Goal: Contribute content: Contribute content

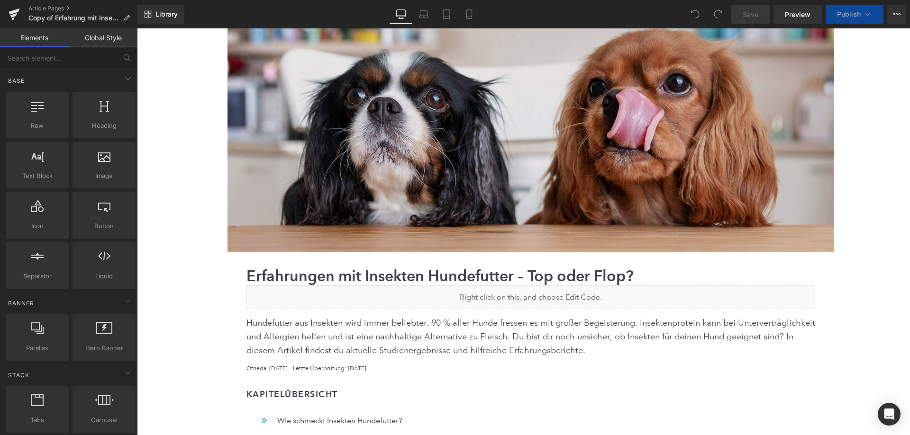
scroll to position [237, 0]
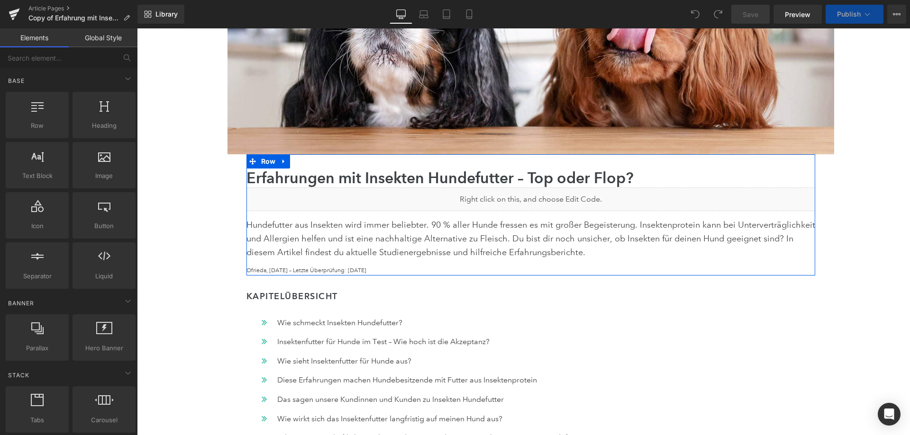
click at [535, 199] on div "Liquid" at bounding box center [530, 200] width 568 height 24
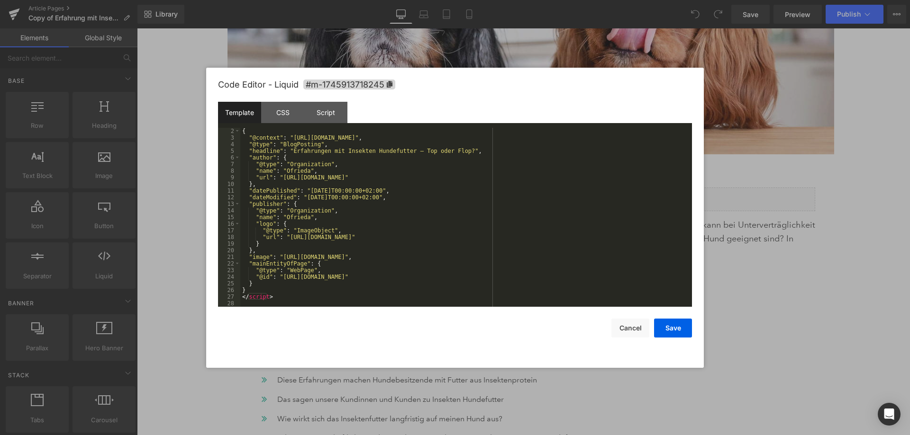
scroll to position [0, 0]
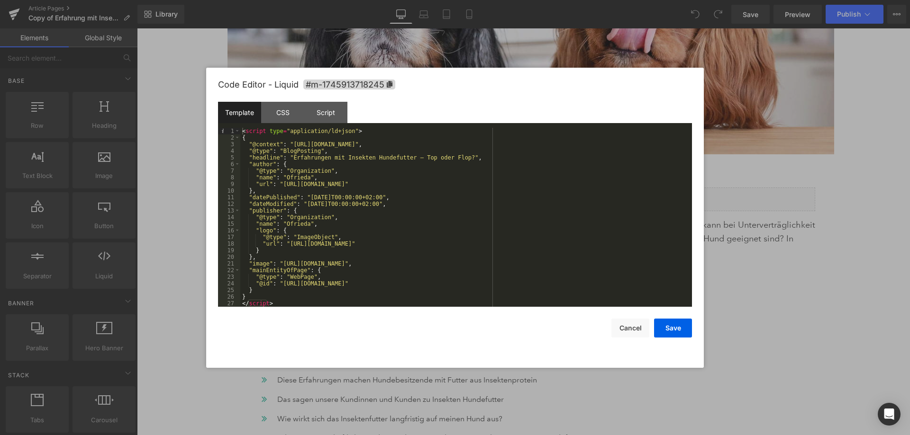
click at [585, 262] on div "< script type = "application/ld+json" > { "@context" : "https://schema.org" , "…" at bounding box center [464, 224] width 448 height 192
click at [418, 275] on div "< script type = "application/ld+json" > { "@context" : "https://schema.org" , "…" at bounding box center [464, 224] width 448 height 192
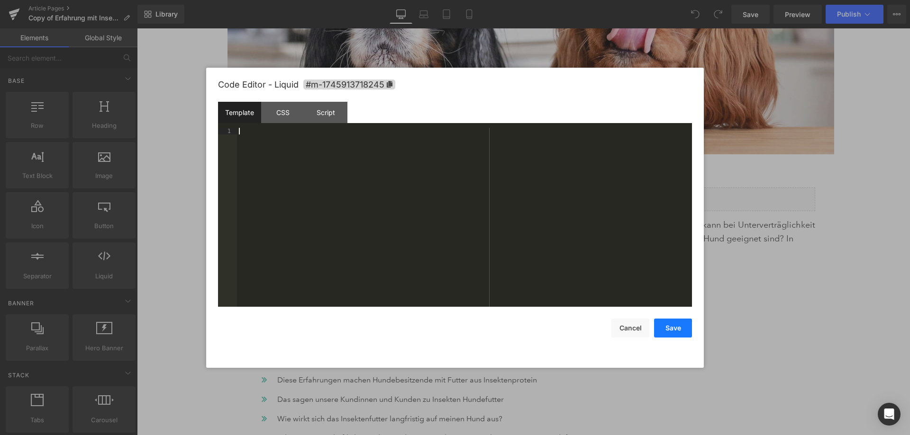
click at [676, 324] on button "Save" at bounding box center [673, 328] width 38 height 19
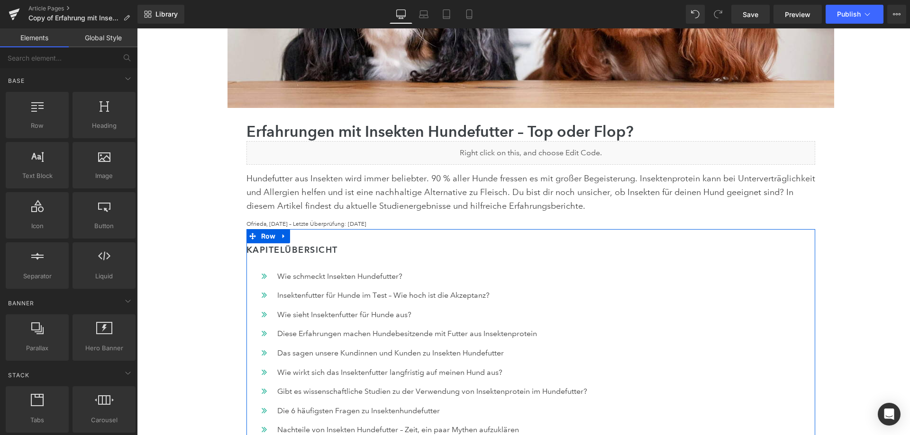
scroll to position [284, 0]
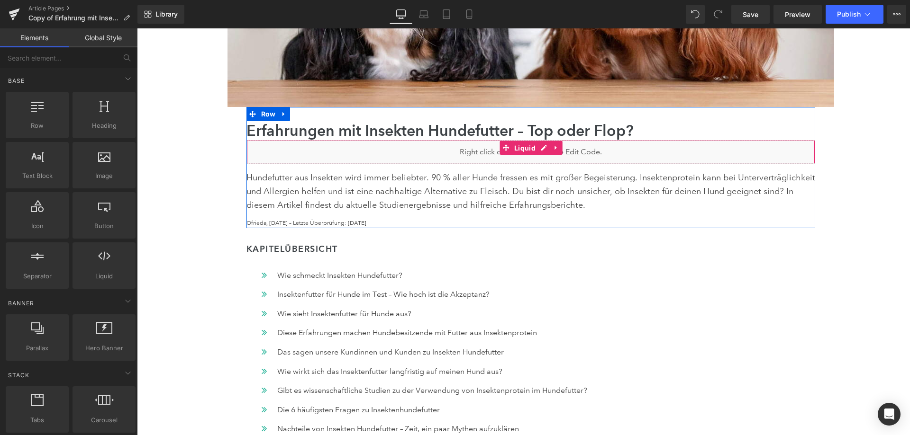
click at [521, 152] on span "Liquid" at bounding box center [525, 148] width 26 height 14
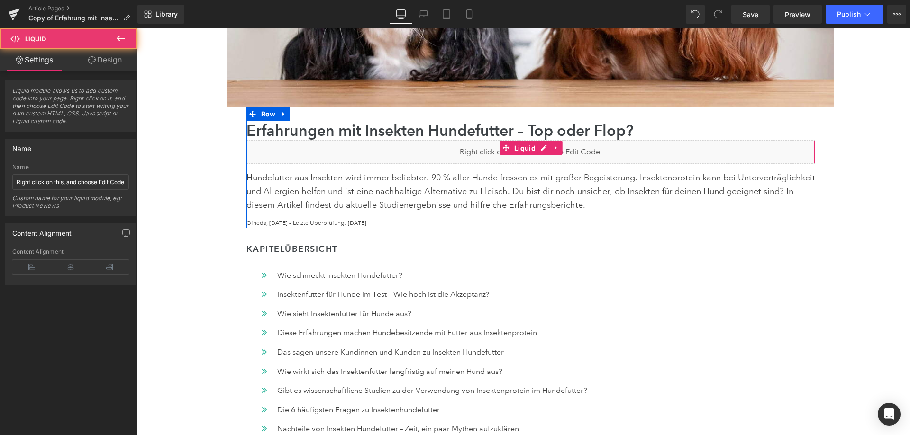
click at [521, 152] on span "Liquid" at bounding box center [525, 148] width 26 height 14
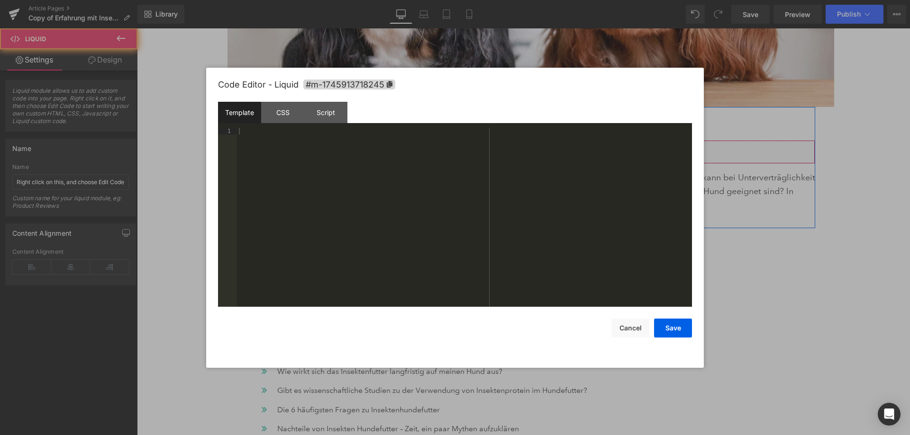
click at [536, 148] on div "Liquid" at bounding box center [530, 152] width 568 height 24
drag, startPoint x: 322, startPoint y: 110, endPoint x: 291, endPoint y: 111, distance: 30.3
click at [322, 111] on div "Script" at bounding box center [325, 112] width 43 height 21
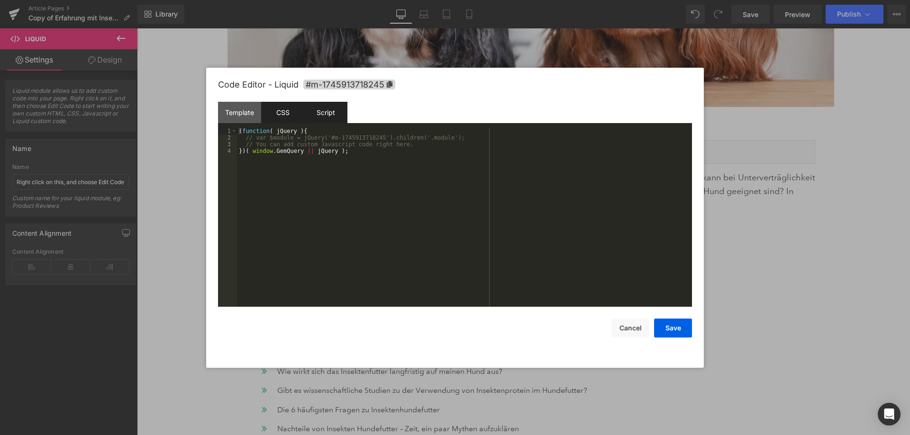
click at [290, 111] on div "CSS" at bounding box center [282, 112] width 43 height 21
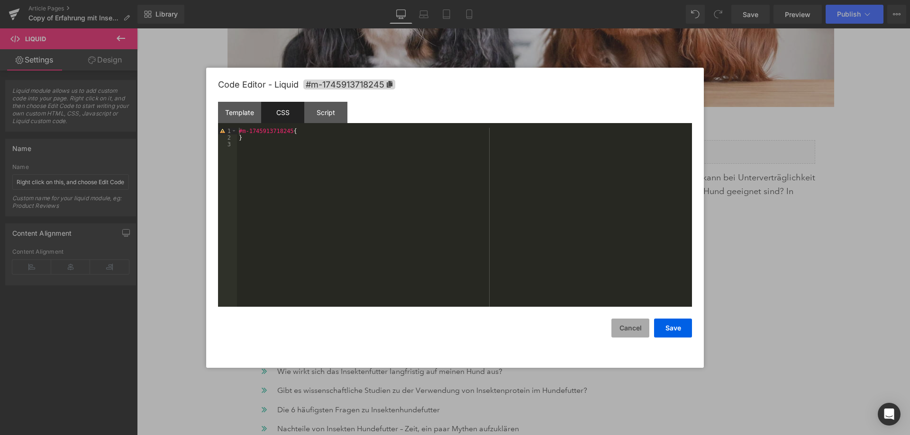
click at [647, 333] on button "Cancel" at bounding box center [630, 328] width 38 height 19
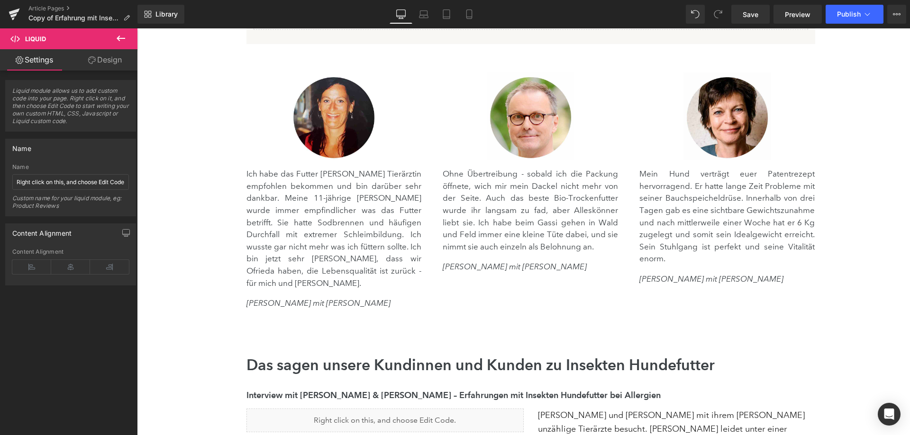
scroll to position [1468, 0]
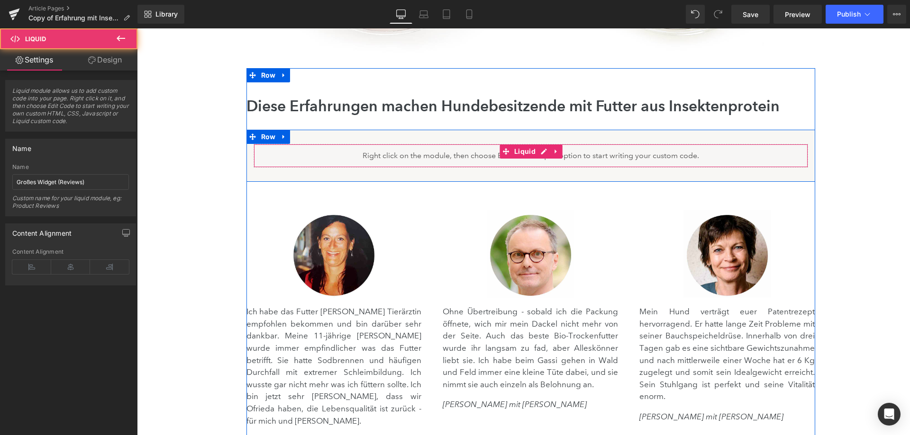
click at [527, 160] on div "Liquid" at bounding box center [530, 156] width 554 height 24
click at [537, 155] on div "Liquid" at bounding box center [530, 156] width 554 height 24
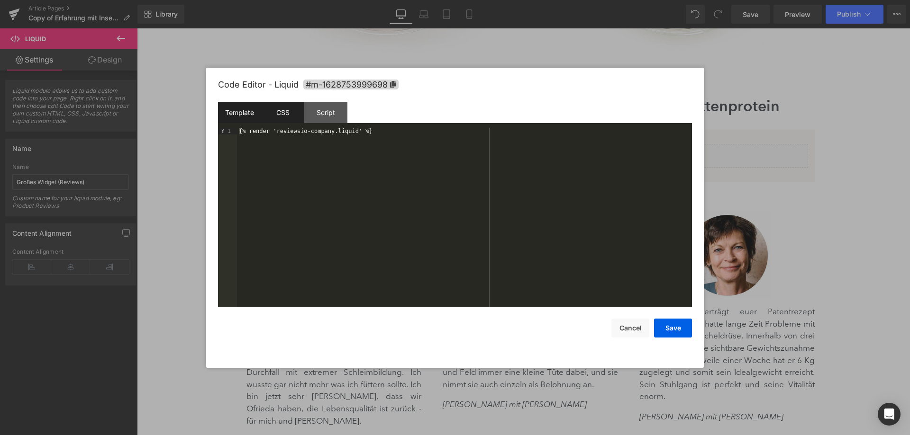
click at [279, 115] on div "CSS" at bounding box center [282, 112] width 43 height 21
click at [320, 114] on div "Script" at bounding box center [325, 112] width 43 height 21
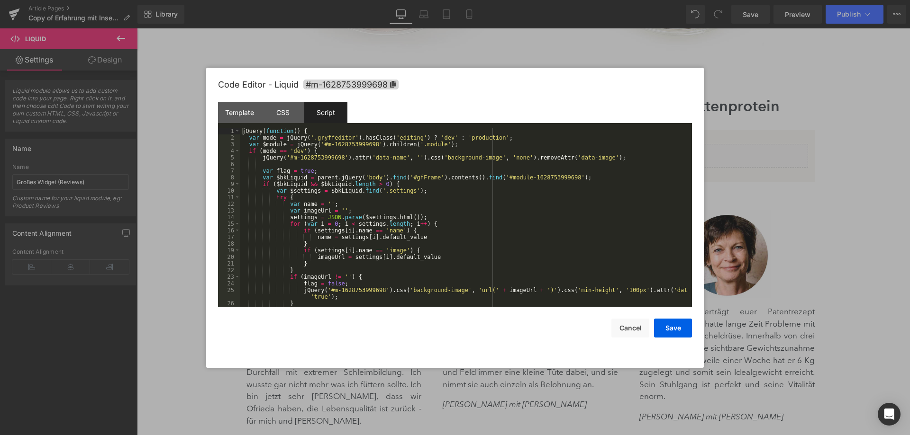
scroll to position [93, 0]
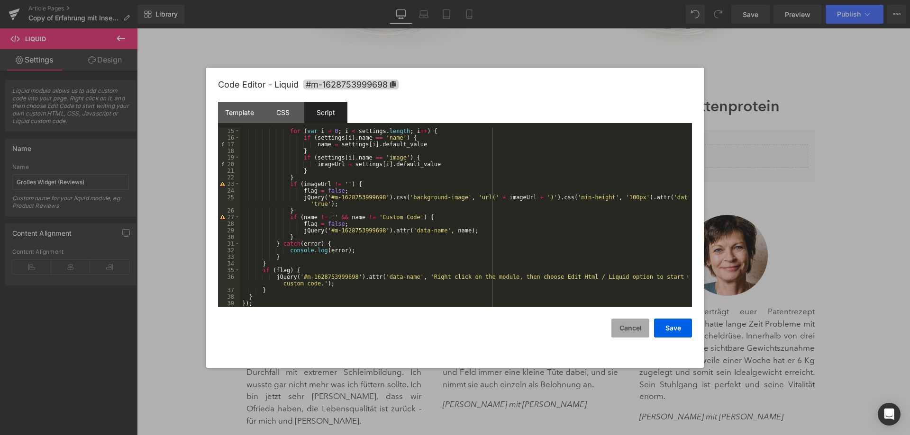
click at [630, 325] on button "Cancel" at bounding box center [630, 328] width 38 height 19
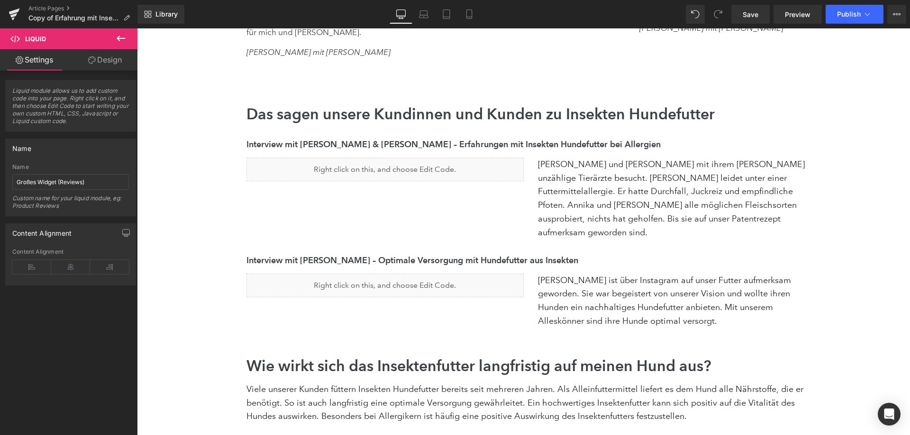
scroll to position [1942, 0]
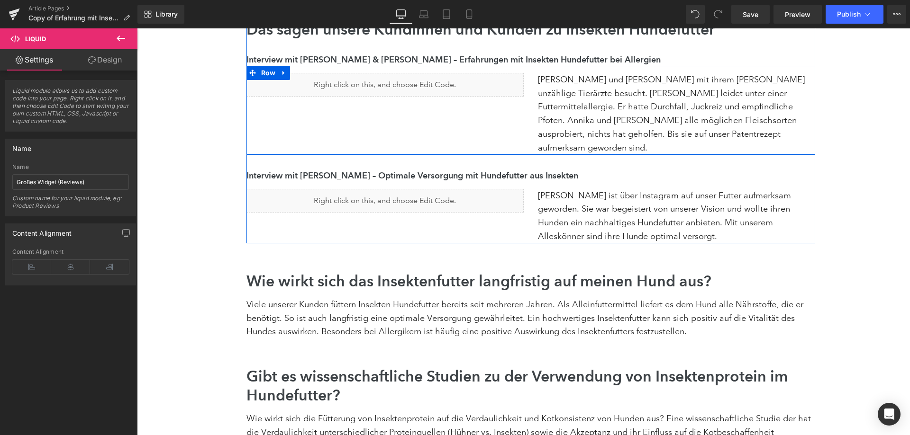
click at [396, 73] on div "Liquid" at bounding box center [384, 85] width 277 height 24
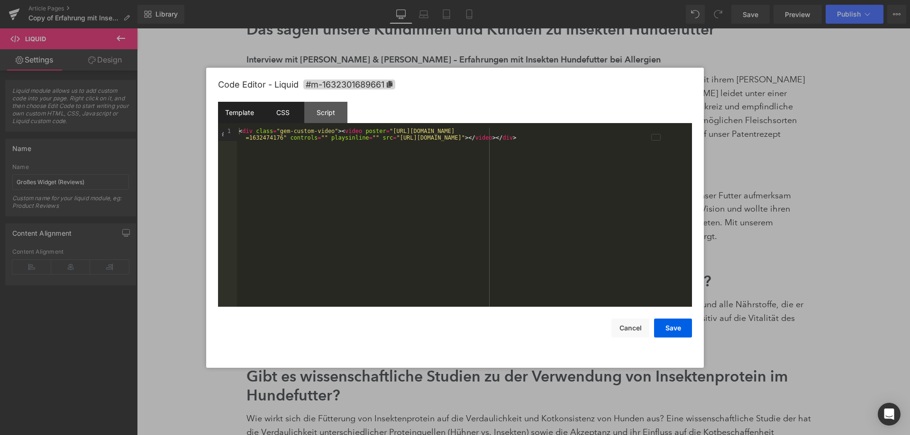
click at [279, 111] on div "CSS" at bounding box center [282, 112] width 43 height 21
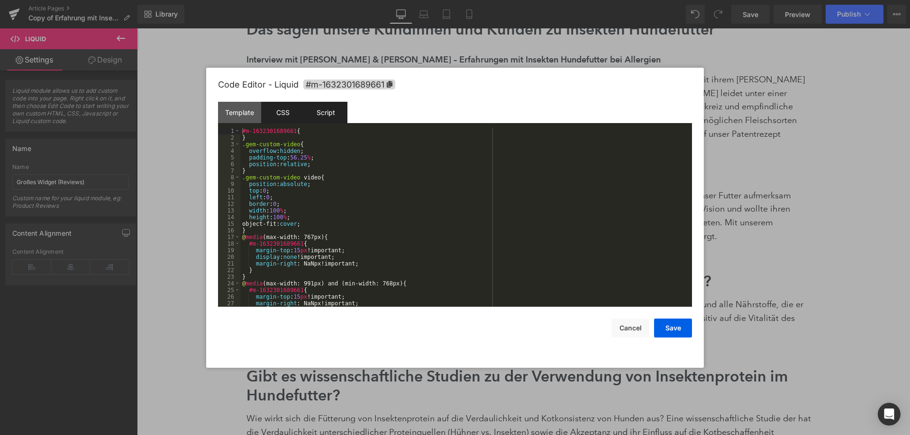
click at [324, 110] on div "Script" at bounding box center [325, 112] width 43 height 21
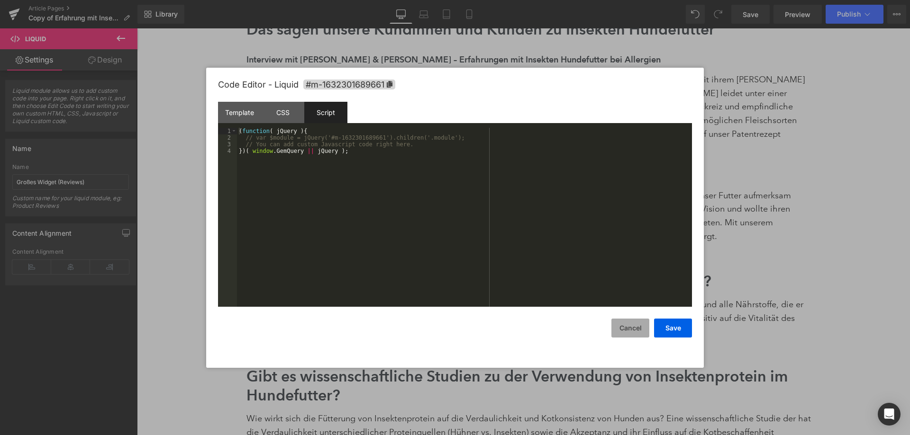
click at [615, 330] on button "Cancel" at bounding box center [630, 328] width 38 height 19
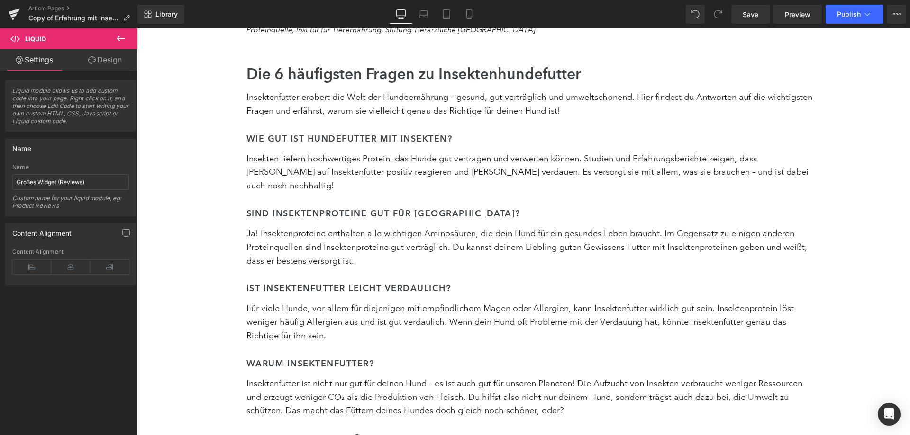
scroll to position [2747, 0]
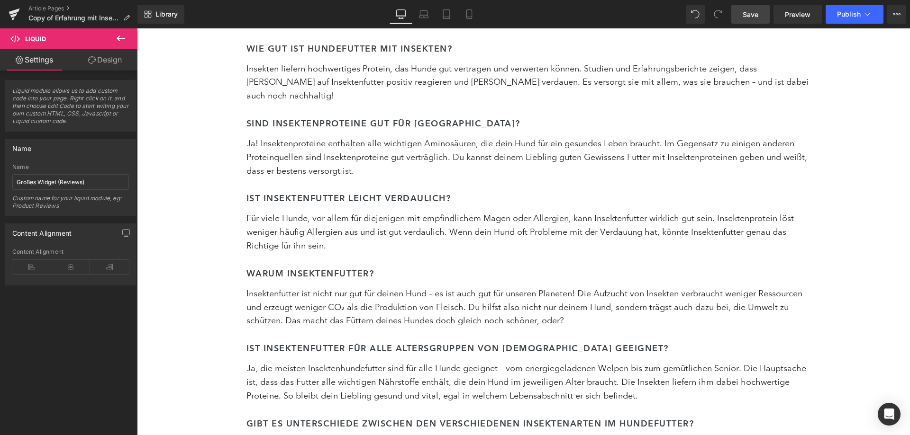
click at [757, 18] on span "Save" at bounding box center [750, 14] width 16 height 10
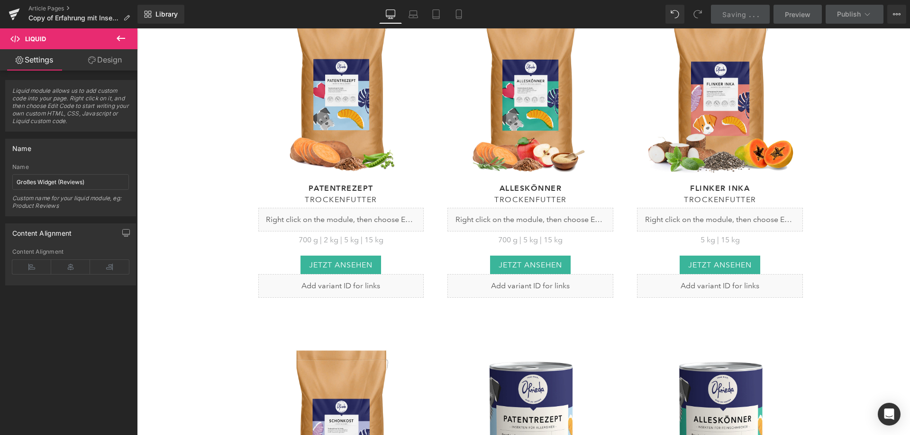
scroll to position [4263, 0]
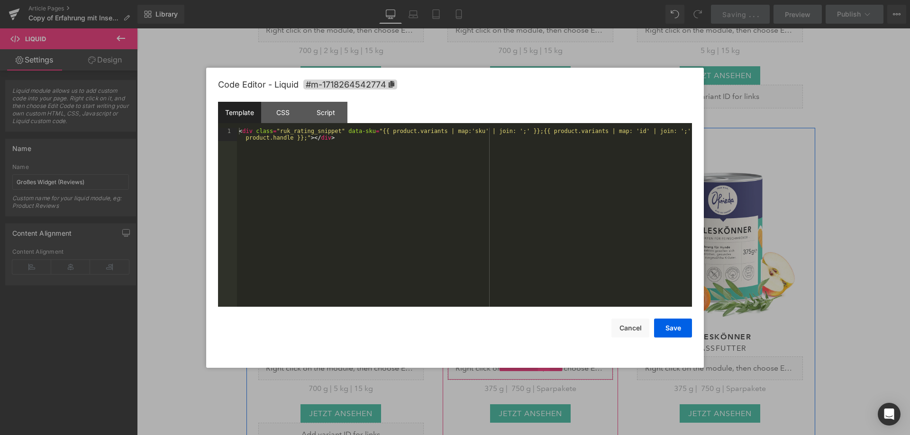
click at [541, 357] on div "Liquid" at bounding box center [530, 369] width 166 height 24
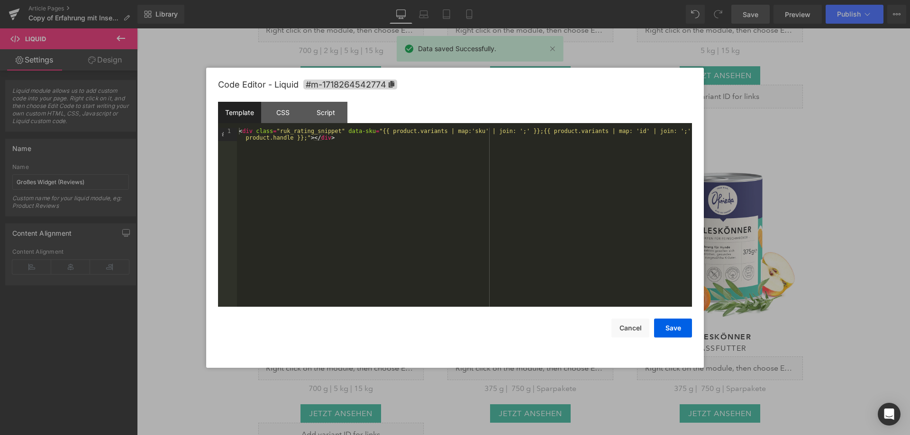
click at [793, 18] on div at bounding box center [455, 217] width 910 height 435
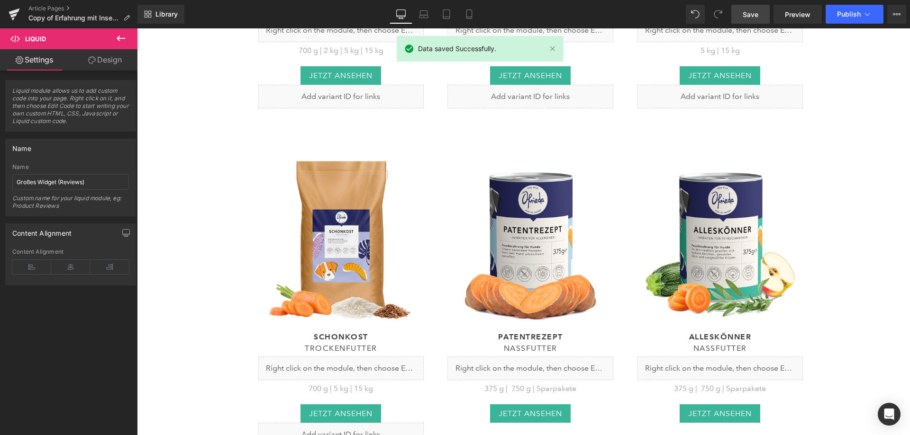
click at [793, 18] on span "Preview" at bounding box center [797, 14] width 26 height 10
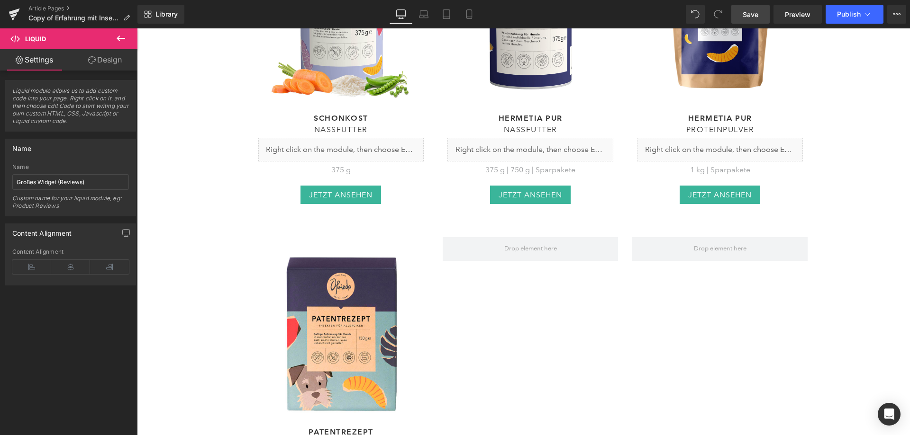
scroll to position [5069, 0]
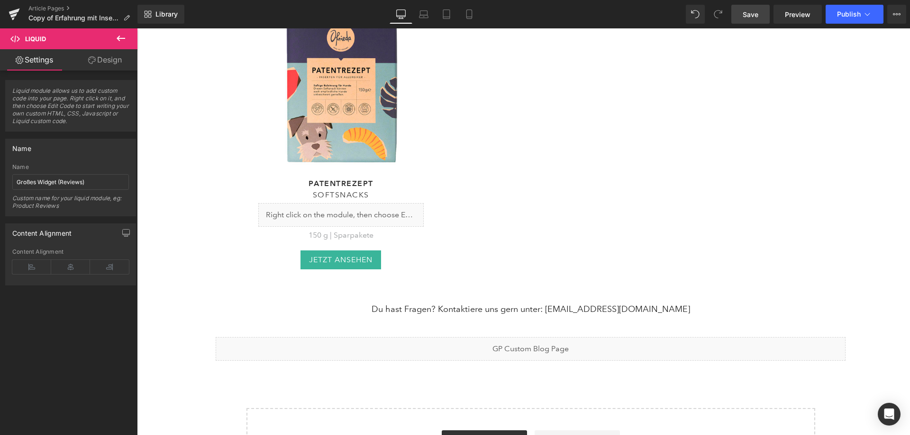
click at [536, 337] on div "Liquid" at bounding box center [531, 349] width 630 height 24
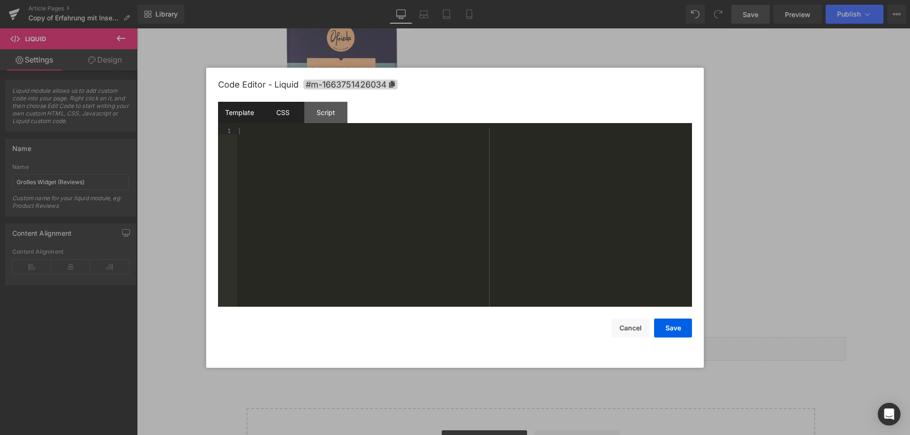
click at [290, 113] on div "CSS" at bounding box center [282, 112] width 43 height 21
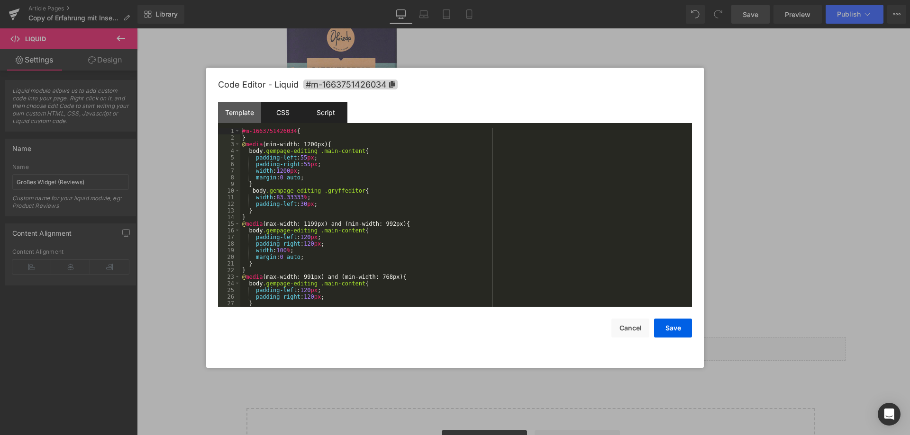
click at [324, 113] on div "Script" at bounding box center [325, 112] width 43 height 21
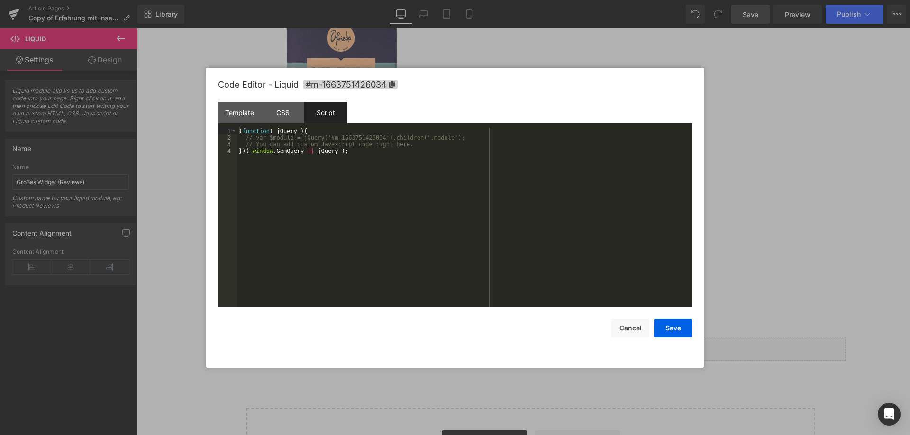
click at [760, 240] on div at bounding box center [455, 217] width 910 height 435
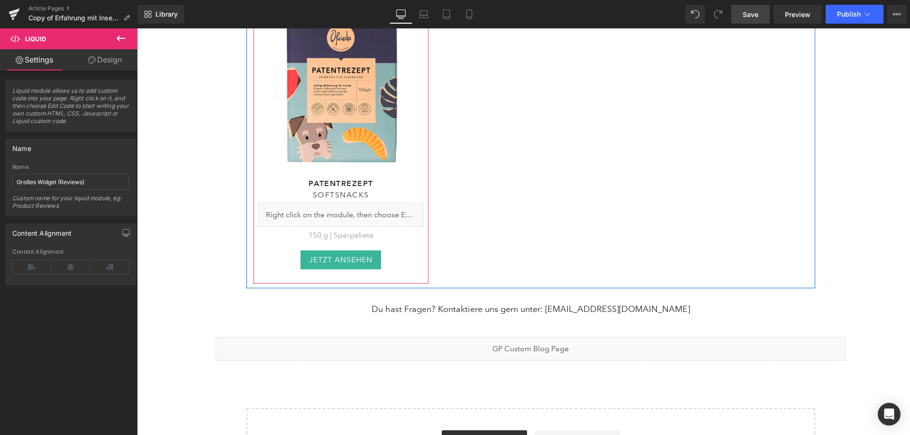
click at [350, 203] on div "Liquid" at bounding box center [341, 215] width 166 height 24
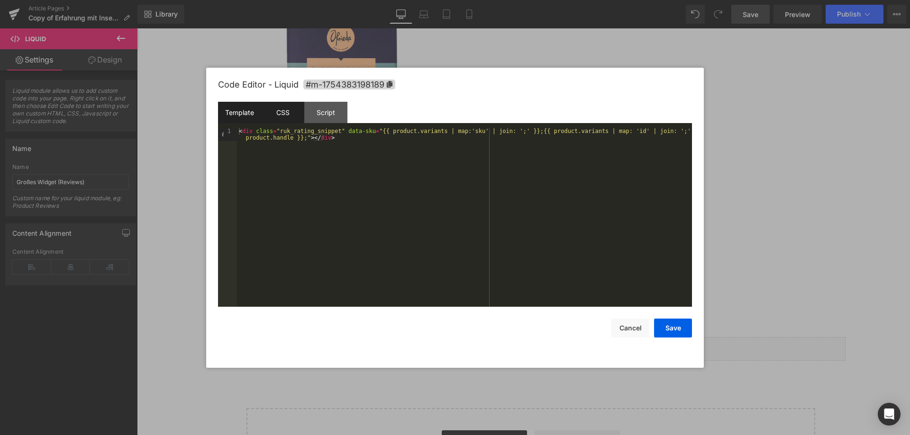
click at [299, 117] on div "CSS" at bounding box center [282, 112] width 43 height 21
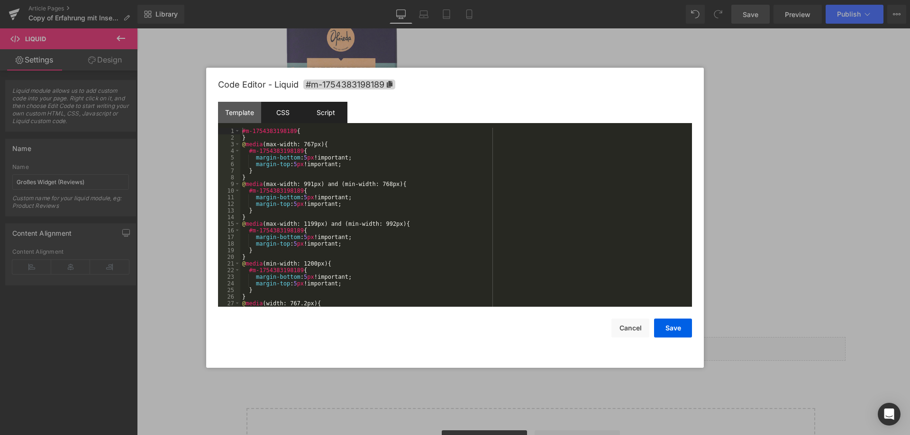
click at [327, 117] on div "Script" at bounding box center [325, 112] width 43 height 21
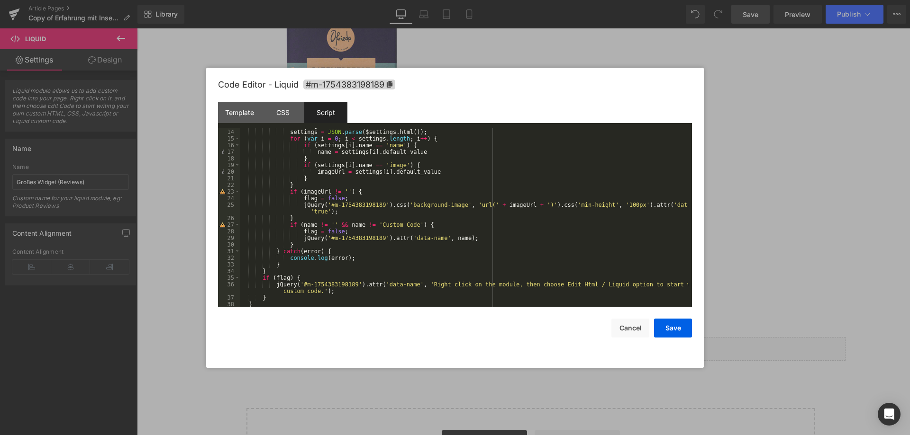
scroll to position [93, 0]
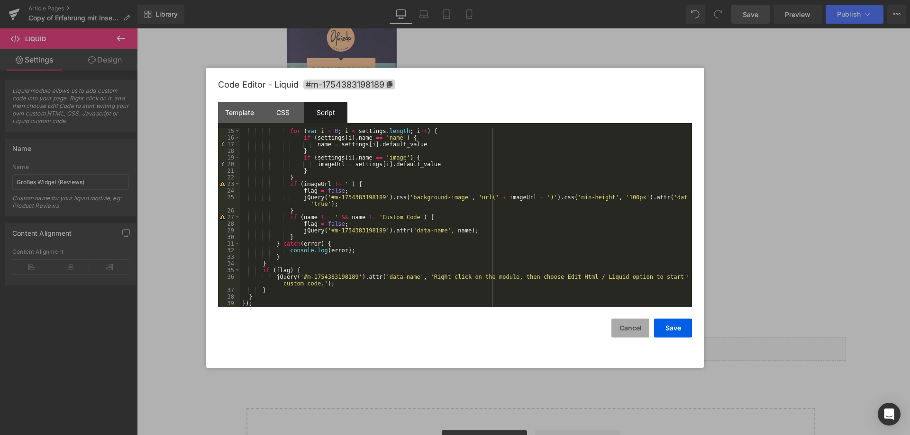
click at [637, 323] on button "Cancel" at bounding box center [630, 328] width 38 height 19
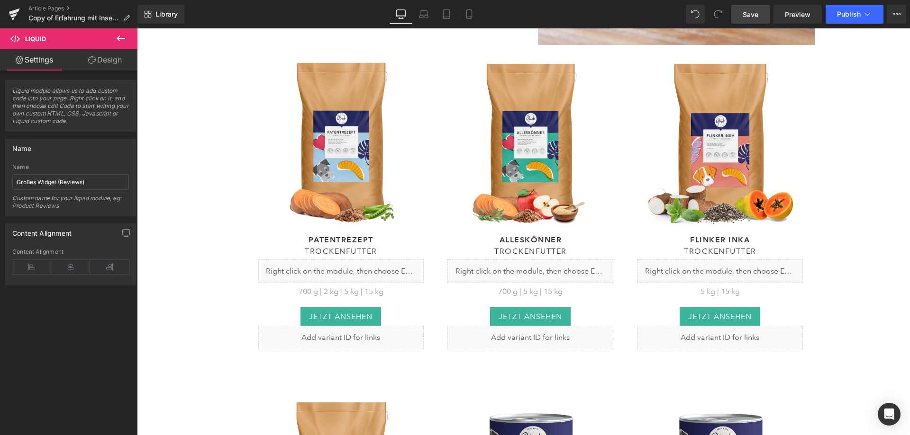
scroll to position [3884, 0]
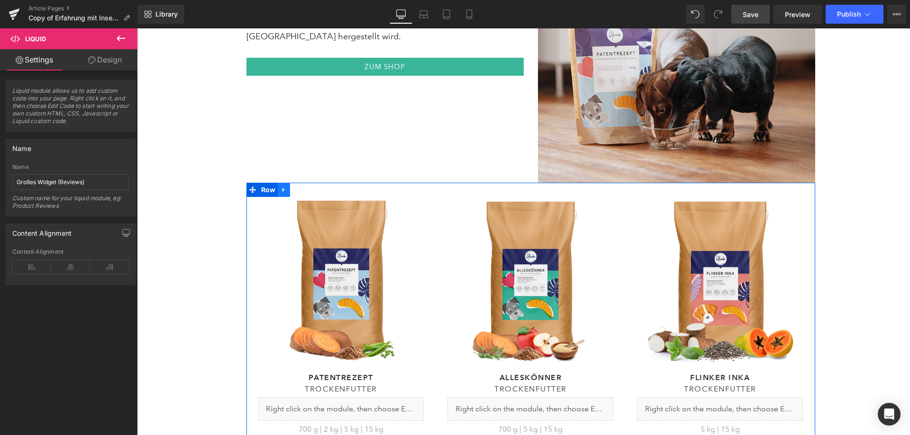
drag, startPoint x: 282, startPoint y: 138, endPoint x: 290, endPoint y: 141, distance: 8.7
click at [282, 187] on icon at bounding box center [283, 190] width 7 height 7
click at [305, 187] on icon at bounding box center [308, 190] width 7 height 7
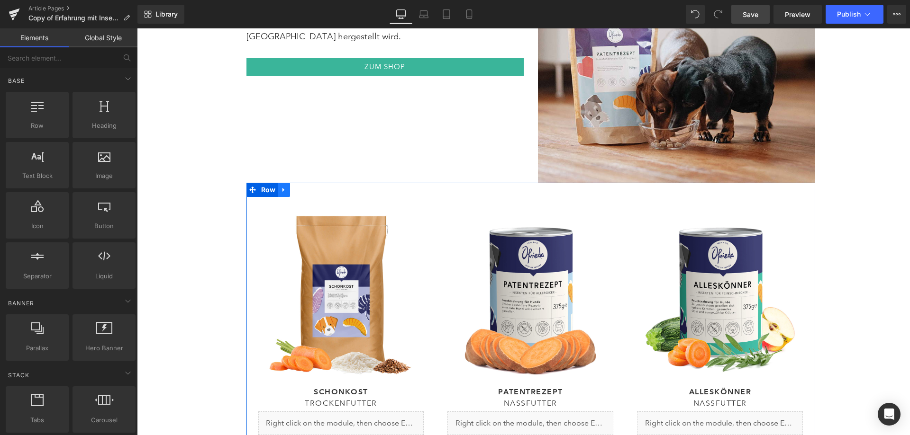
click at [283, 183] on link at bounding box center [284, 190] width 12 height 14
click at [302, 183] on link at bounding box center [308, 190] width 12 height 14
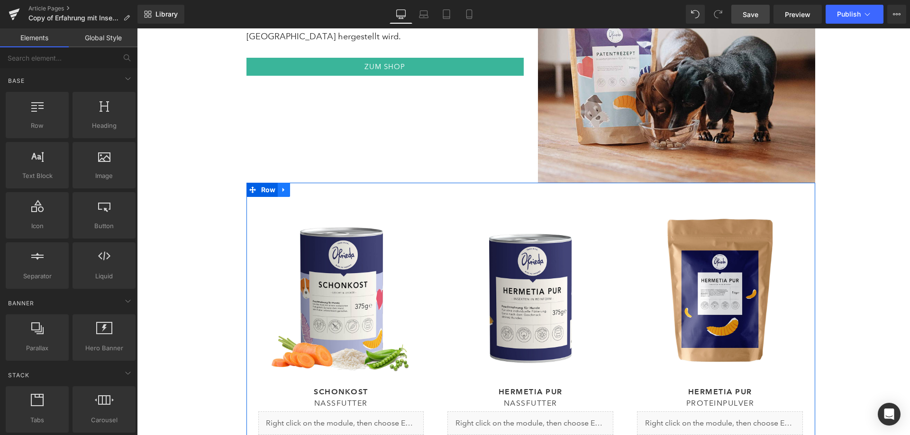
click at [280, 187] on icon at bounding box center [283, 190] width 7 height 7
click at [302, 183] on link at bounding box center [308, 190] width 12 height 14
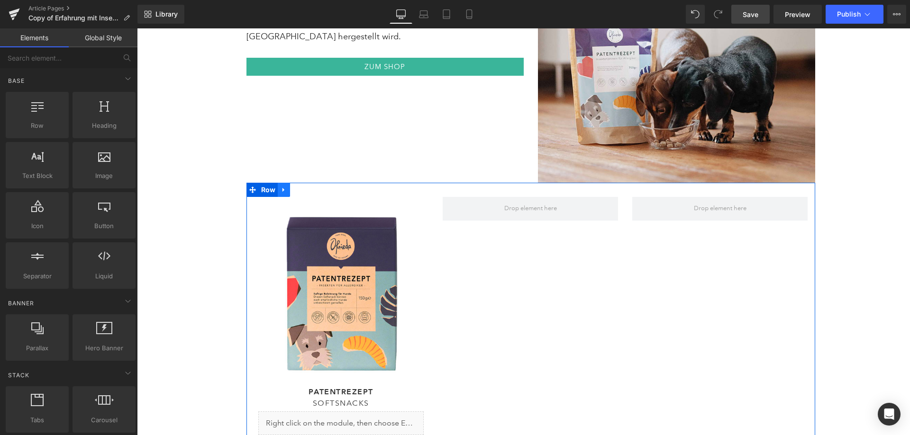
click at [282, 187] on icon at bounding box center [283, 190] width 7 height 7
click at [305, 187] on icon at bounding box center [308, 190] width 7 height 7
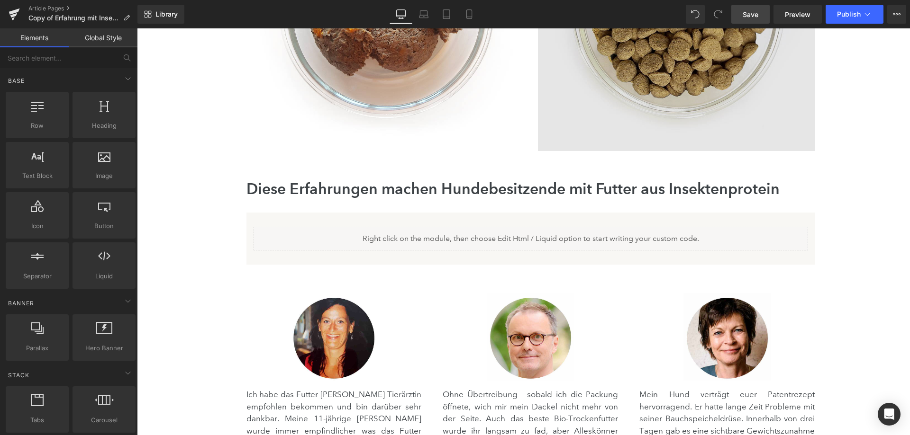
scroll to position [1326, 0]
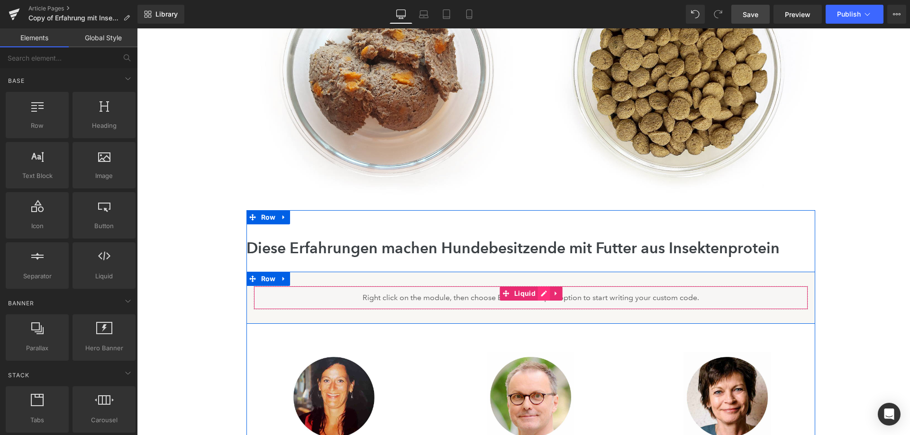
click at [534, 292] on div "Liquid" at bounding box center [530, 298] width 554 height 24
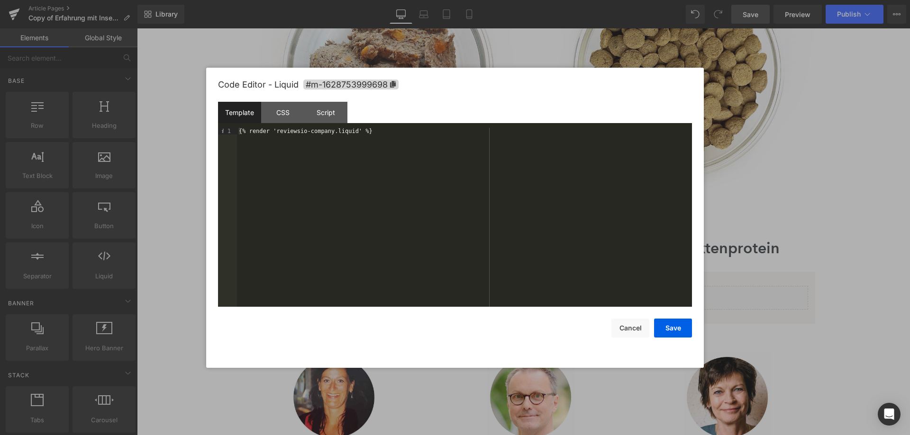
drag, startPoint x: 833, startPoint y: 108, endPoint x: 680, endPoint y: 74, distance: 156.2
click at [833, 108] on div at bounding box center [455, 217] width 910 height 435
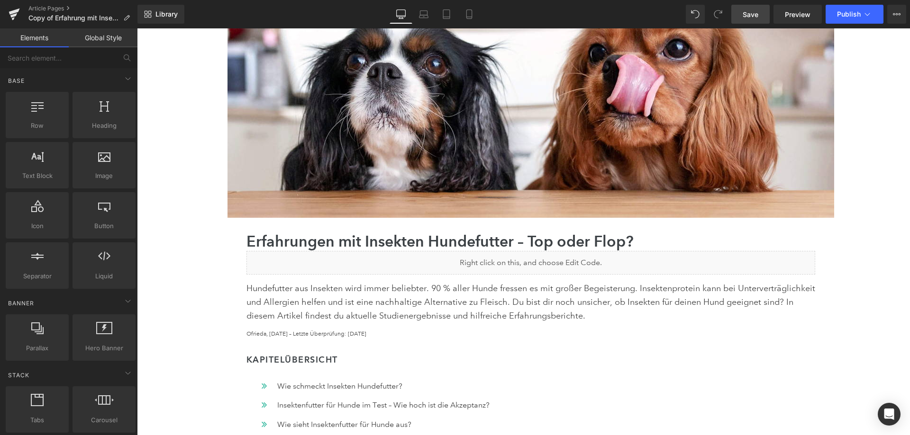
scroll to position [95, 0]
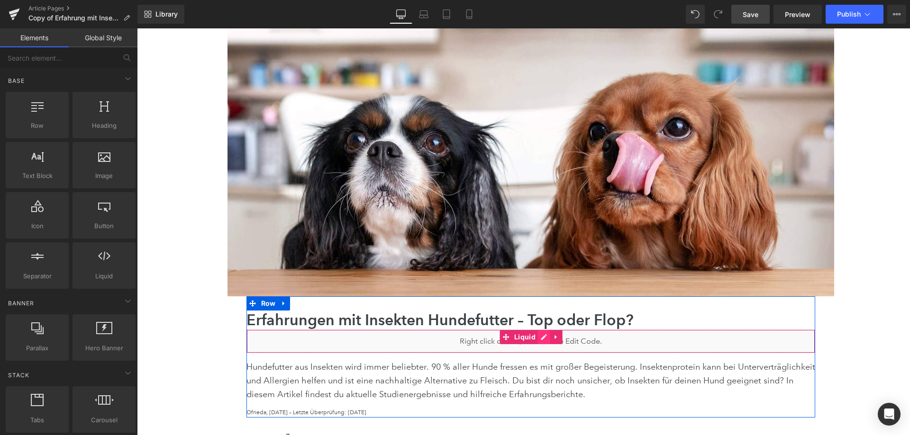
click at [534, 338] on div "Liquid" at bounding box center [530, 342] width 568 height 24
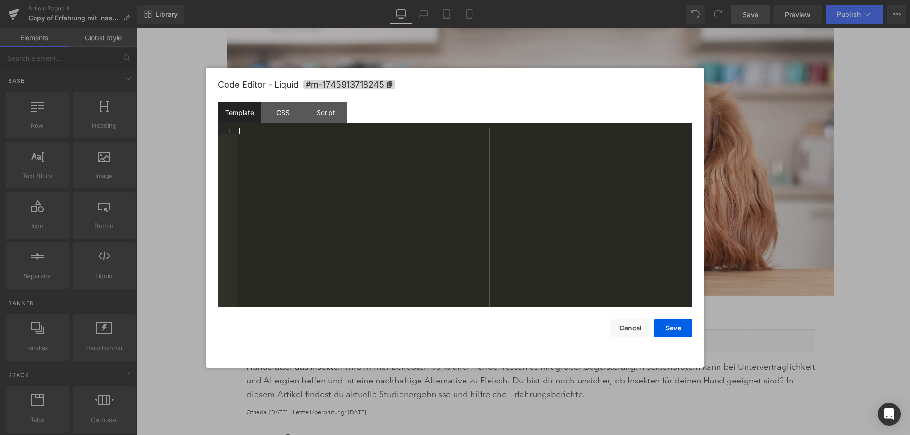
click at [389, 154] on div at bounding box center [464, 224] width 455 height 192
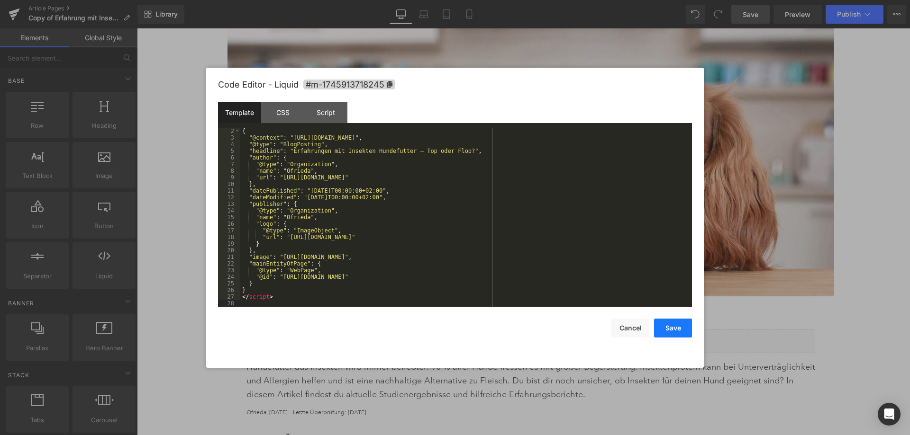
click at [672, 324] on button "Save" at bounding box center [673, 328] width 38 height 19
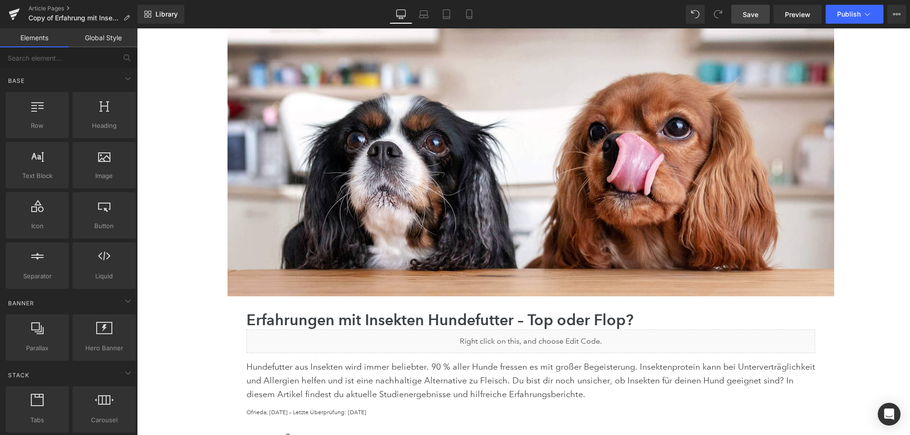
click at [763, 8] on link "Save" at bounding box center [750, 14] width 38 height 19
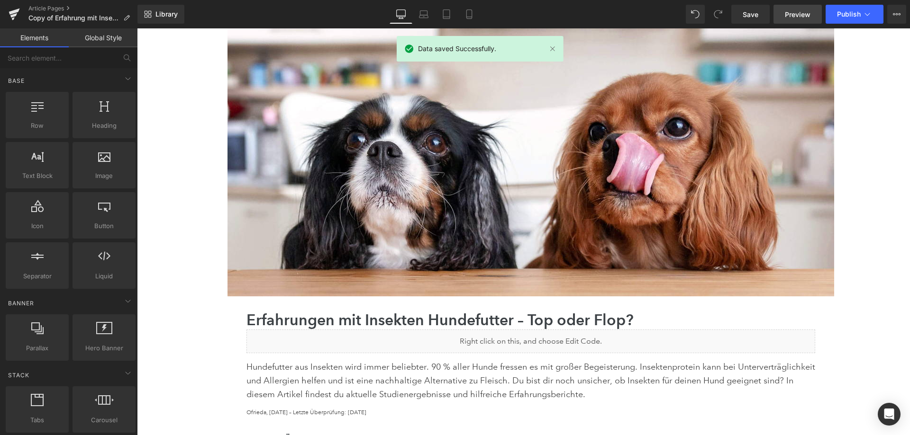
drag, startPoint x: 800, startPoint y: 9, endPoint x: 806, endPoint y: 8, distance: 5.8
click at [800, 9] on link "Preview" at bounding box center [797, 14] width 48 height 19
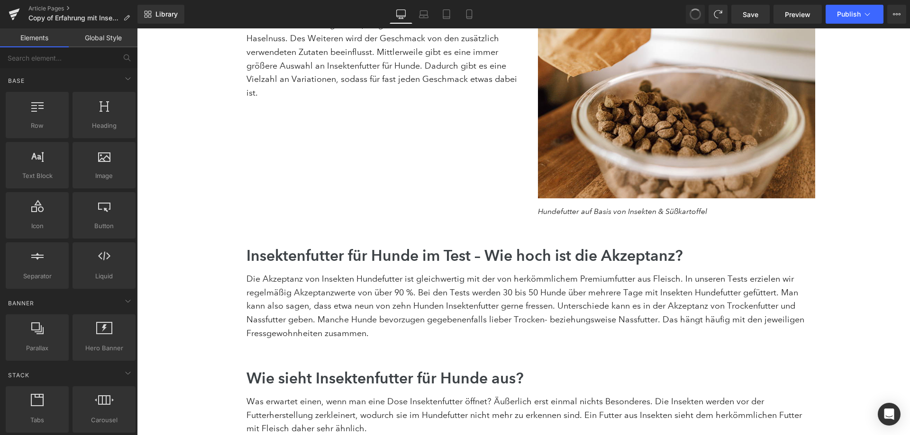
scroll to position [3849, 0]
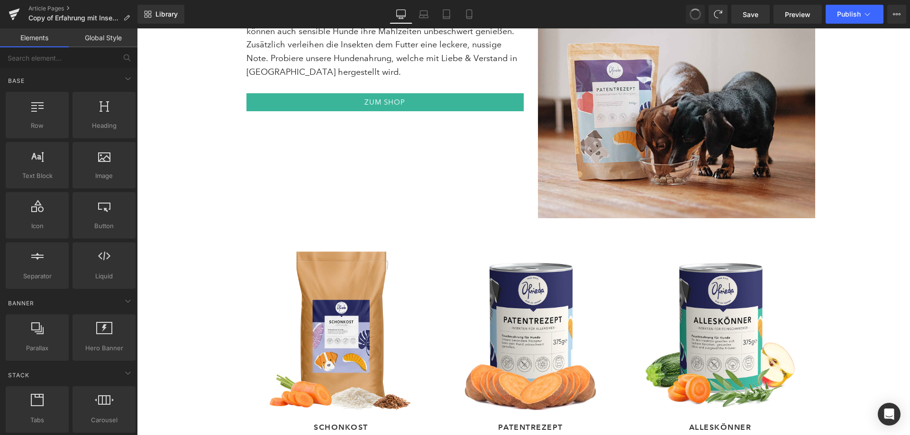
click at [696, 13] on span at bounding box center [694, 14] width 13 height 13
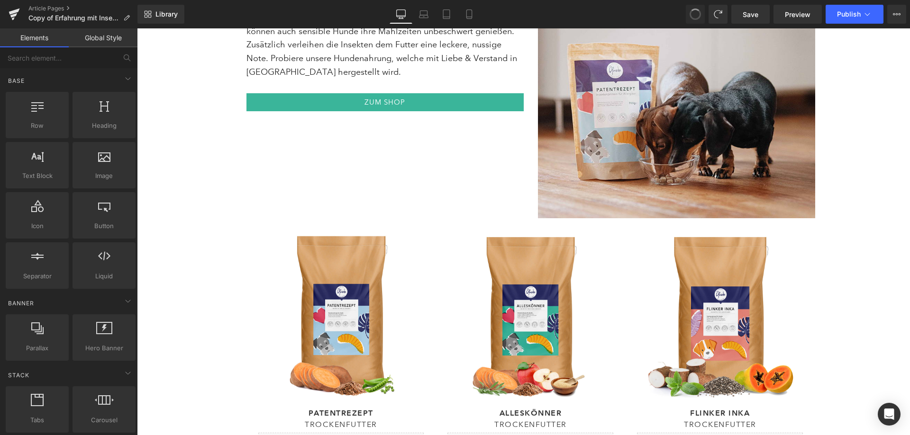
click at [696, 13] on span at bounding box center [694, 14] width 13 height 13
click at [696, 13] on span at bounding box center [695, 14] width 14 height 14
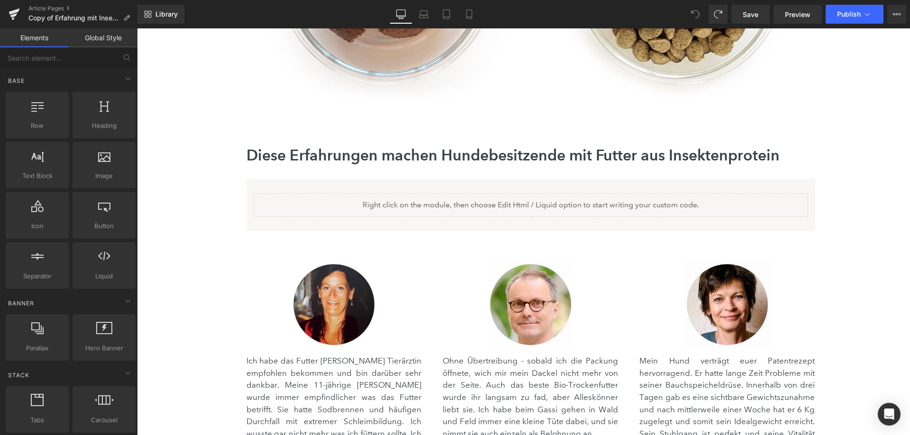
click at [696, 13] on icon at bounding box center [695, 14] width 9 height 9
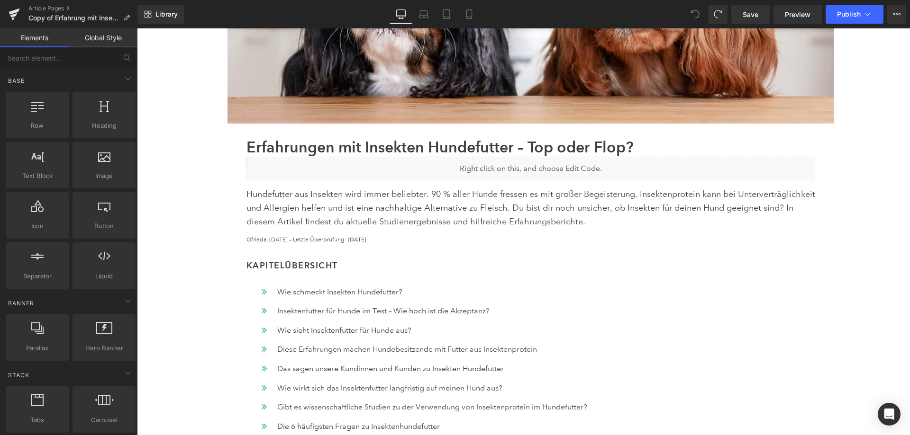
click at [696, 13] on icon at bounding box center [695, 14] width 9 height 9
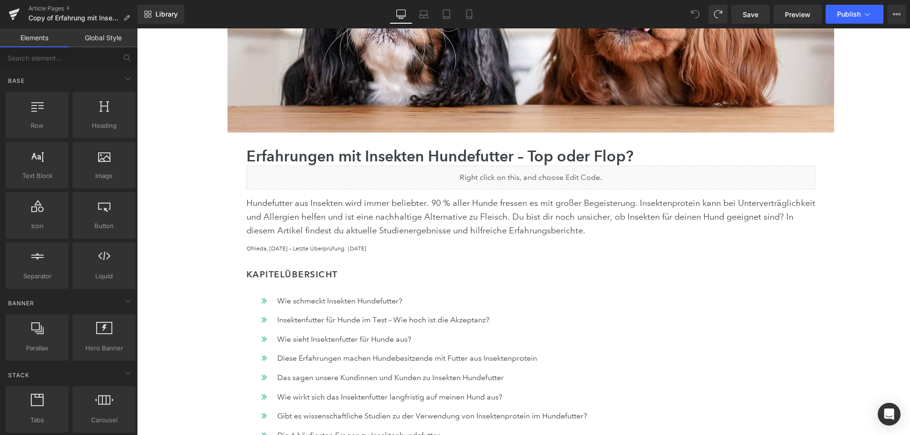
click at [696, 13] on icon at bounding box center [695, 14] width 9 height 9
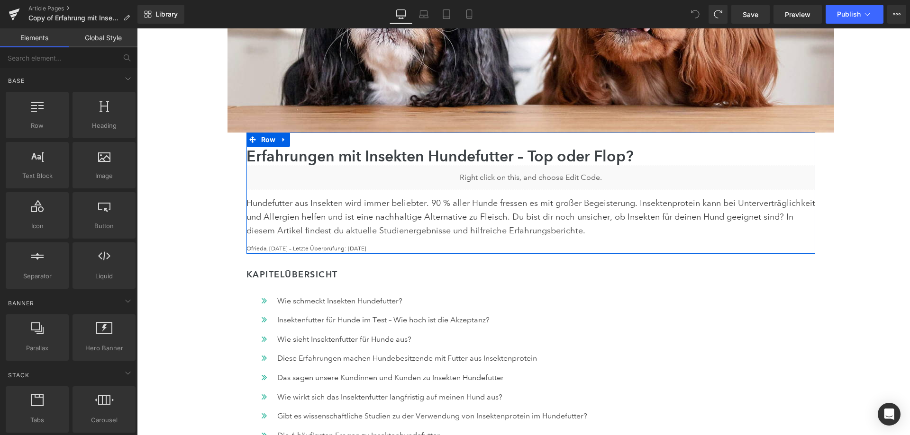
drag, startPoint x: 543, startPoint y: 174, endPoint x: 689, endPoint y: 198, distance: 147.8
click at [543, 174] on div "Liquid" at bounding box center [530, 178] width 568 height 24
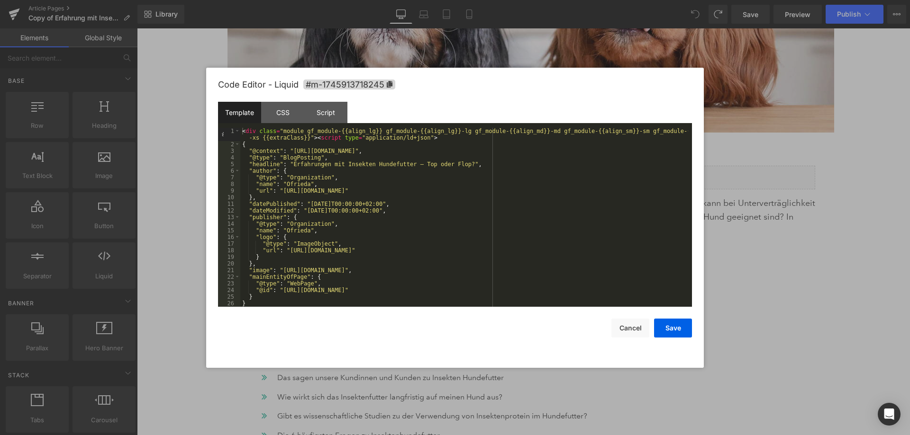
click at [811, 180] on div at bounding box center [455, 217] width 910 height 435
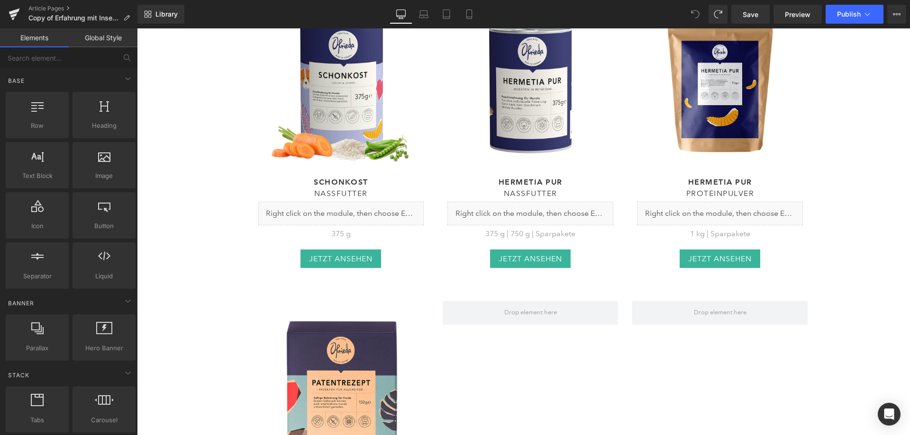
scroll to position [4728, 0]
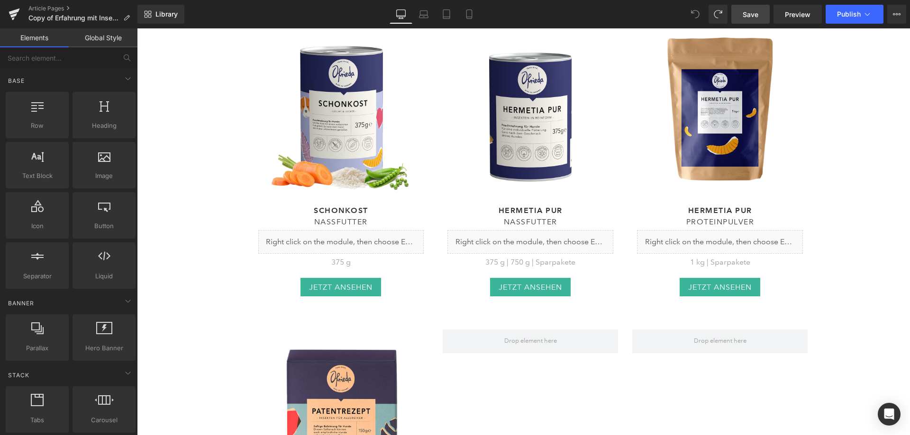
click at [759, 11] on link "Save" at bounding box center [750, 14] width 38 height 19
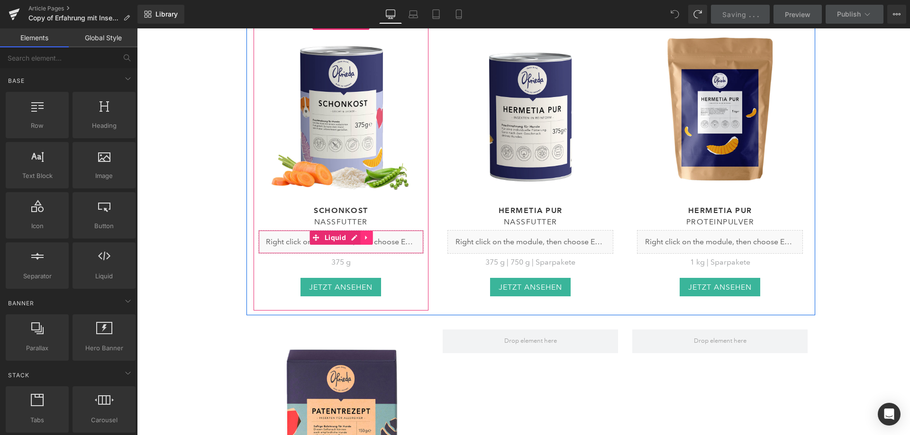
click at [363, 234] on icon at bounding box center [366, 237] width 7 height 7
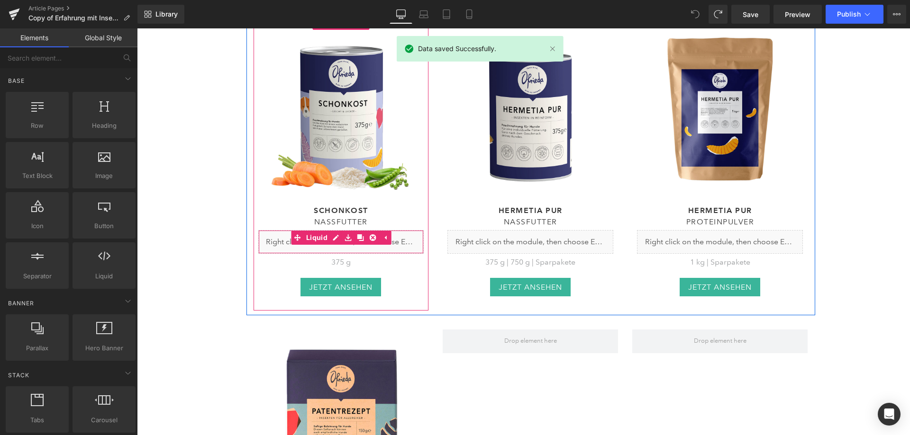
drag, startPoint x: 368, startPoint y: 184, endPoint x: 367, endPoint y: 172, distance: 12.4
click at [369, 234] on icon at bounding box center [372, 237] width 7 height 7
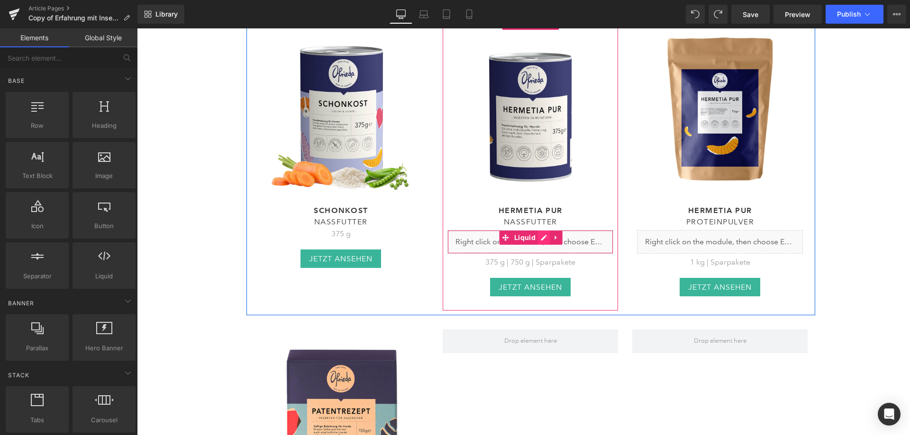
click at [538, 230] on div "Liquid" at bounding box center [530, 242] width 166 height 24
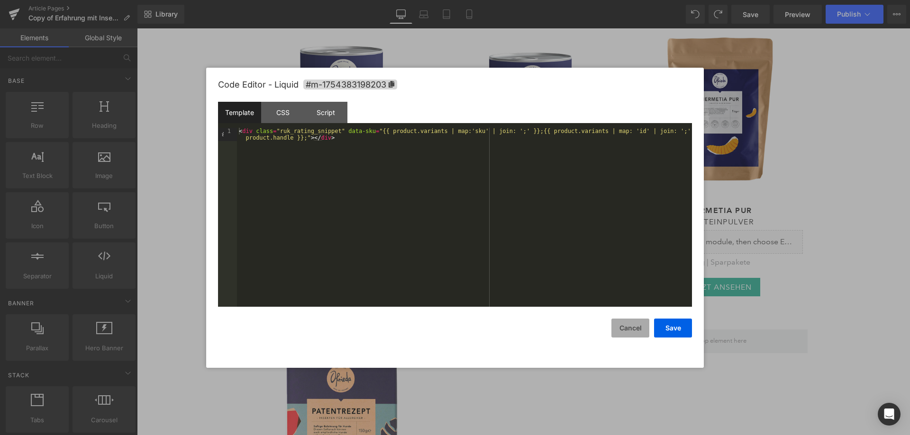
click at [632, 333] on button "Cancel" at bounding box center [630, 328] width 38 height 19
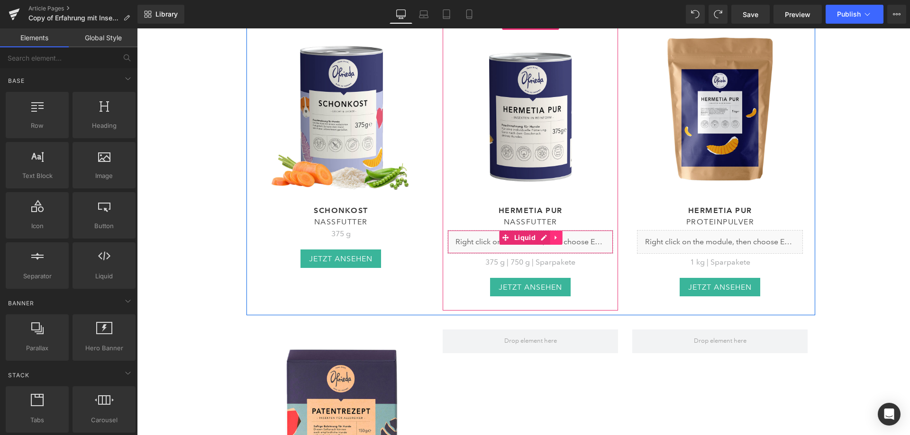
click at [557, 231] on link at bounding box center [556, 238] width 12 height 14
click at [560, 234] on icon at bounding box center [562, 237] width 7 height 7
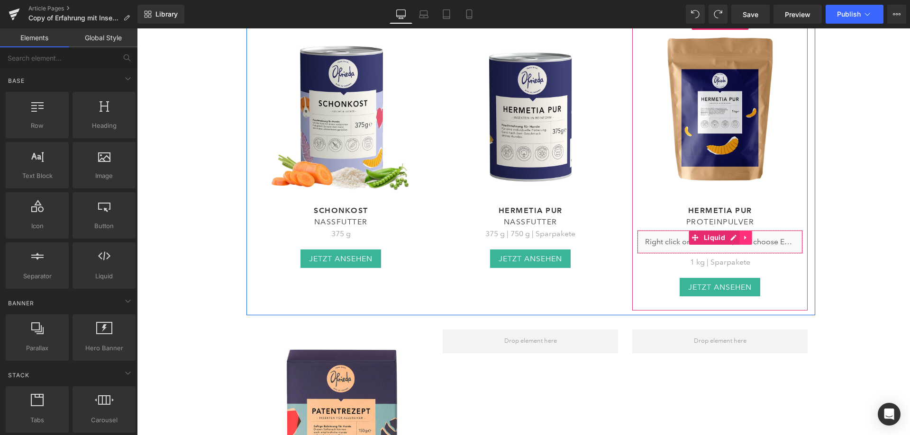
click at [744, 236] on icon at bounding box center [745, 238] width 2 height 4
click at [746, 231] on link at bounding box center [752, 238] width 12 height 14
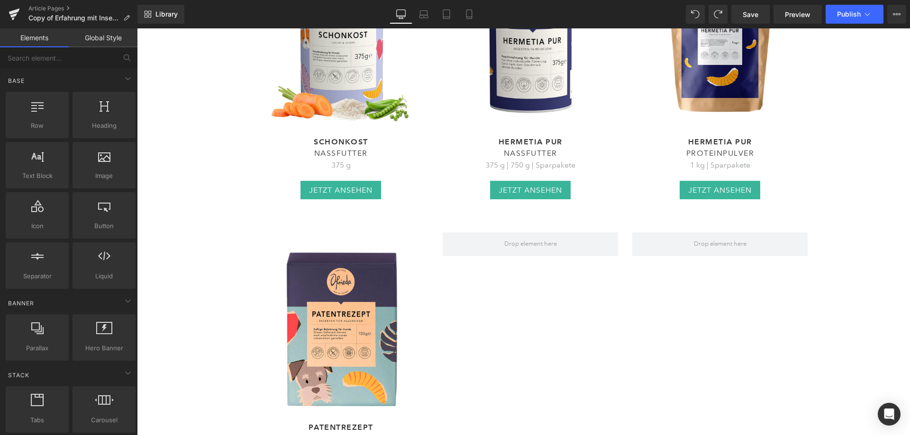
scroll to position [4870, 0]
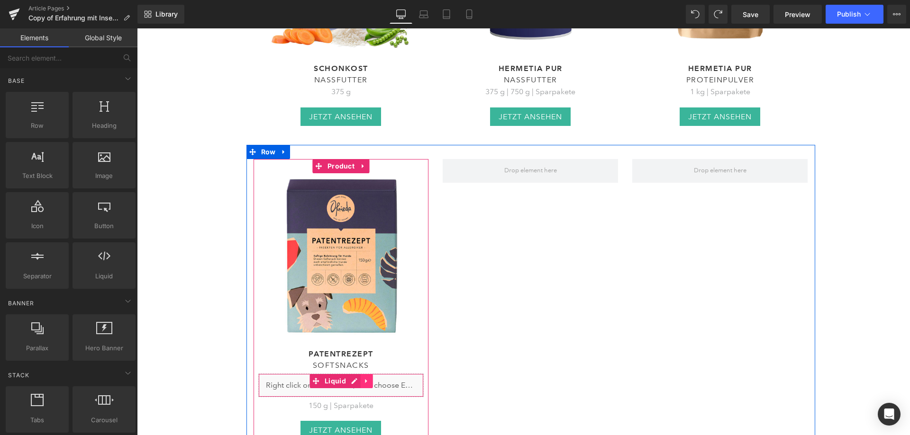
click at [363, 378] on icon at bounding box center [366, 381] width 7 height 7
click at [369, 378] on icon at bounding box center [372, 381] width 7 height 7
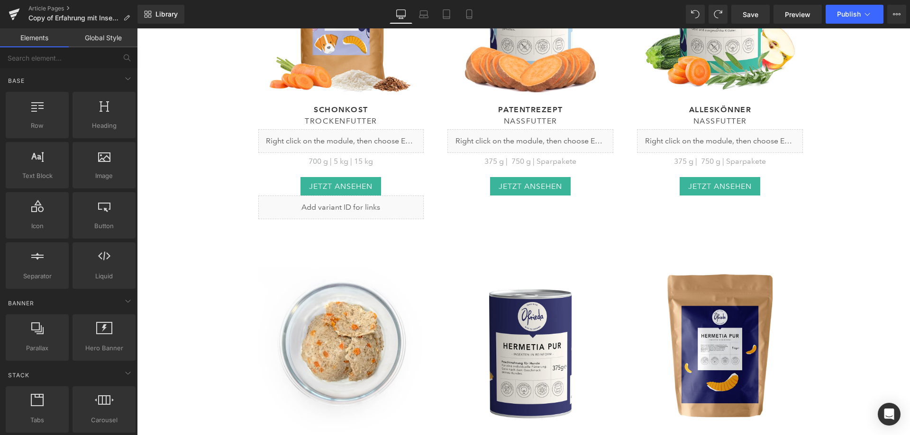
scroll to position [4254, 0]
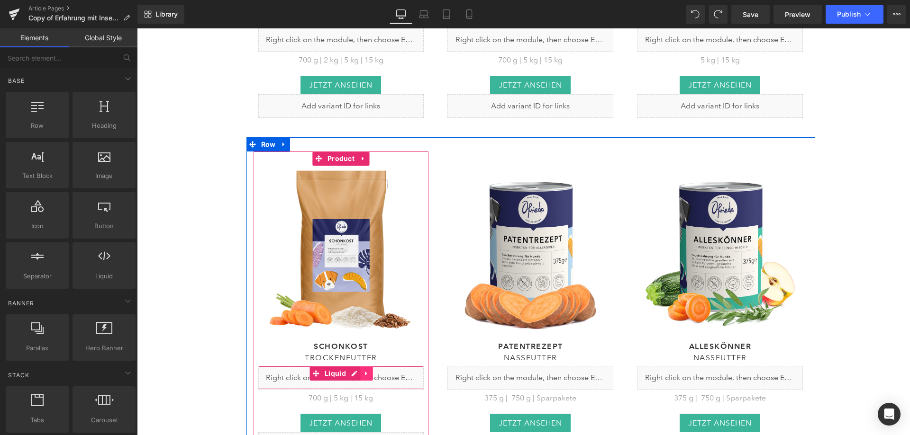
click at [365, 372] on icon at bounding box center [366, 374] width 2 height 4
drag, startPoint x: 370, startPoint y: 317, endPoint x: 374, endPoint y: 342, distance: 25.5
click at [370, 370] on icon at bounding box center [372, 373] width 7 height 7
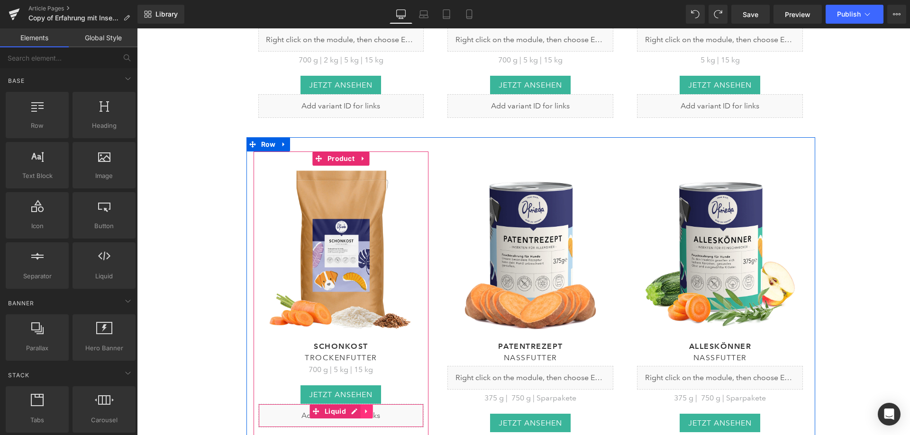
click at [363, 408] on icon at bounding box center [366, 411] width 7 height 7
click at [369, 408] on icon at bounding box center [372, 411] width 7 height 7
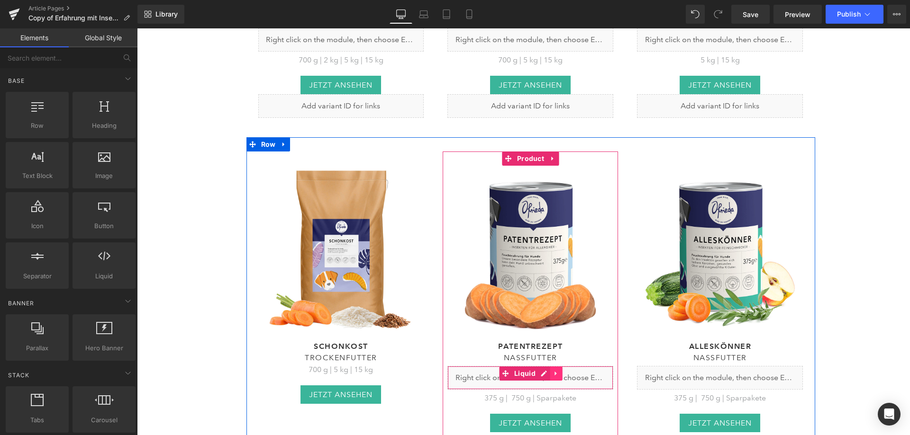
click at [553, 370] on icon at bounding box center [556, 373] width 7 height 7
drag, startPoint x: 558, startPoint y: 321, endPoint x: 600, endPoint y: 318, distance: 42.7
click at [559, 370] on icon at bounding box center [562, 373] width 7 height 7
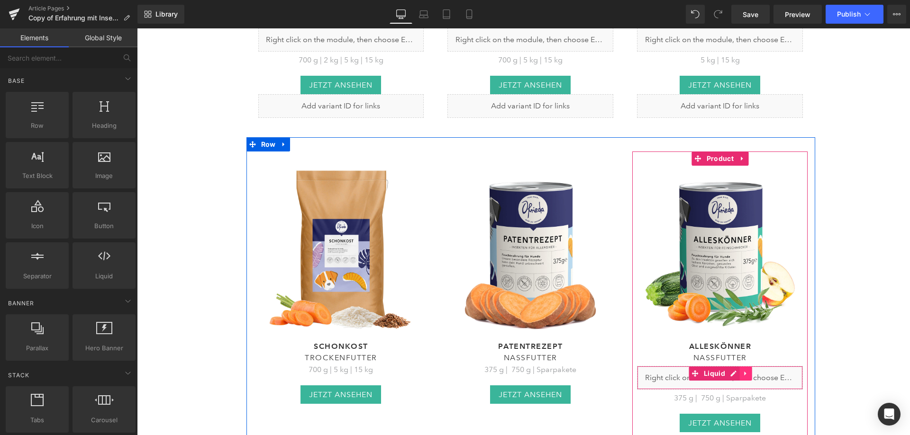
click at [739, 367] on link at bounding box center [745, 374] width 12 height 14
click at [748, 370] on icon at bounding box center [751, 373] width 7 height 7
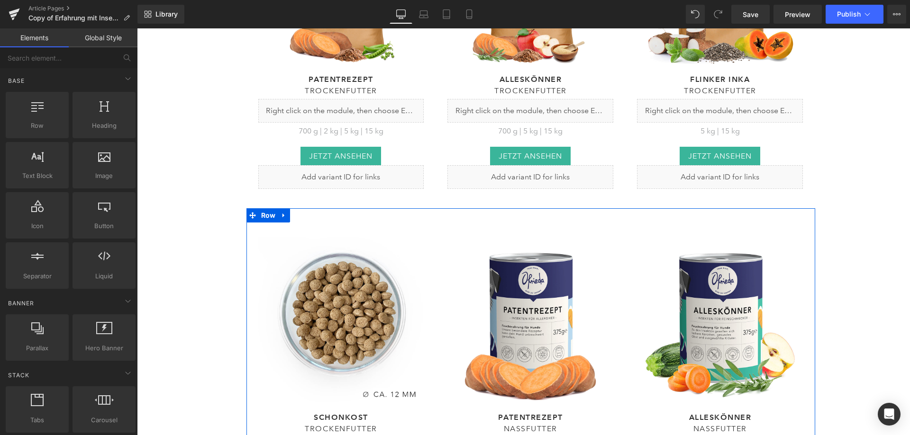
scroll to position [4064, 0]
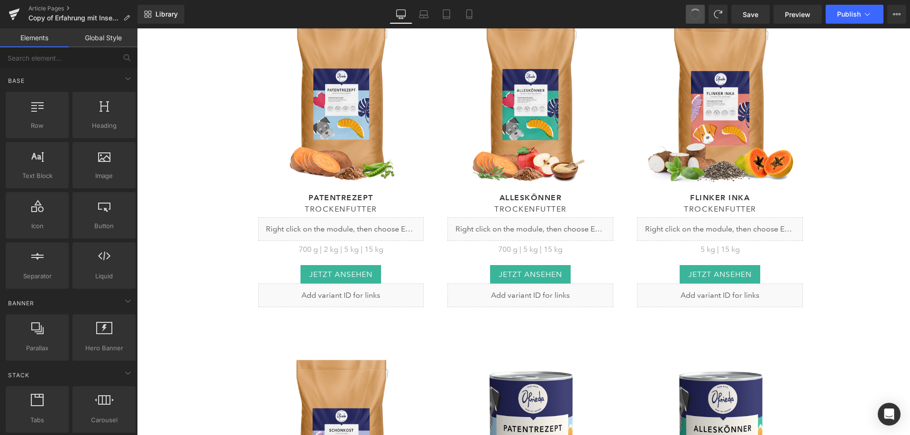
click at [692, 12] on span at bounding box center [695, 14] width 14 height 14
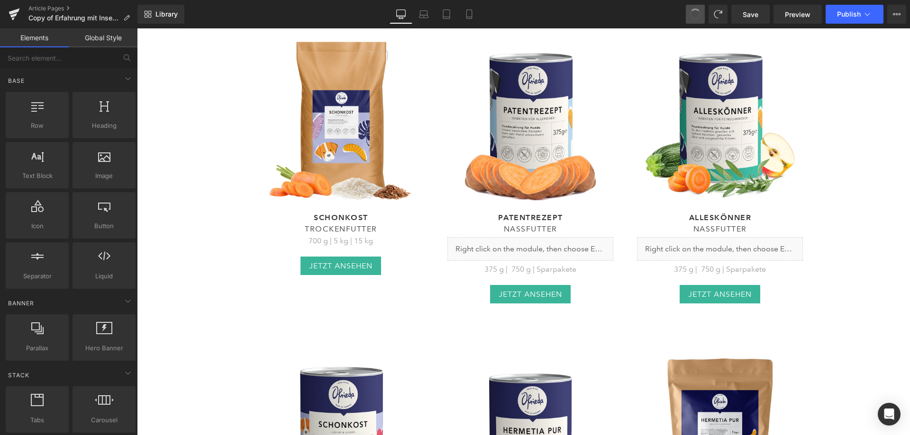
click at [692, 12] on span at bounding box center [695, 14] width 14 height 14
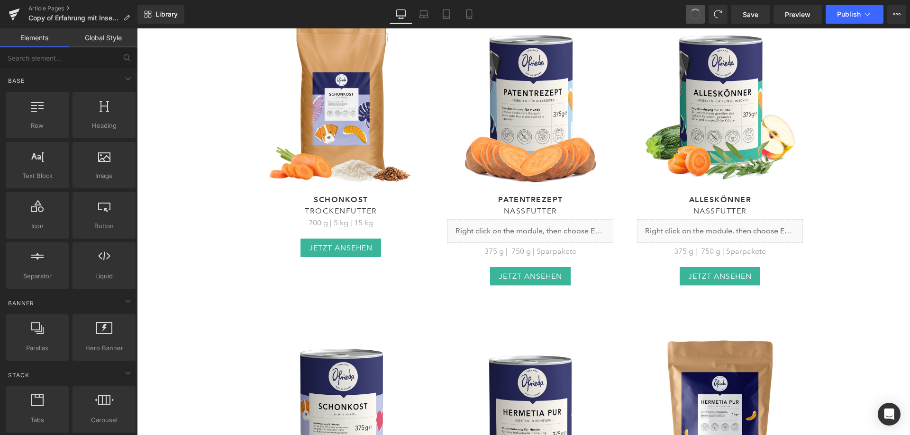
scroll to position [4402, 0]
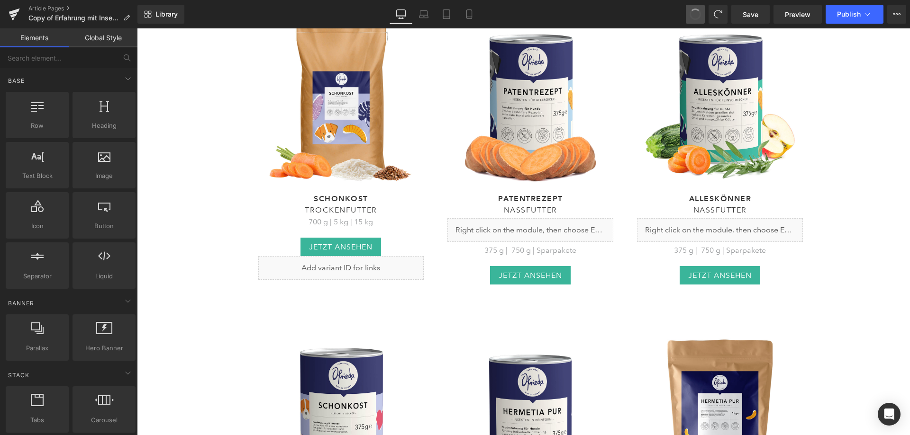
click at [692, 12] on span at bounding box center [694, 14] width 13 height 13
click at [692, 12] on span at bounding box center [695, 14] width 12 height 12
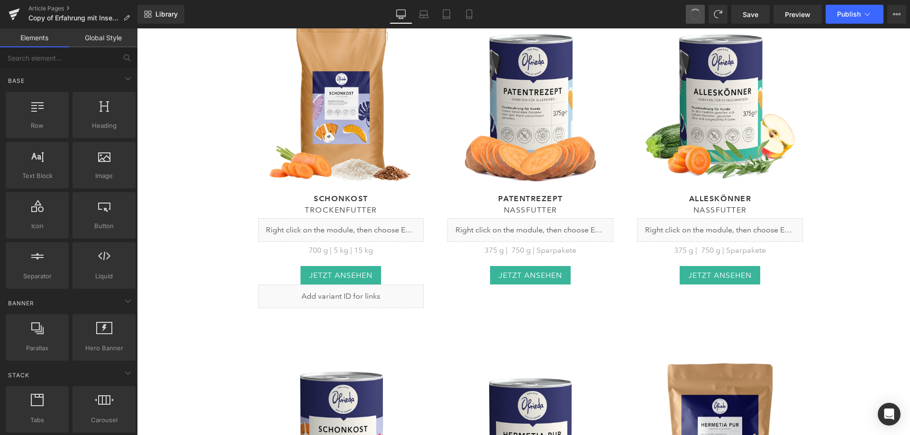
click at [692, 12] on span at bounding box center [694, 14] width 13 height 13
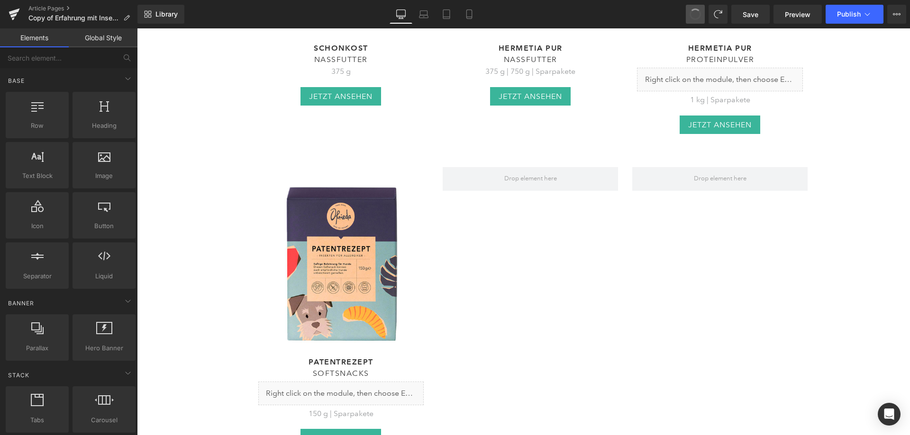
click at [692, 12] on span at bounding box center [695, 14] width 14 height 14
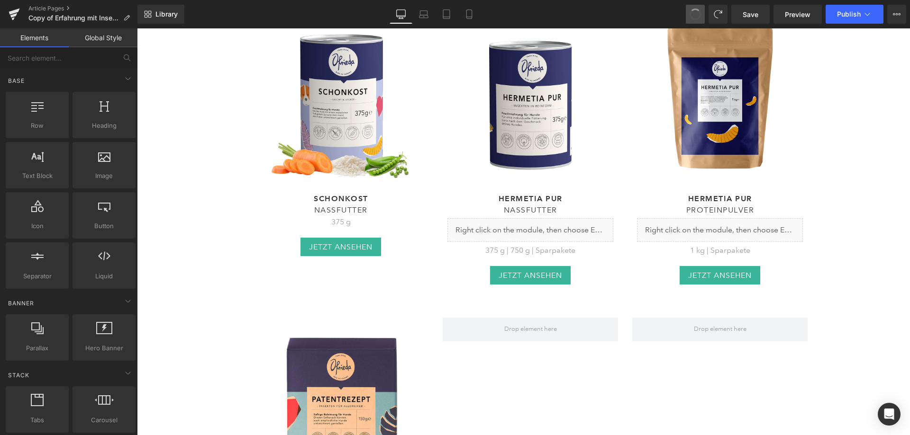
click at [692, 12] on span at bounding box center [695, 14] width 12 height 12
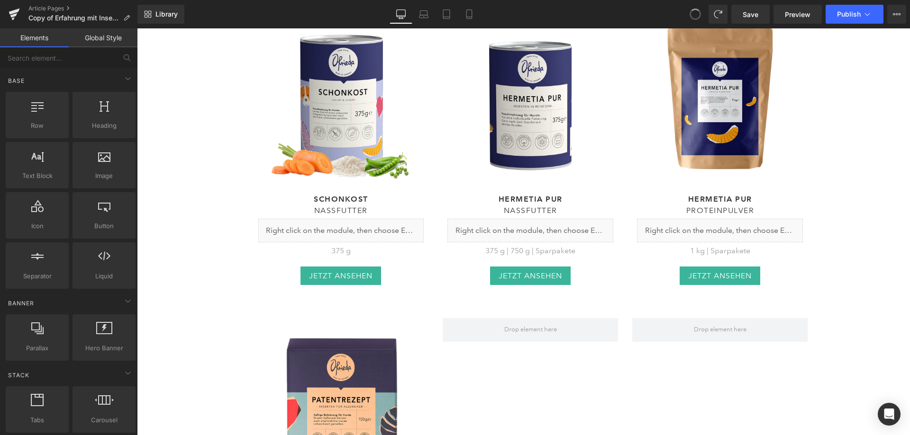
click at [692, 12] on span at bounding box center [694, 14] width 13 height 13
click at [692, 12] on icon at bounding box center [695, 14] width 9 height 9
click at [753, 11] on span "Save" at bounding box center [750, 14] width 16 height 10
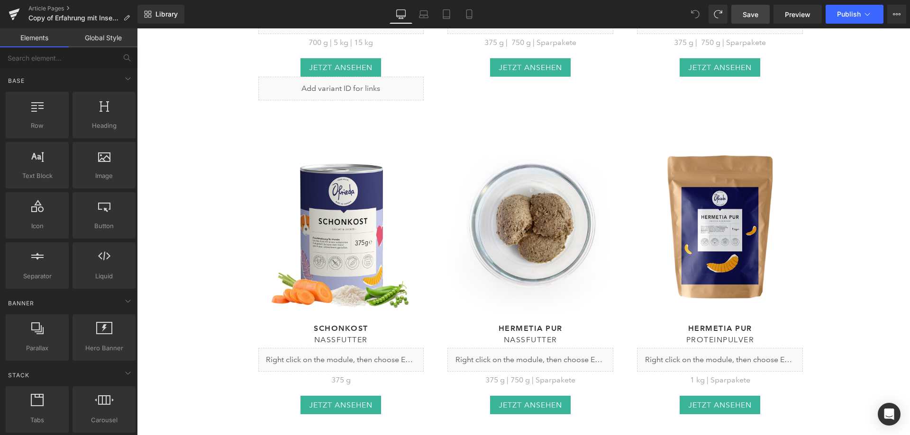
scroll to position [4597, 0]
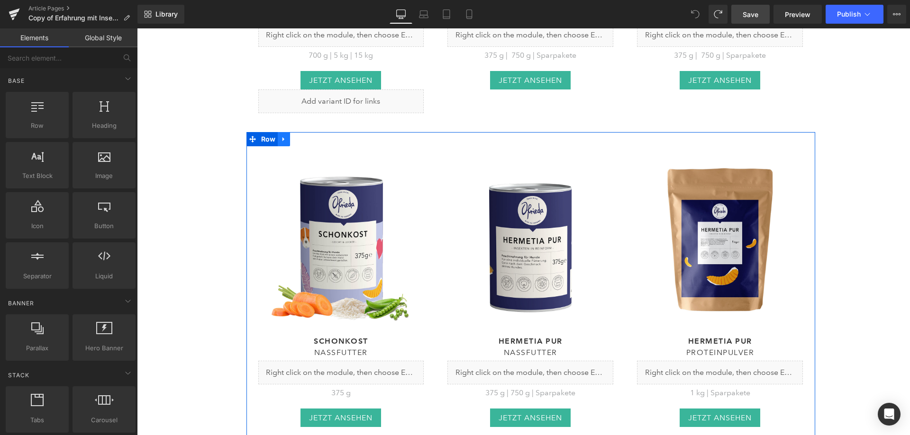
click at [281, 136] on icon at bounding box center [283, 139] width 7 height 7
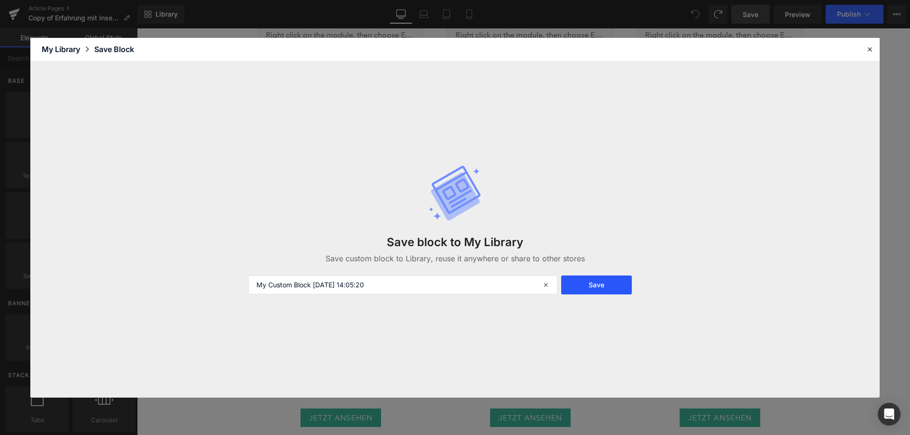
drag, startPoint x: 573, startPoint y: 291, endPoint x: 513, endPoint y: 112, distance: 188.7
click at [573, 291] on button "Save" at bounding box center [596, 285] width 71 height 19
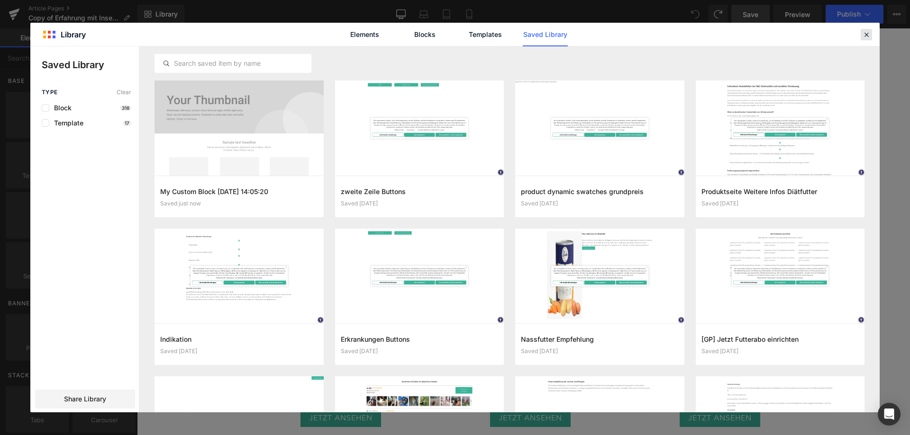
drag, startPoint x: 862, startPoint y: 36, endPoint x: 711, endPoint y: 18, distance: 152.1
click at [862, 36] on icon at bounding box center [866, 34] width 9 height 9
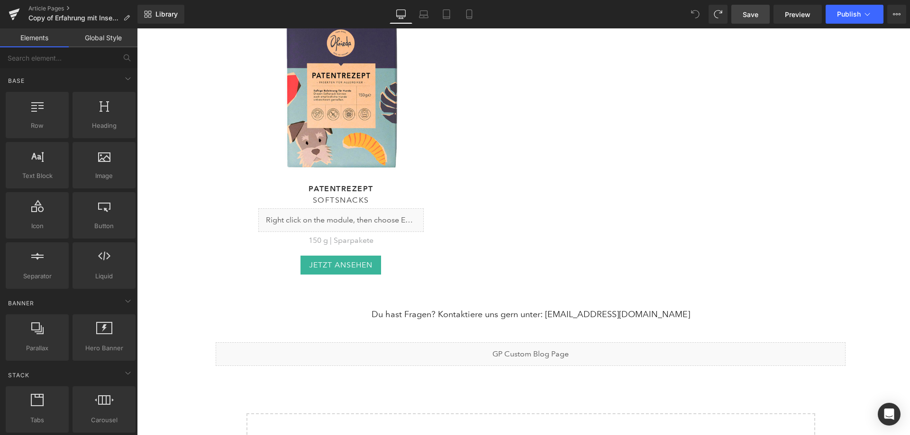
scroll to position [5071, 0]
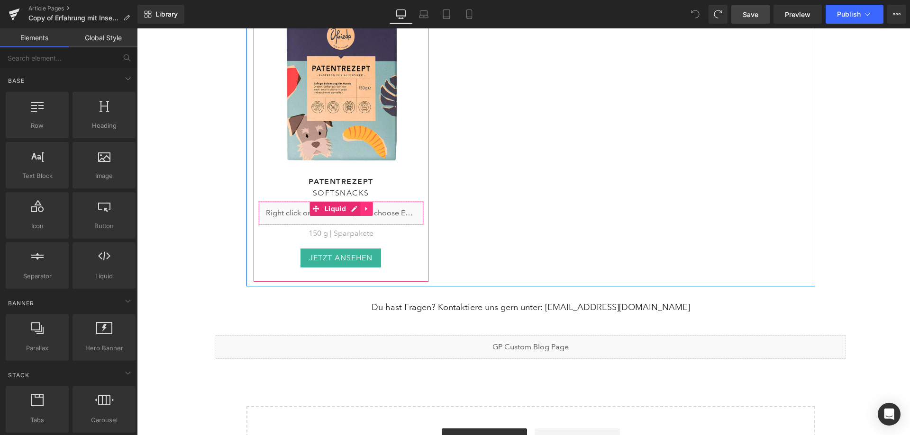
click at [363, 205] on icon at bounding box center [366, 208] width 7 height 7
click at [367, 202] on link at bounding box center [373, 209] width 12 height 14
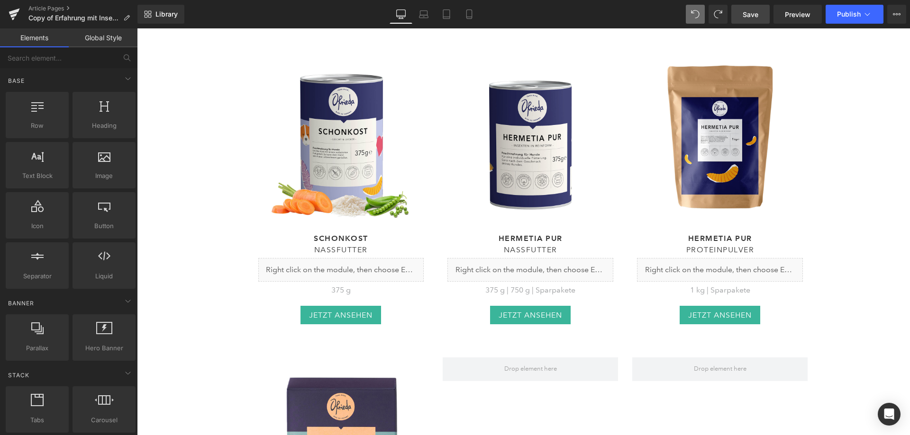
scroll to position [4692, 0]
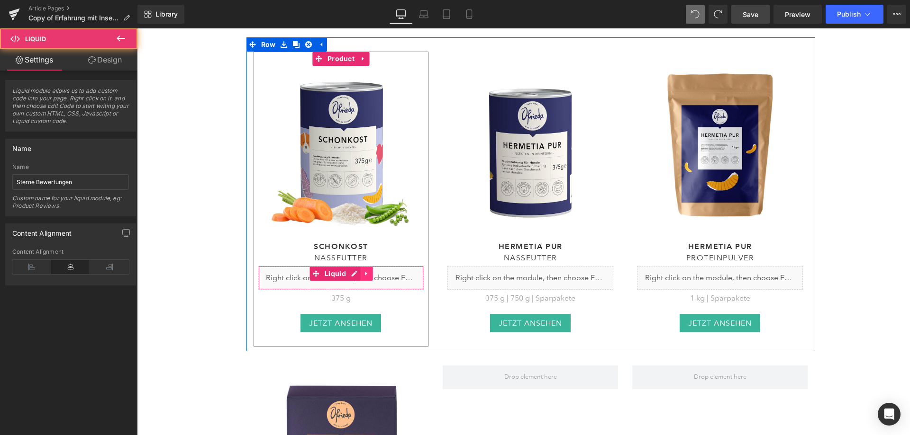
click at [367, 266] on div "Liquid" at bounding box center [341, 278] width 166 height 24
click at [368, 267] on link at bounding box center [366, 274] width 12 height 14
click at [369, 270] on icon at bounding box center [372, 273] width 7 height 7
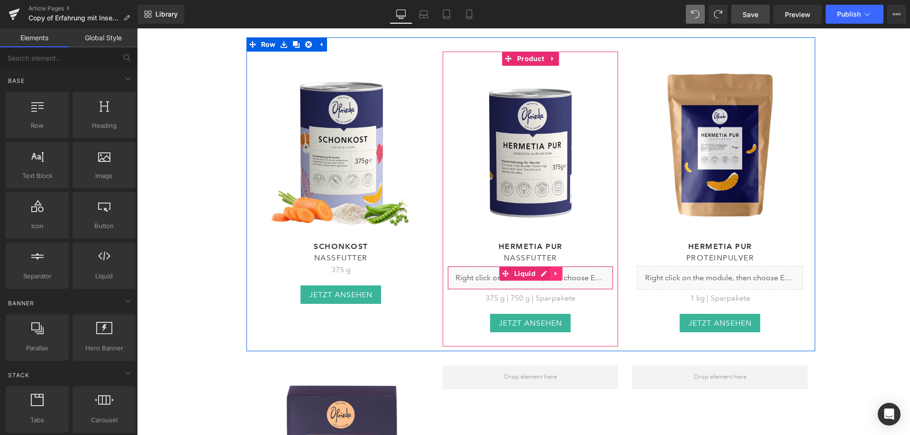
click at [556, 267] on link at bounding box center [556, 274] width 12 height 14
click at [559, 270] on icon at bounding box center [562, 273] width 7 height 7
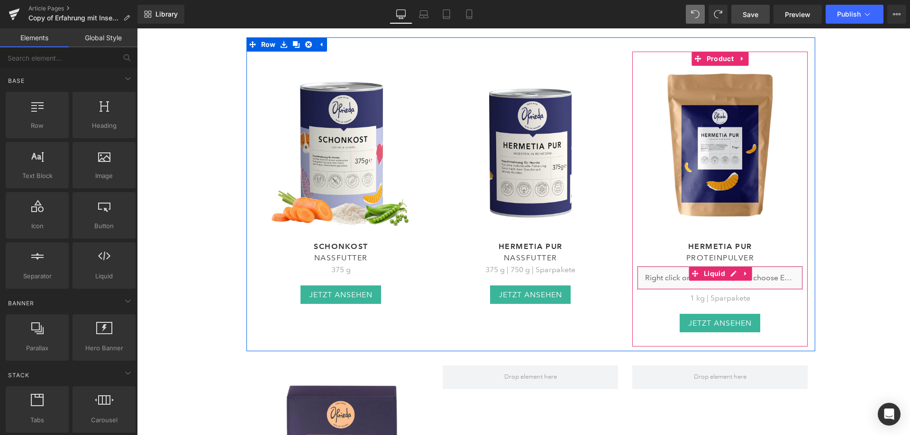
click at [741, 267] on link at bounding box center [745, 274] width 12 height 14
click at [748, 270] on icon at bounding box center [751, 273] width 7 height 7
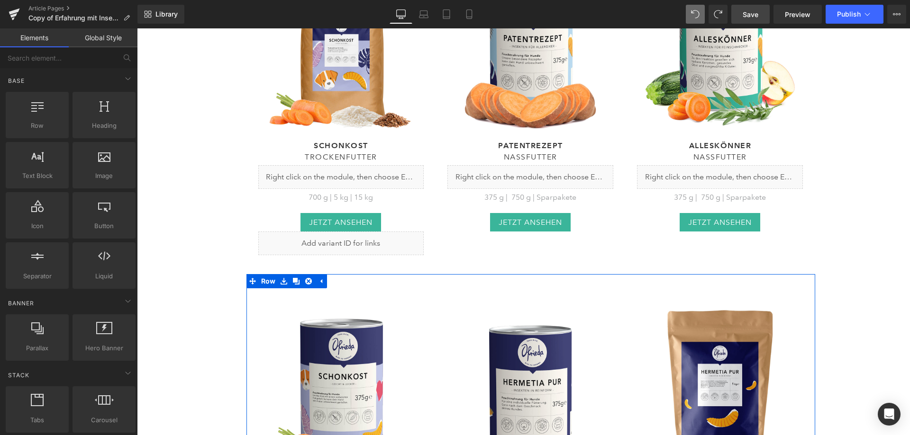
scroll to position [4265, 0]
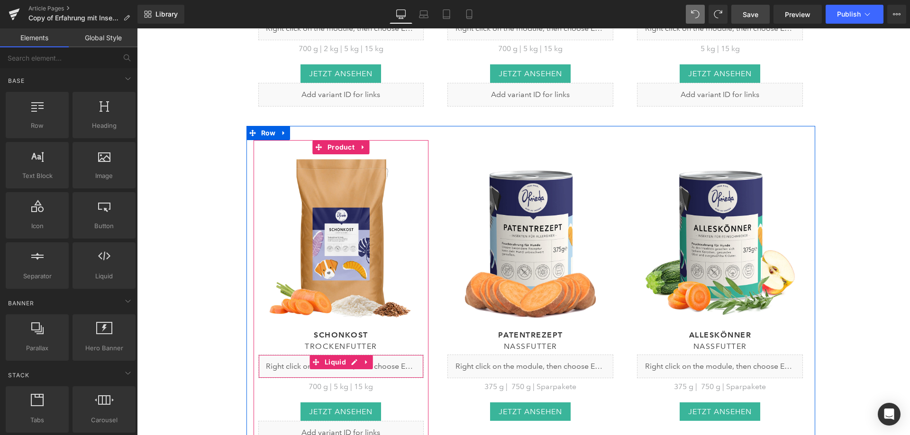
click at [363, 359] on icon at bounding box center [366, 362] width 7 height 7
click at [369, 359] on icon at bounding box center [372, 362] width 7 height 7
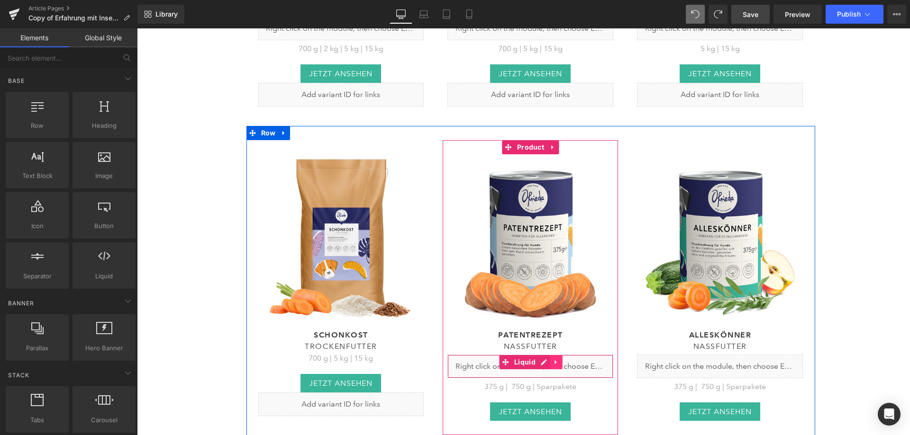
click at [555, 360] on icon at bounding box center [556, 362] width 2 height 4
drag, startPoint x: 557, startPoint y: 309, endPoint x: 610, endPoint y: 309, distance: 53.5
click at [559, 359] on icon at bounding box center [562, 362] width 7 height 7
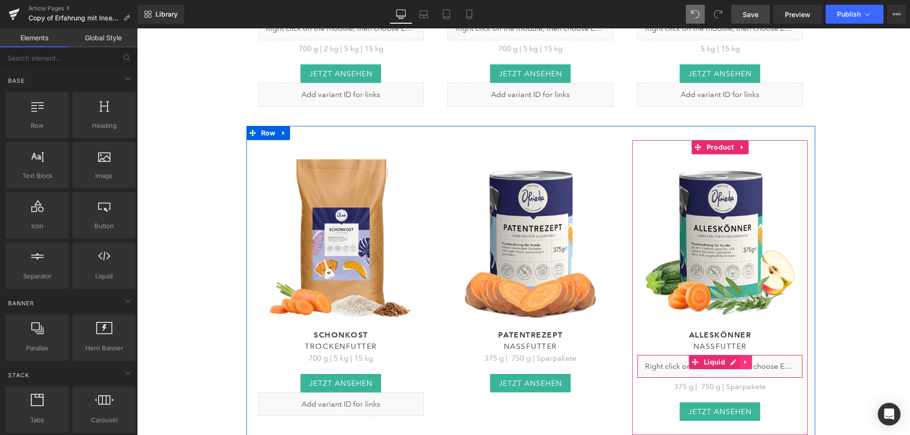
click at [739, 355] on link at bounding box center [745, 362] width 12 height 14
click at [748, 359] on icon at bounding box center [751, 362] width 7 height 7
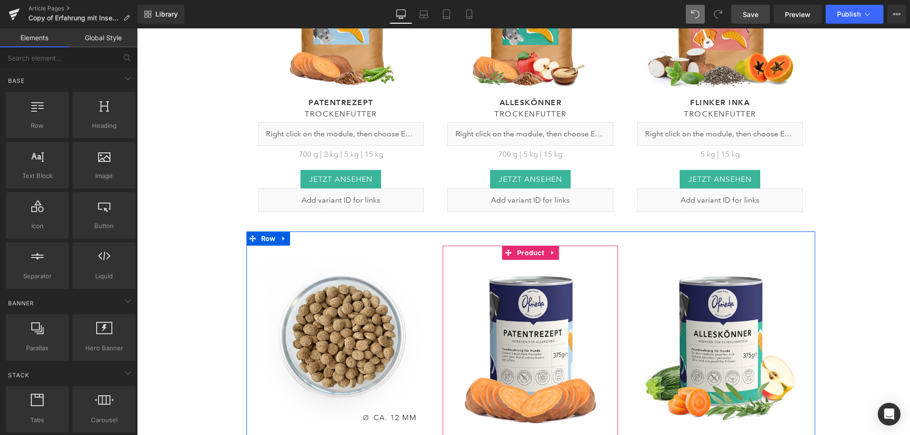
scroll to position [4123, 0]
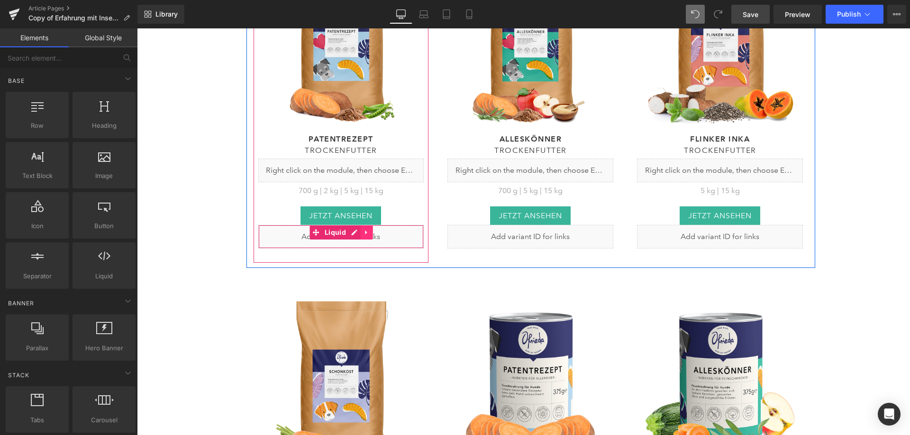
click at [367, 225] on link at bounding box center [366, 232] width 12 height 14
click at [375, 225] on link at bounding box center [373, 232] width 12 height 14
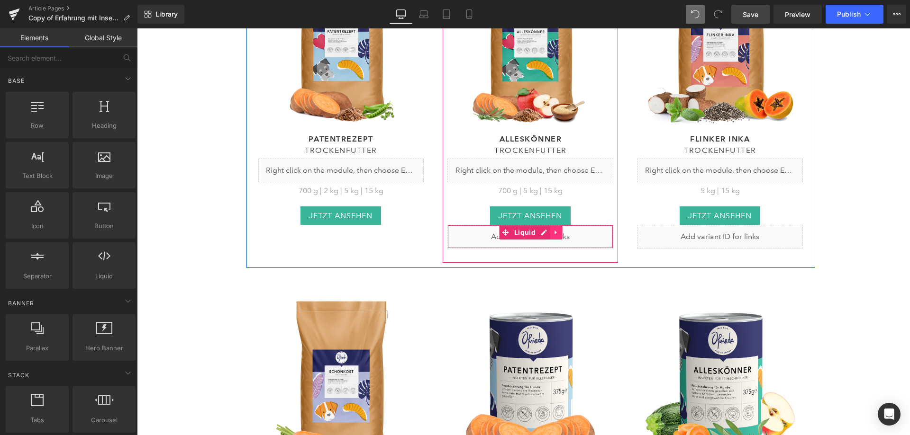
click at [555, 229] on icon at bounding box center [556, 232] width 7 height 7
click at [560, 229] on icon at bounding box center [562, 232] width 7 height 7
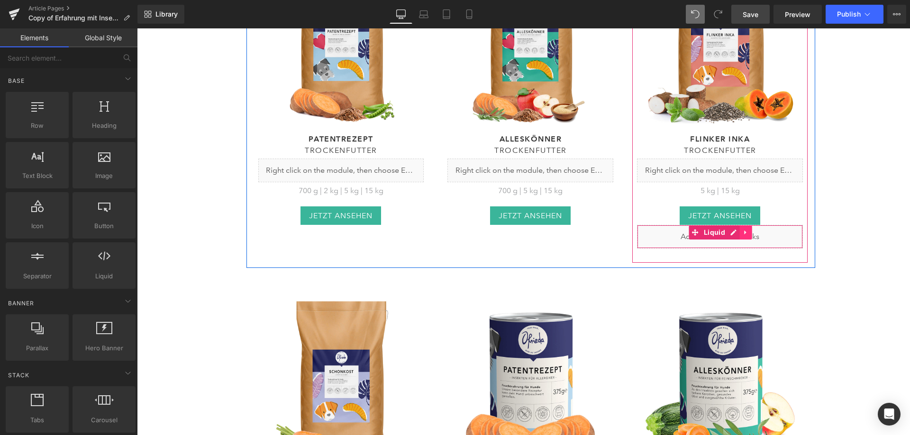
click at [744, 229] on icon at bounding box center [745, 232] width 7 height 7
click at [748, 229] on icon at bounding box center [751, 232] width 7 height 7
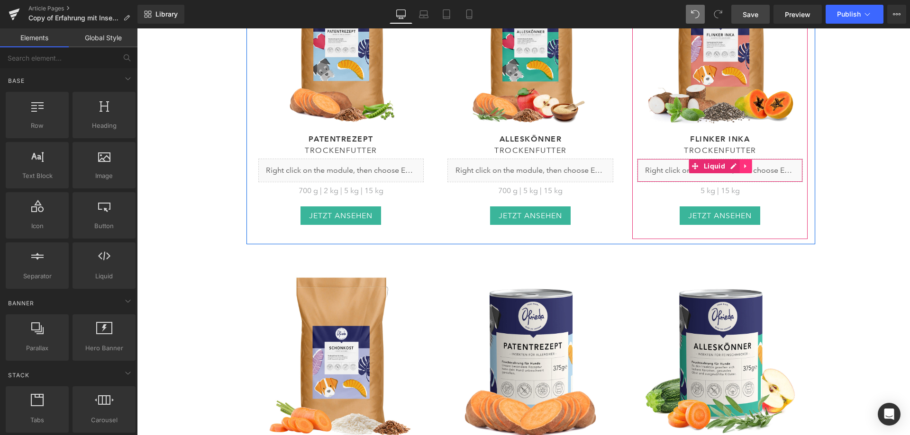
click at [742, 163] on icon at bounding box center [745, 166] width 7 height 7
click at [748, 163] on icon at bounding box center [751, 166] width 7 height 7
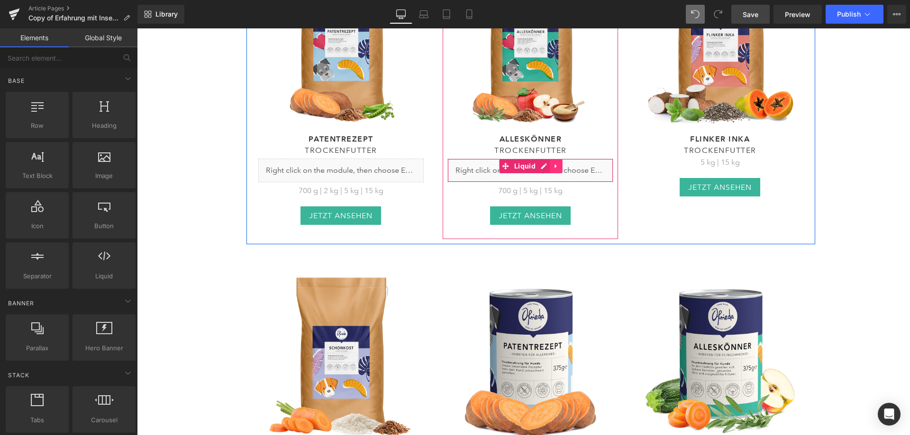
click at [557, 159] on link at bounding box center [556, 166] width 12 height 14
click at [559, 163] on icon at bounding box center [562, 166] width 7 height 7
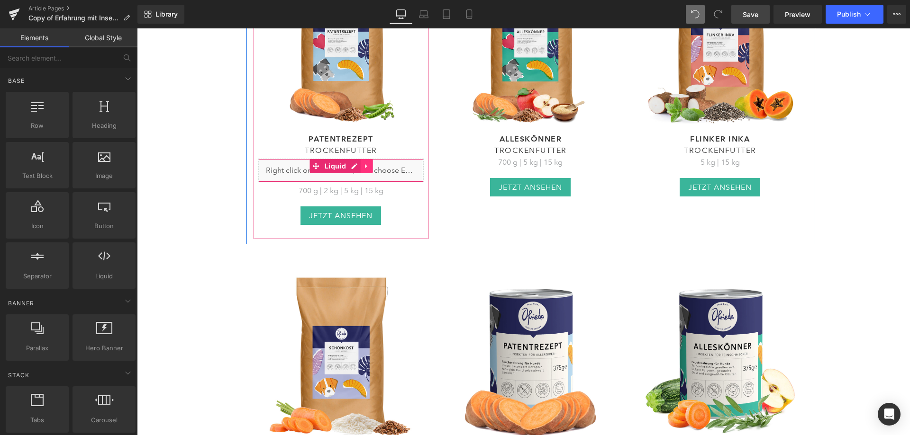
click at [367, 159] on link at bounding box center [366, 166] width 12 height 14
click at [371, 163] on icon at bounding box center [372, 166] width 7 height 7
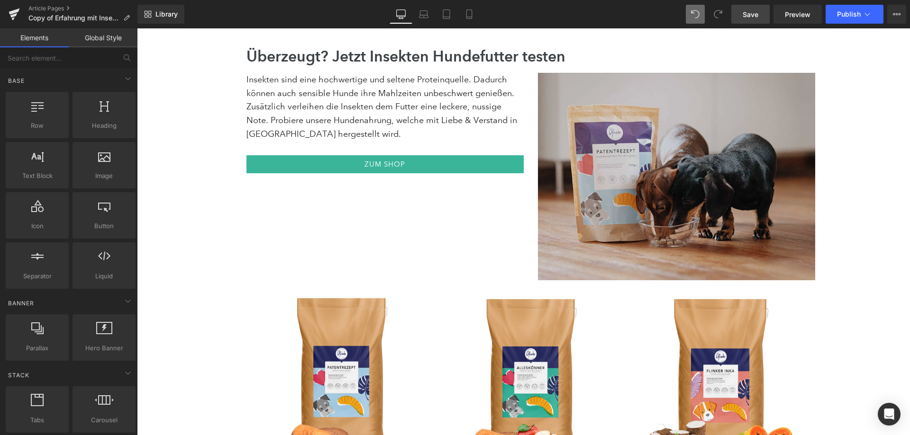
scroll to position [3697, 0]
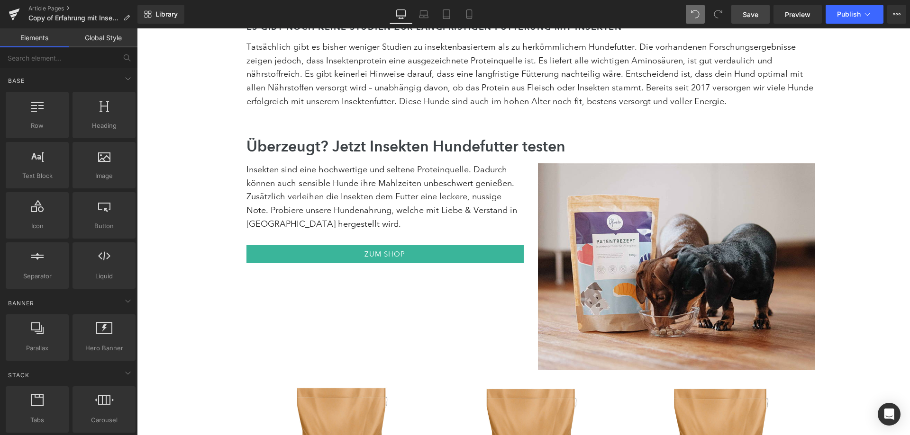
click at [757, 15] on span "Save" at bounding box center [750, 14] width 16 height 10
click at [785, 25] on div "Library Desktop Desktop Laptop Tablet Mobile Save Preview Publish Scheduled Vie…" at bounding box center [523, 14] width 772 height 28
click at [787, 23] on link "Preview" at bounding box center [797, 14] width 48 height 19
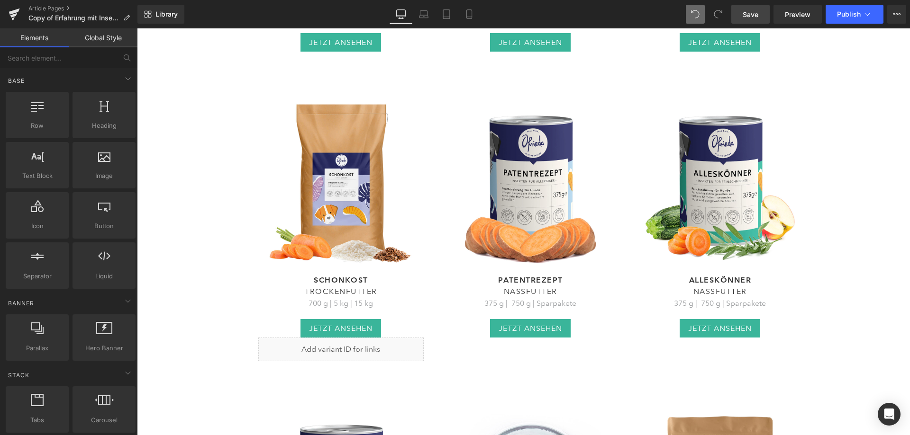
scroll to position [4360, 0]
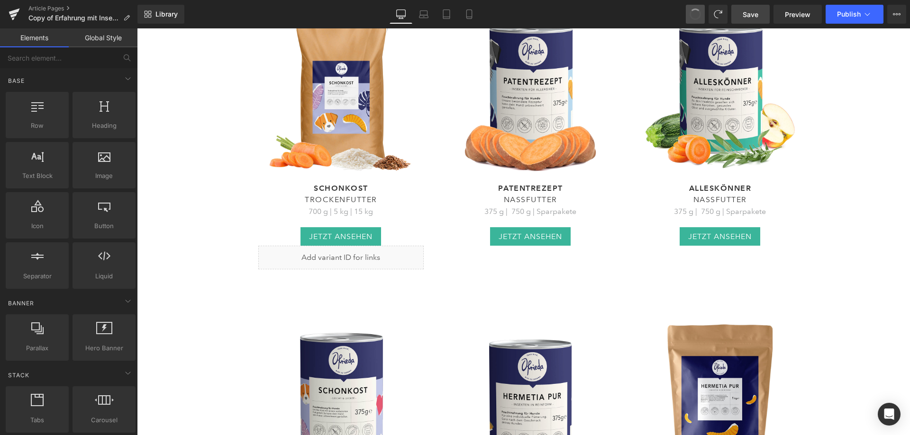
click at [696, 13] on span at bounding box center [695, 14] width 12 height 12
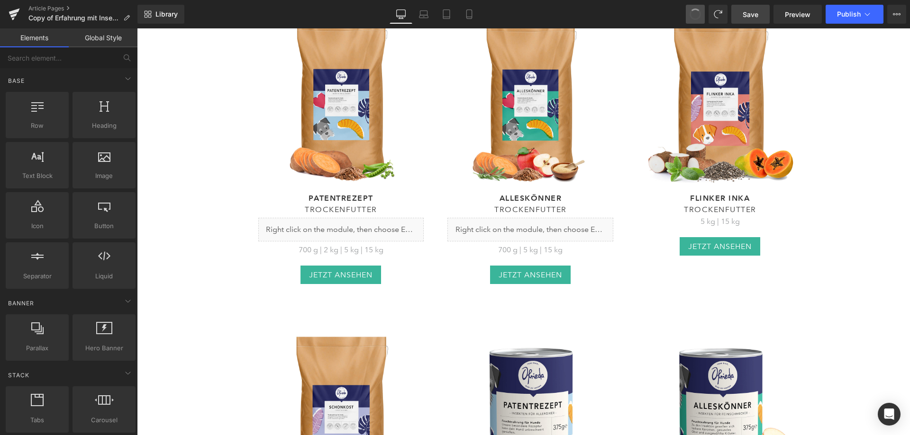
scroll to position [4063, 0]
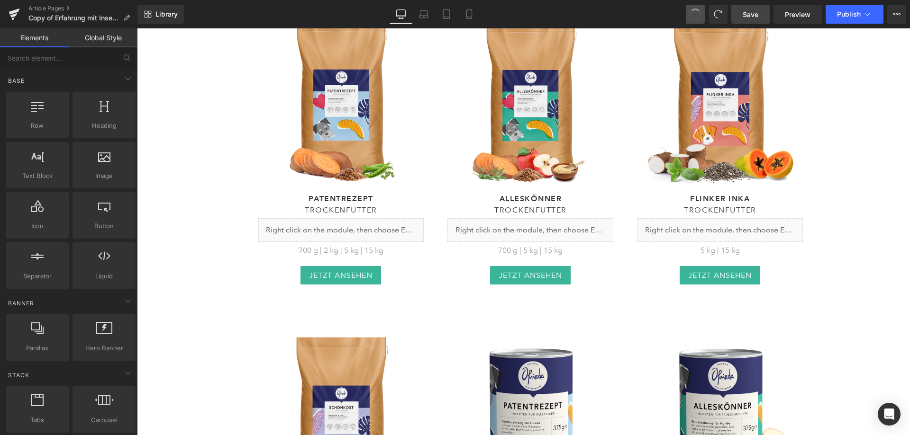
click at [696, 13] on span at bounding box center [695, 14] width 12 height 12
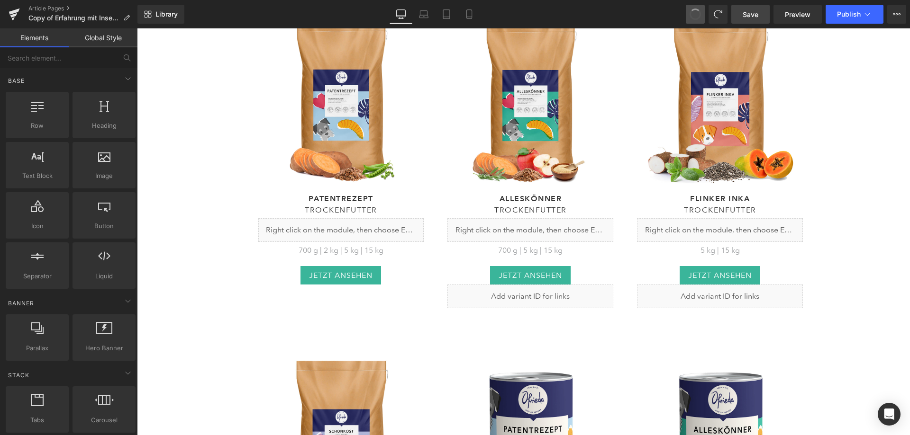
click at [696, 13] on span at bounding box center [694, 14] width 15 height 15
click at [696, 13] on span at bounding box center [694, 14] width 13 height 13
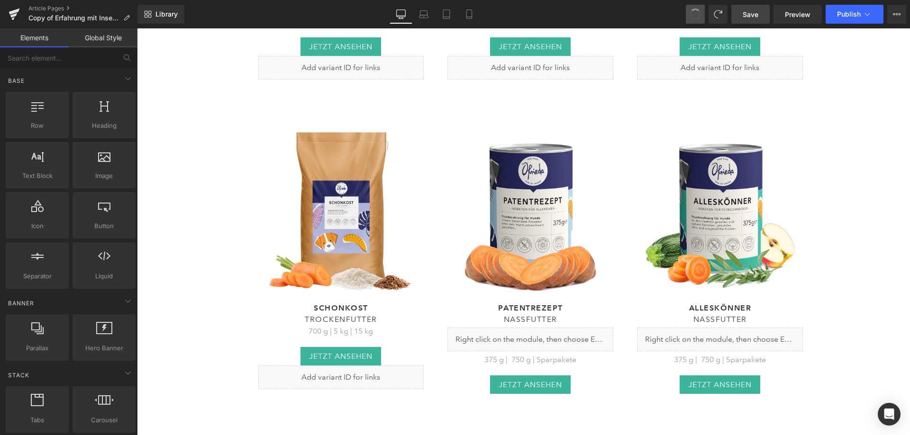
click at [696, 13] on span at bounding box center [695, 14] width 12 height 12
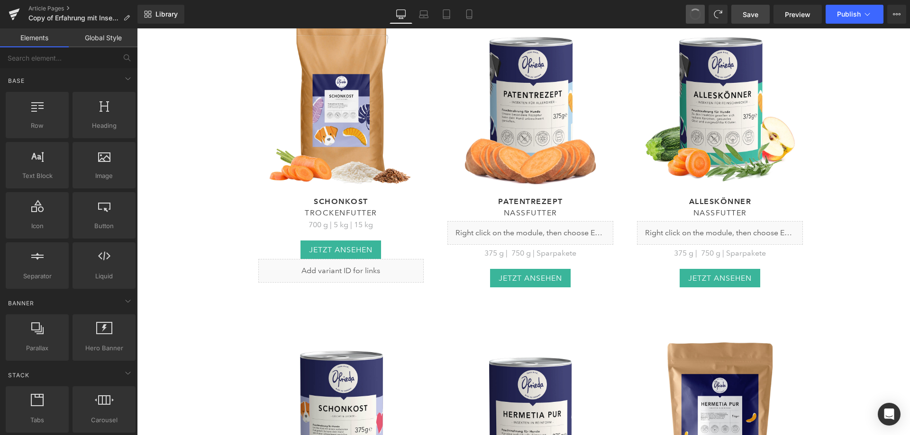
scroll to position [4402, 0]
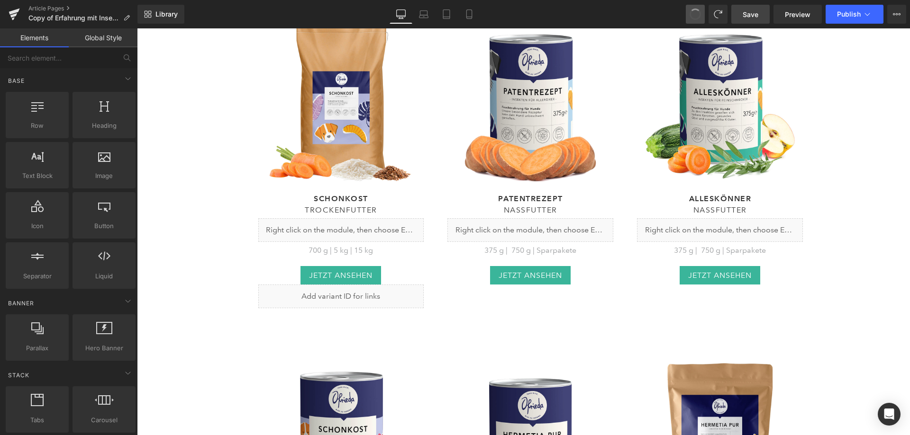
click at [696, 13] on span at bounding box center [695, 14] width 12 height 12
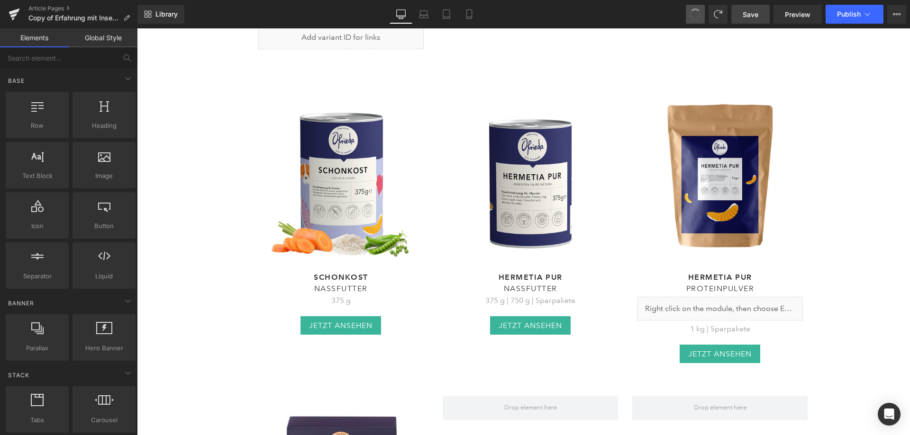
click at [696, 13] on span at bounding box center [694, 14] width 13 height 13
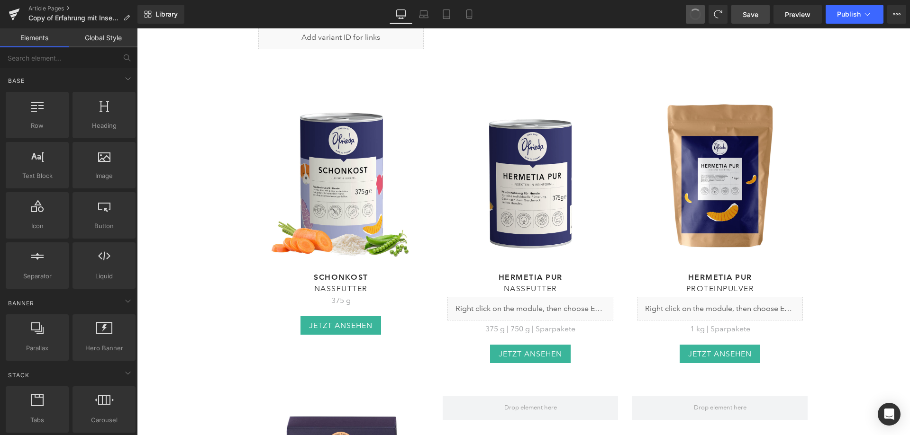
scroll to position [4739, 0]
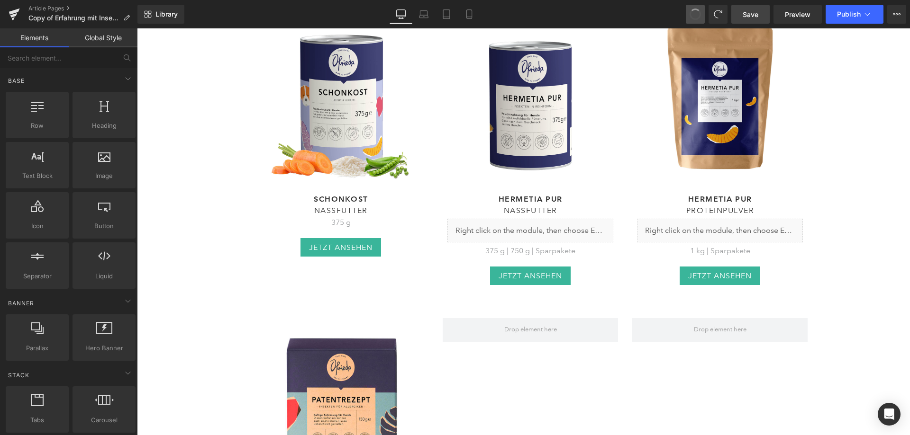
click at [696, 13] on span at bounding box center [695, 14] width 12 height 12
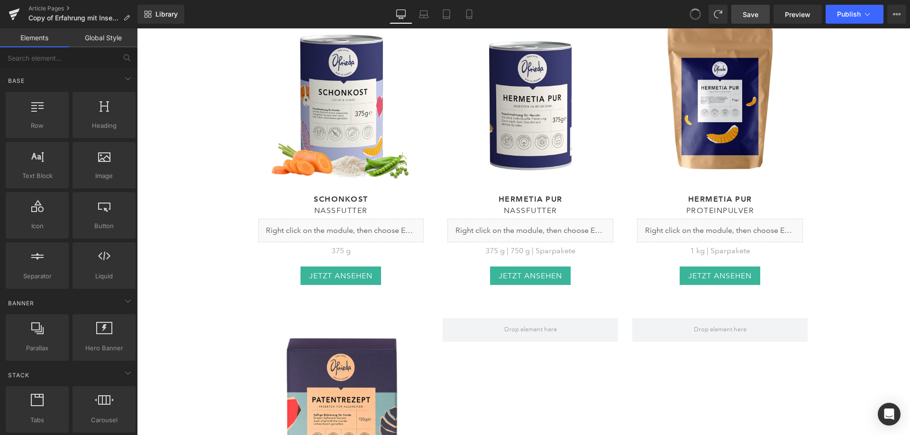
click at [696, 13] on span at bounding box center [694, 14] width 13 height 13
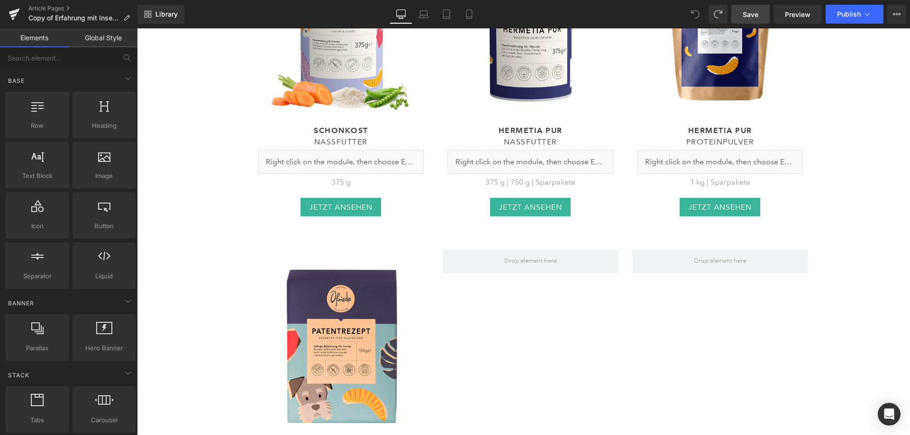
click at [696, 13] on icon at bounding box center [695, 14] width 9 height 9
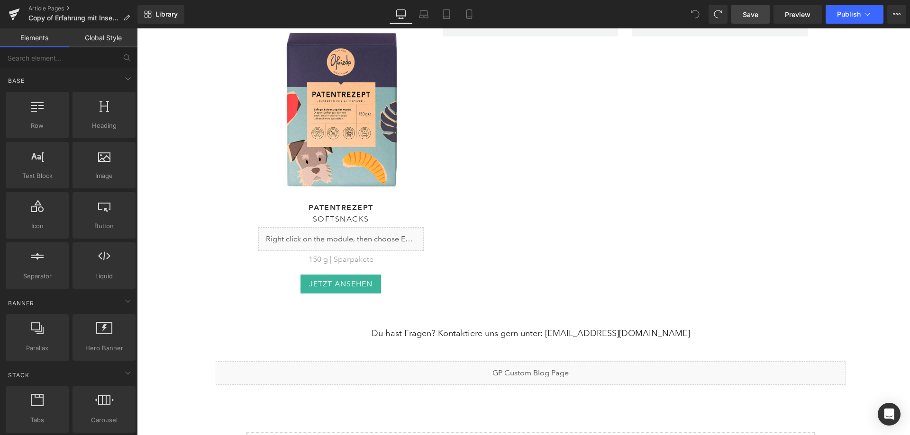
click at [696, 13] on icon at bounding box center [695, 14] width 9 height 9
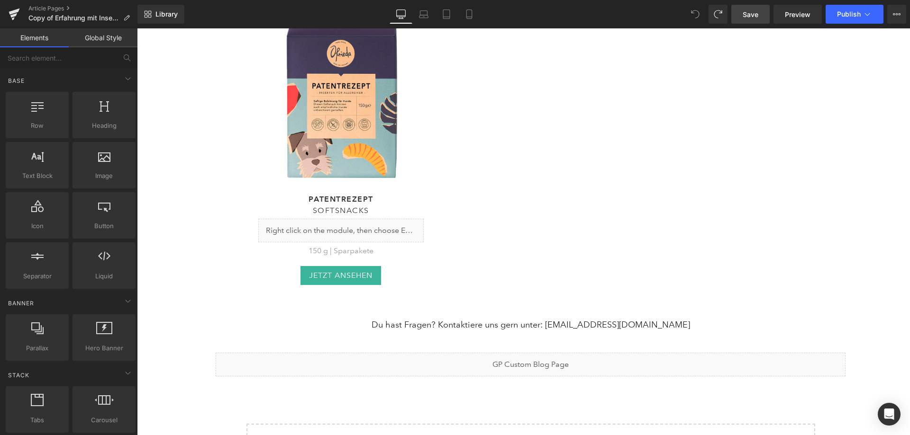
click at [696, 13] on icon at bounding box center [695, 14] width 9 height 9
drag, startPoint x: 696, startPoint y: 13, endPoint x: 564, endPoint y: 5, distance: 132.4
click at [696, 13] on icon at bounding box center [695, 14] width 9 height 9
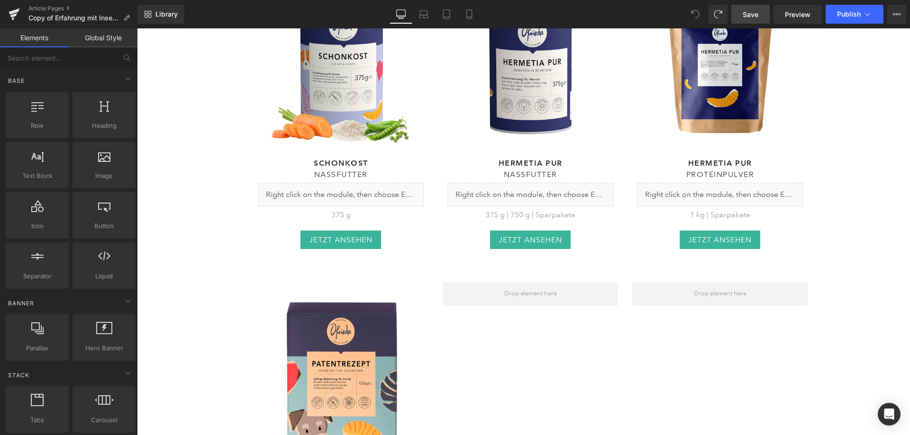
scroll to position [4721, 0]
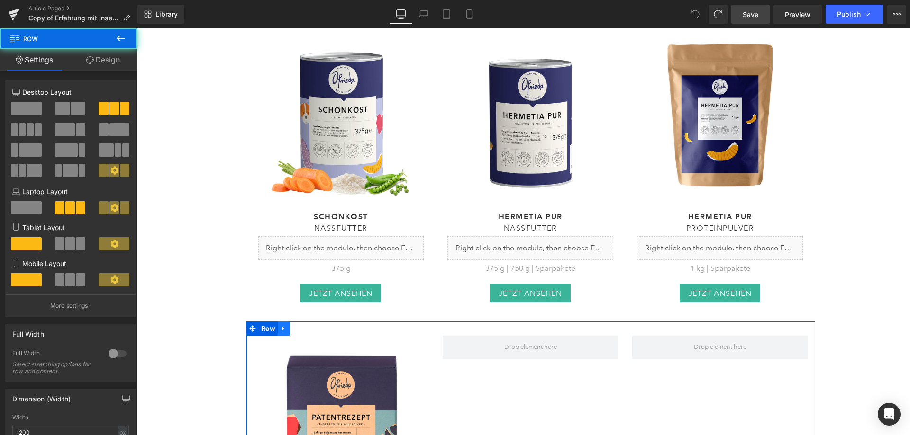
click at [281, 325] on icon at bounding box center [283, 328] width 7 height 7
click at [305, 325] on icon at bounding box center [308, 328] width 7 height 7
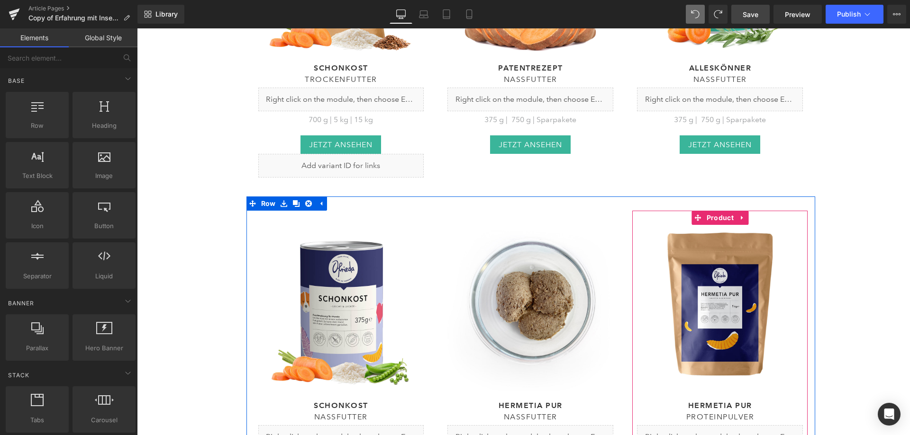
scroll to position [4532, 0]
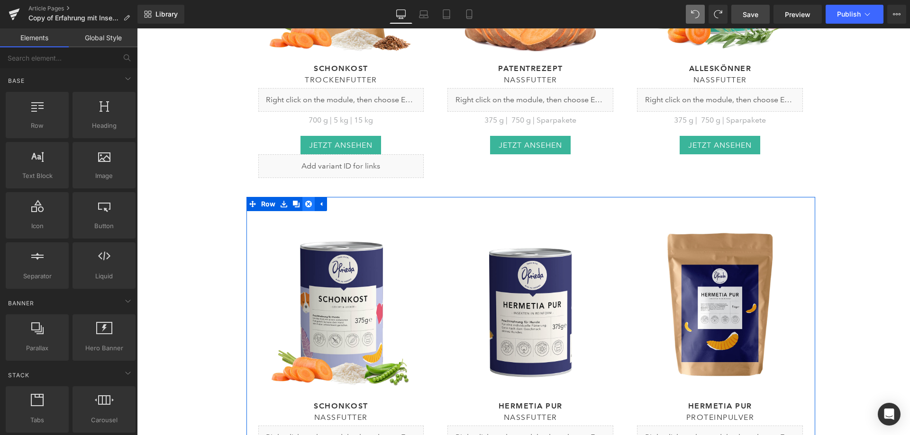
click at [308, 201] on icon at bounding box center [308, 204] width 7 height 7
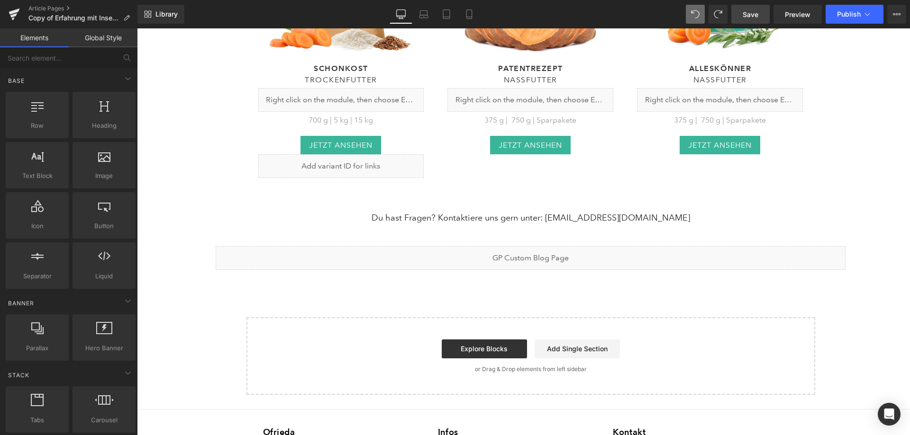
click at [742, 14] on link "Save" at bounding box center [750, 14] width 38 height 19
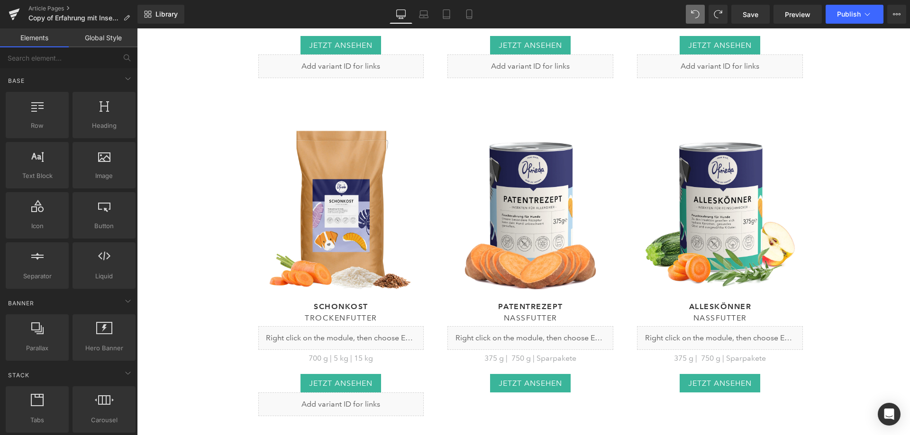
scroll to position [4295, 0]
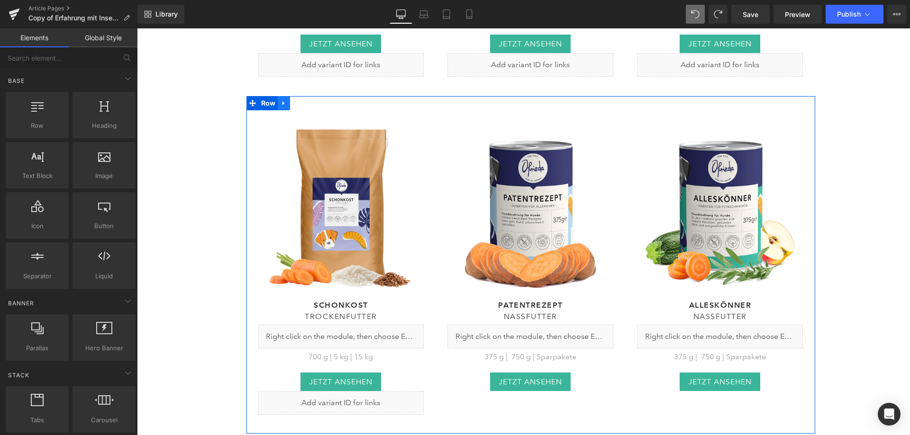
click at [280, 96] on link at bounding box center [284, 103] width 12 height 14
drag, startPoint x: 304, startPoint y: 49, endPoint x: 333, endPoint y: 86, distance: 46.2
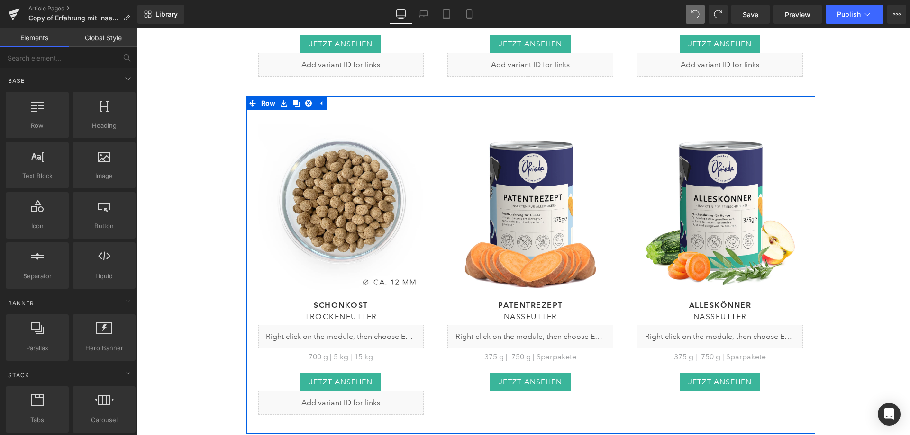
click at [305, 100] on icon at bounding box center [308, 103] width 7 height 7
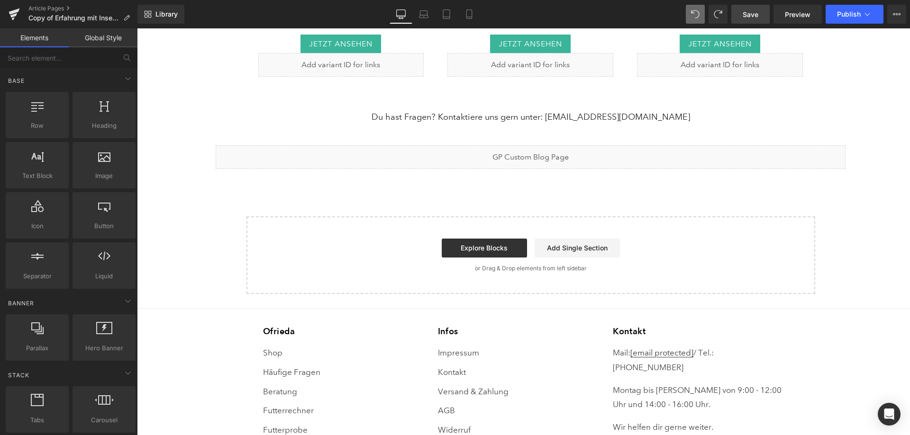
click at [745, 19] on span "Save" at bounding box center [750, 14] width 16 height 10
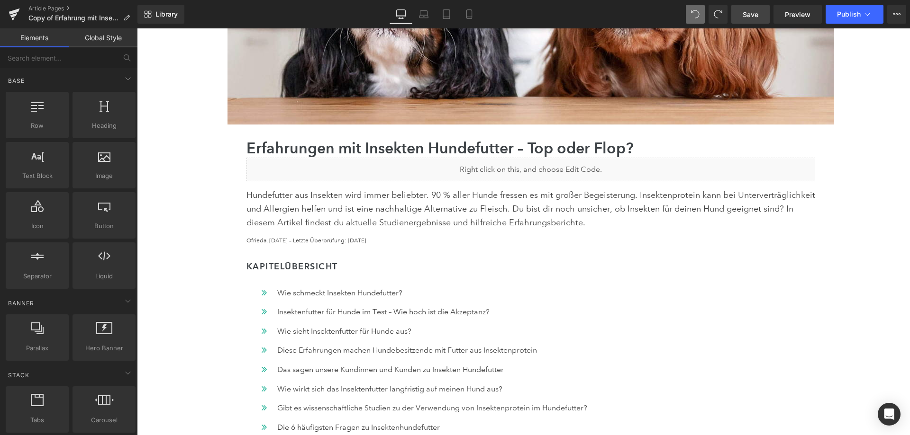
scroll to position [0, 0]
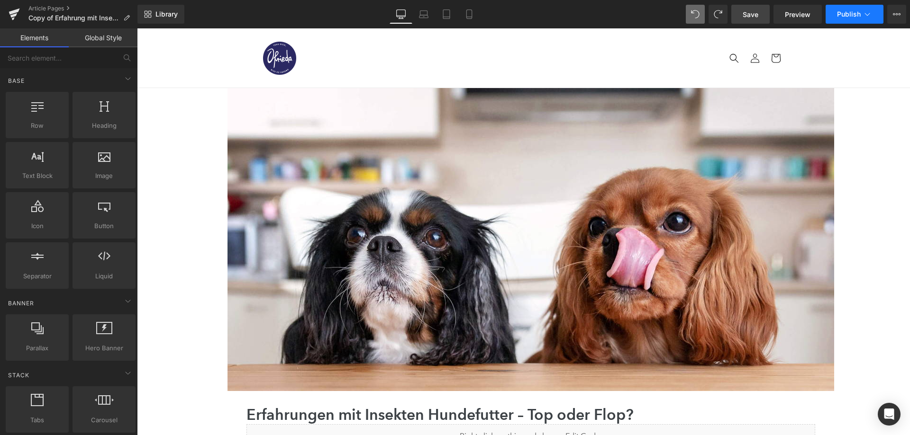
click at [834, 18] on button "Publish" at bounding box center [854, 14] width 58 height 19
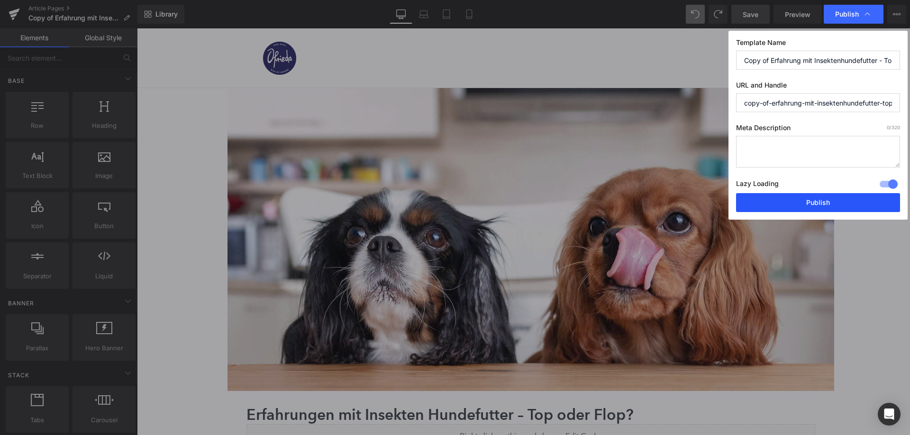
click at [793, 207] on button "Publish" at bounding box center [818, 202] width 164 height 19
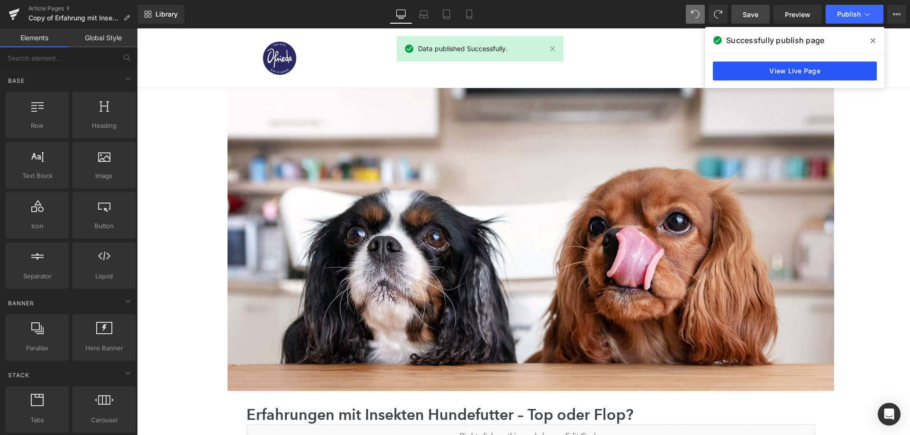
click at [757, 72] on link "View Live Page" at bounding box center [794, 71] width 164 height 19
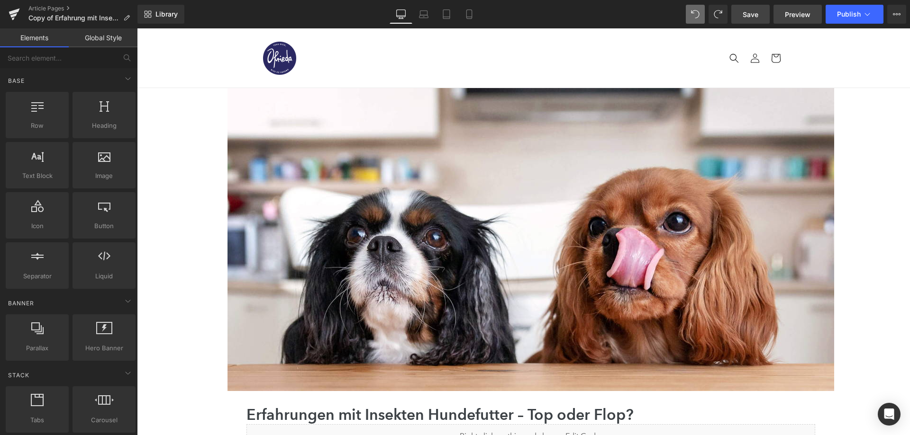
click at [787, 15] on span "Preview" at bounding box center [797, 14] width 26 height 10
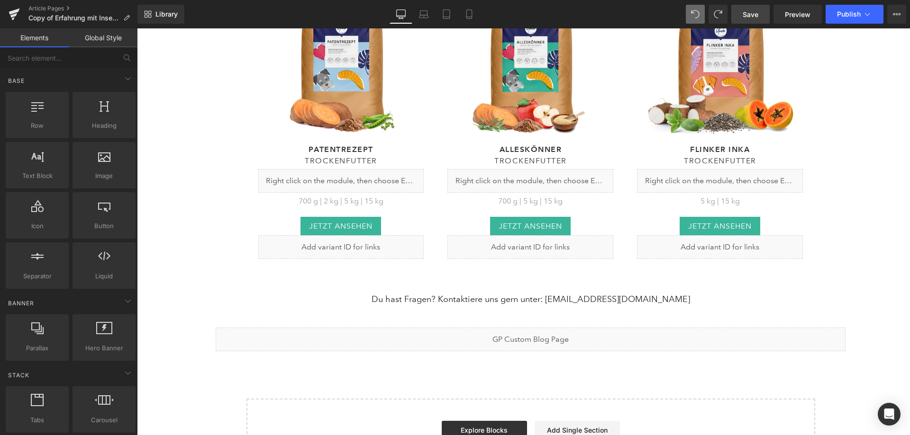
scroll to position [4121, 0]
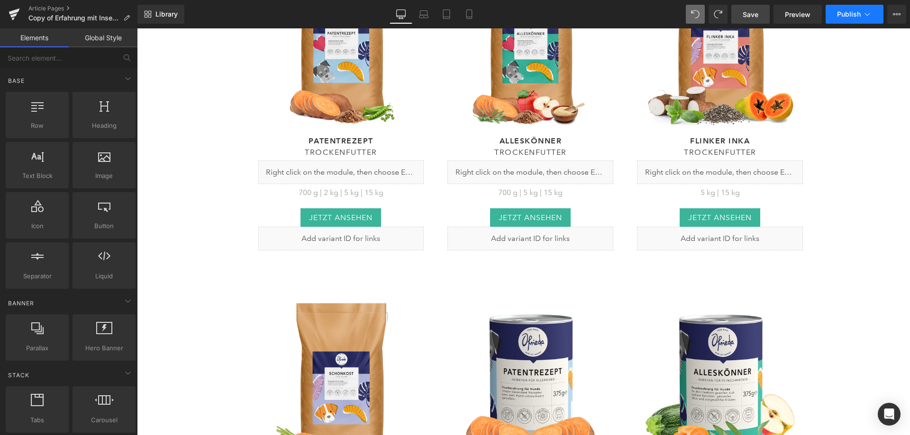
click at [856, 11] on span "Publish" at bounding box center [849, 14] width 24 height 8
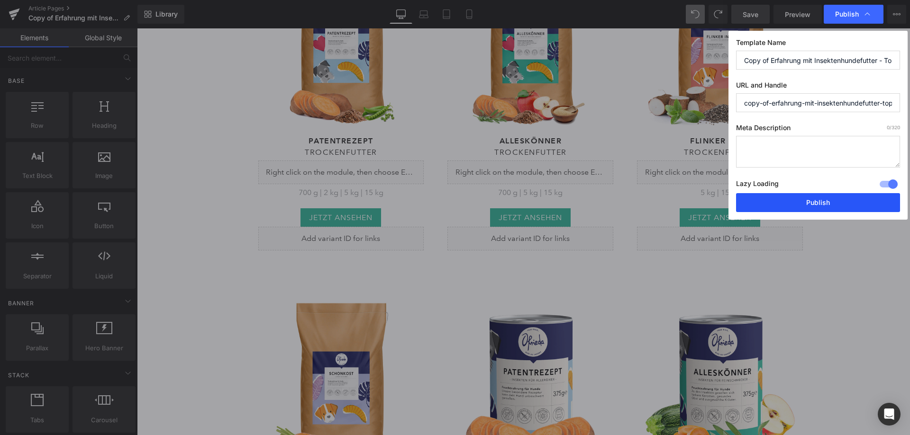
click at [768, 200] on button "Publish" at bounding box center [818, 202] width 164 height 19
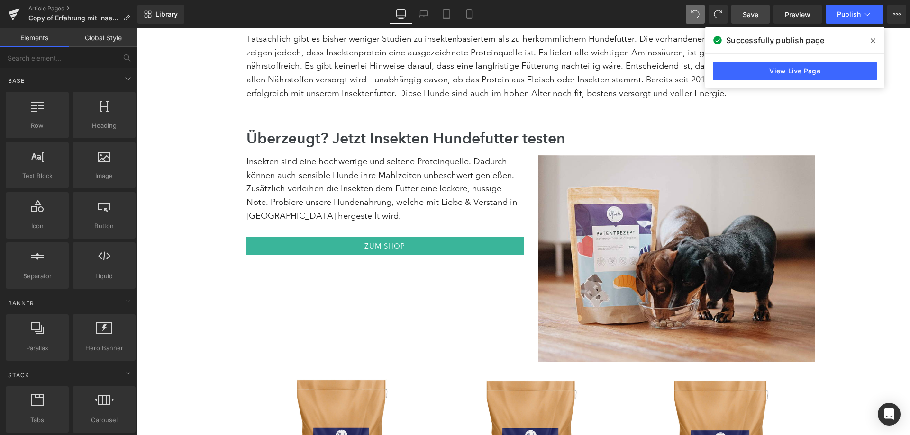
scroll to position [3989, 0]
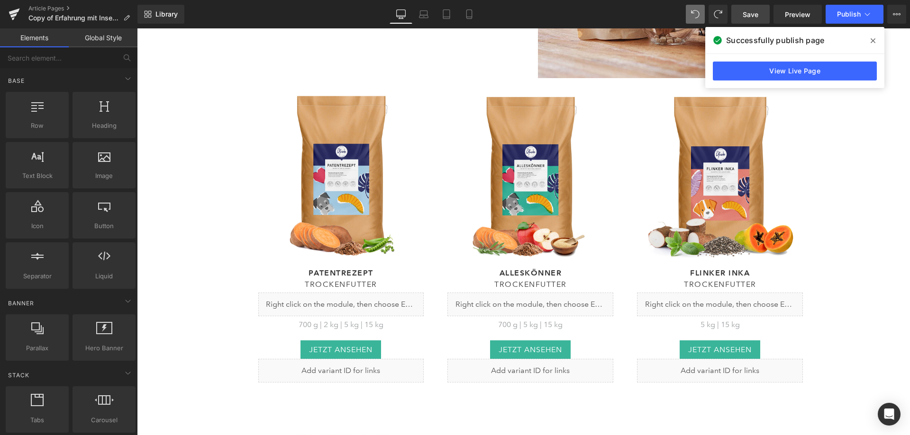
drag, startPoint x: 749, startPoint y: 8, endPoint x: 769, endPoint y: 15, distance: 20.5
click at [749, 9] on link "Save" at bounding box center [750, 14] width 38 height 19
drag, startPoint x: 870, startPoint y: 41, endPoint x: 734, endPoint y: 12, distance: 139.5
click at [870, 41] on icon at bounding box center [872, 41] width 5 height 8
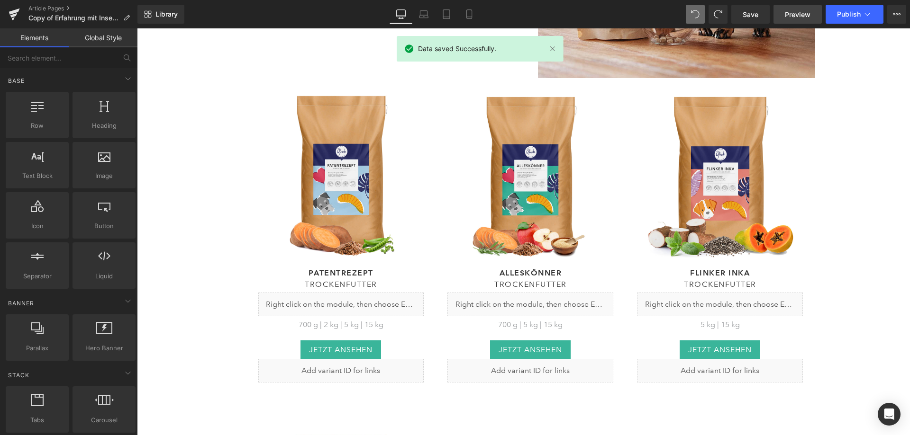
click at [779, 17] on link "Preview" at bounding box center [797, 14] width 48 height 19
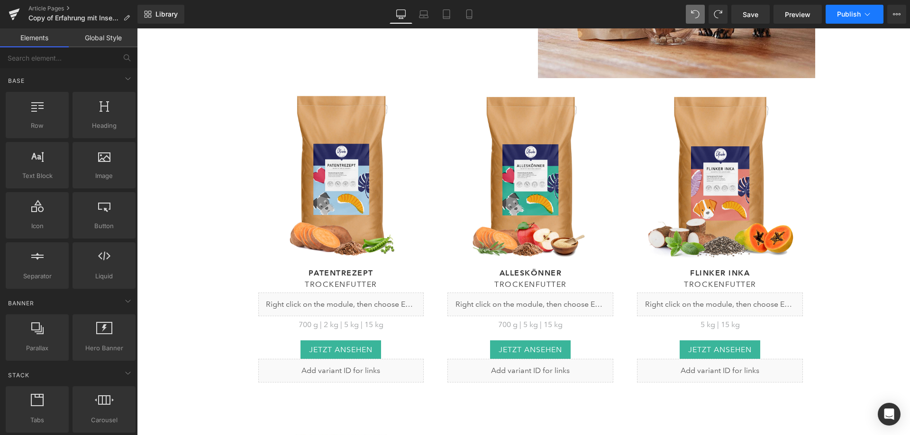
click at [834, 14] on button "Publish" at bounding box center [854, 14] width 58 height 19
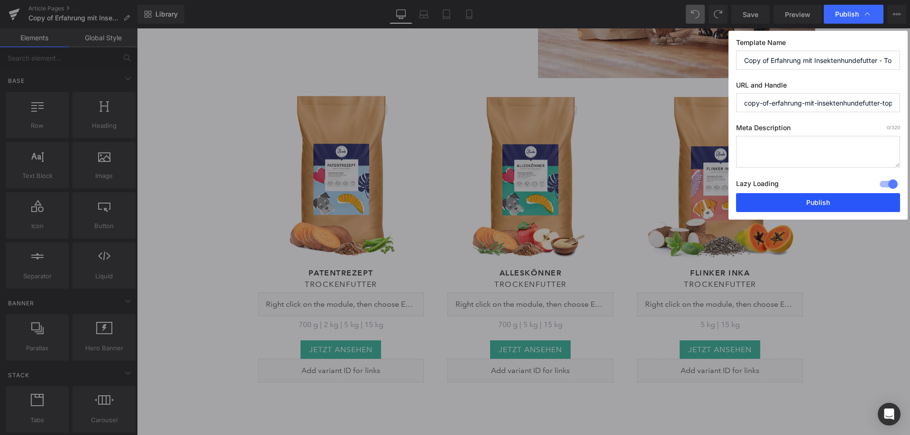
click at [796, 202] on button "Publish" at bounding box center [818, 202] width 164 height 19
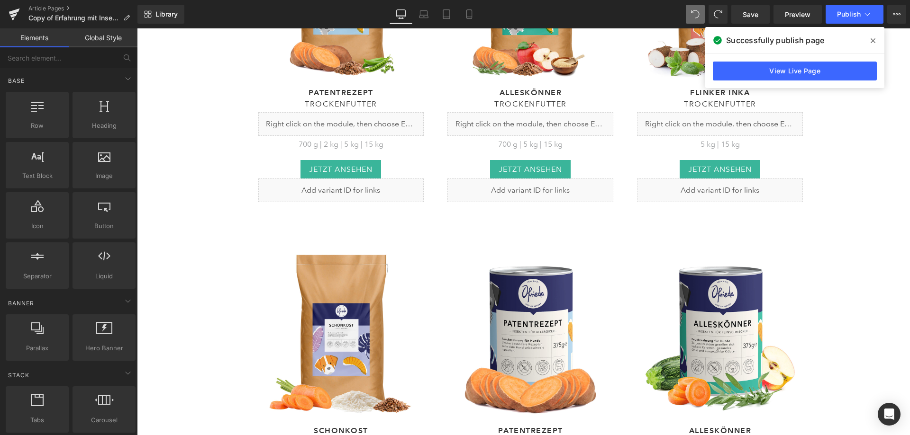
scroll to position [4179, 0]
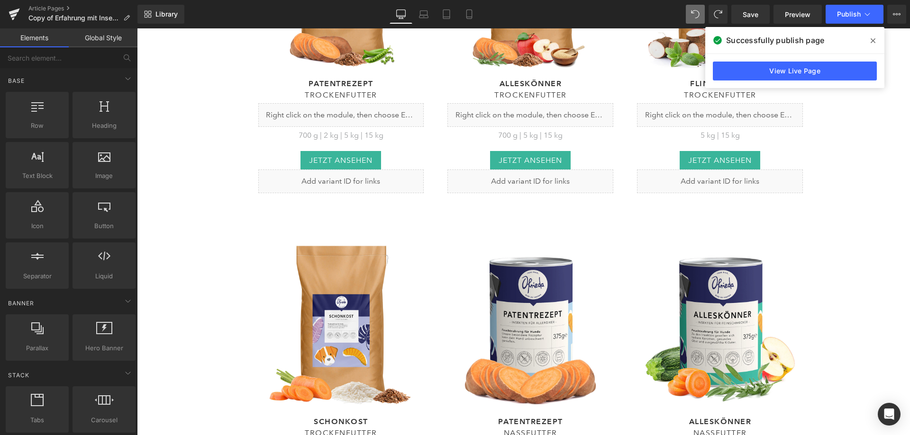
drag, startPoint x: 872, startPoint y: 40, endPoint x: 772, endPoint y: 50, distance: 100.5
click at [872, 40] on icon at bounding box center [872, 40] width 5 height 5
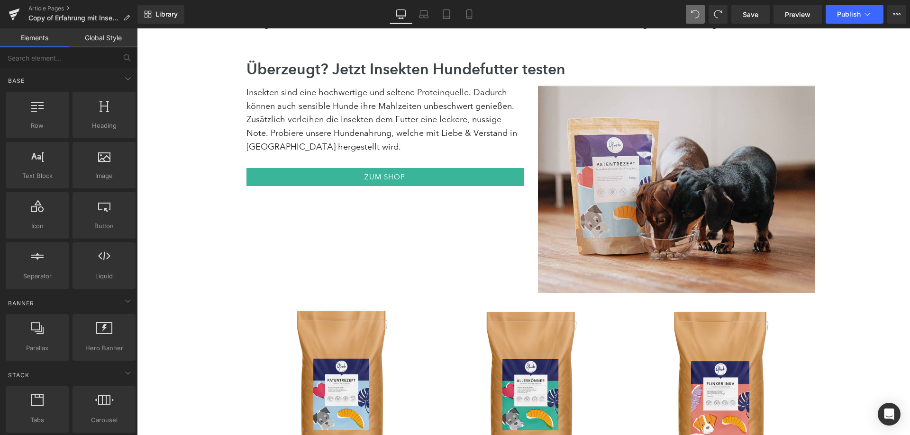
scroll to position [3752, 0]
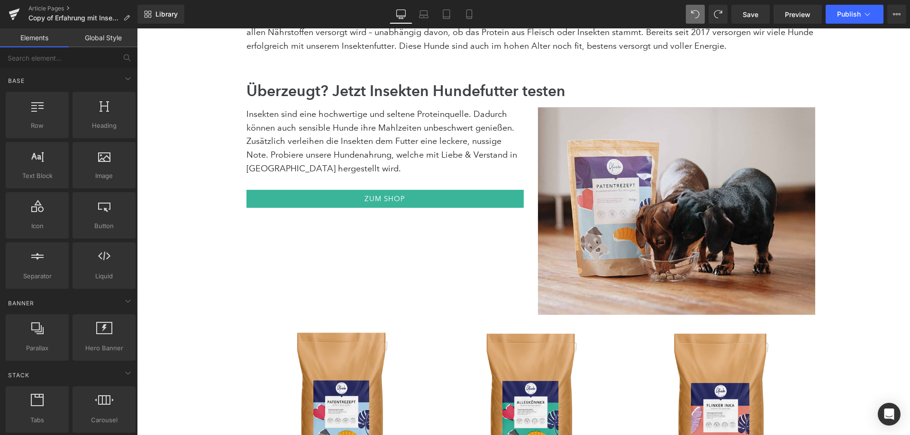
drag, startPoint x: 539, startPoint y: 135, endPoint x: 689, endPoint y: 8, distance: 196.3
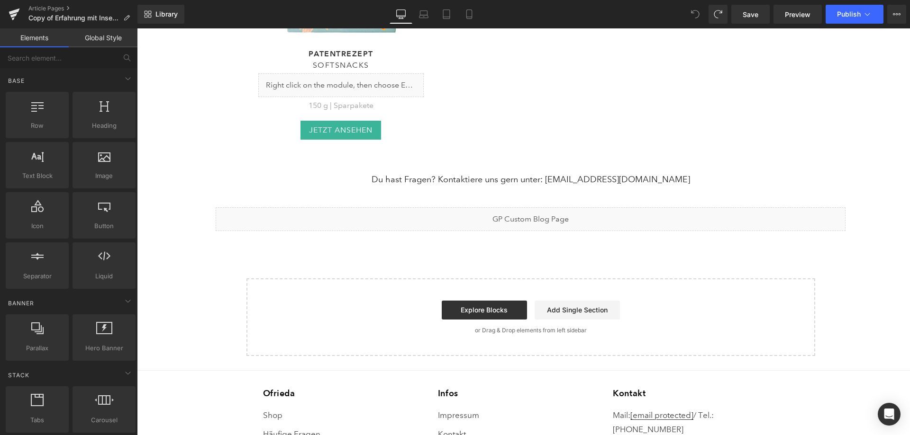
scroll to position [5238, 0]
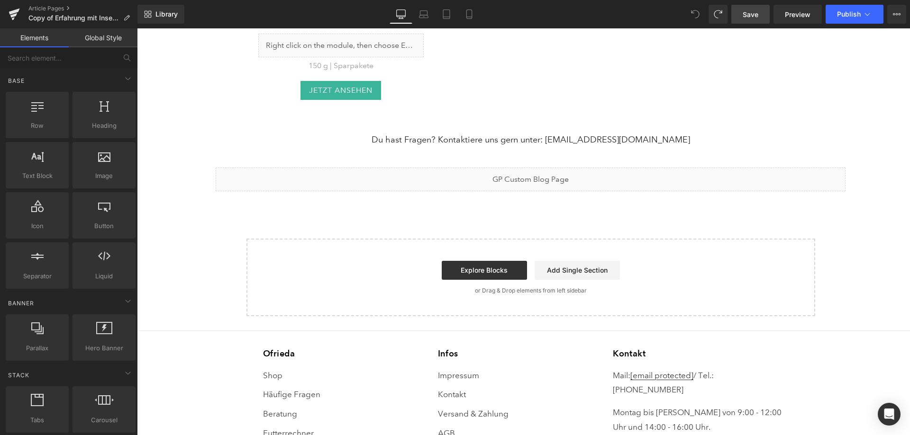
drag, startPoint x: 759, startPoint y: 12, endPoint x: 553, endPoint y: 262, distance: 324.0
click at [759, 12] on link "Save" at bounding box center [750, 14] width 38 height 19
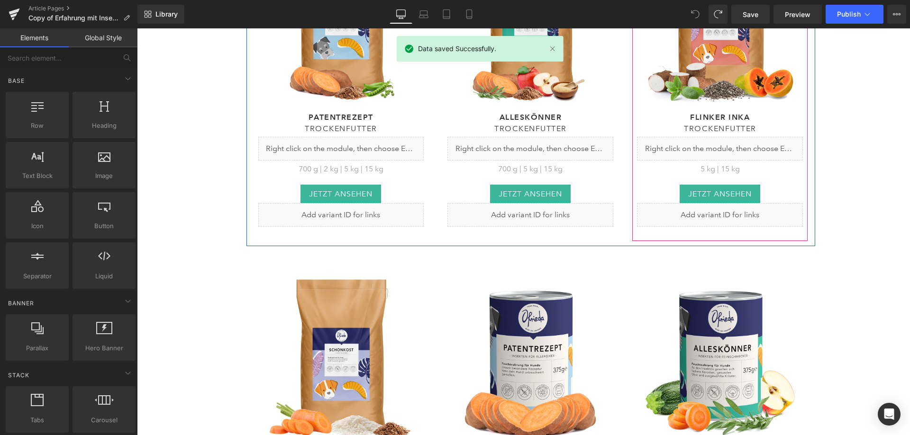
scroll to position [4149, 0]
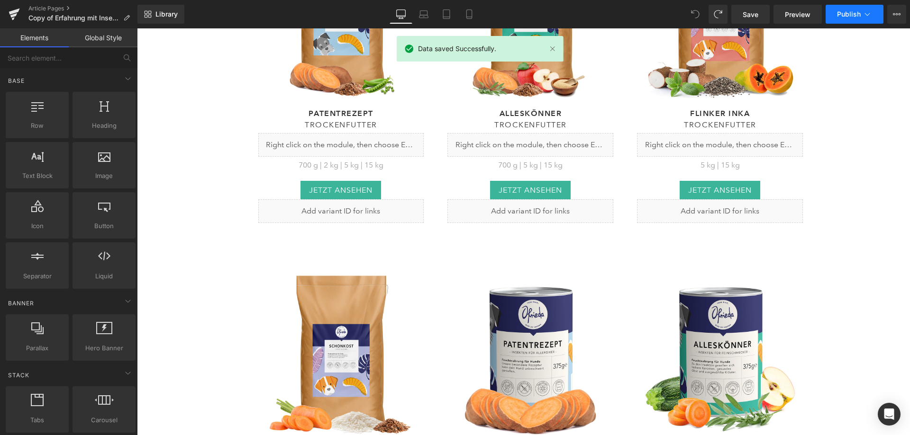
click at [842, 15] on span "Publish" at bounding box center [849, 14] width 24 height 8
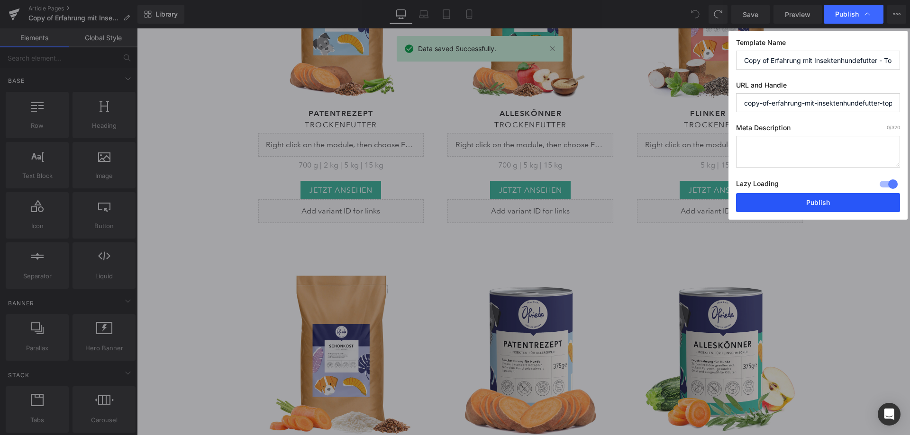
click at [816, 203] on button "Publish" at bounding box center [818, 202] width 164 height 19
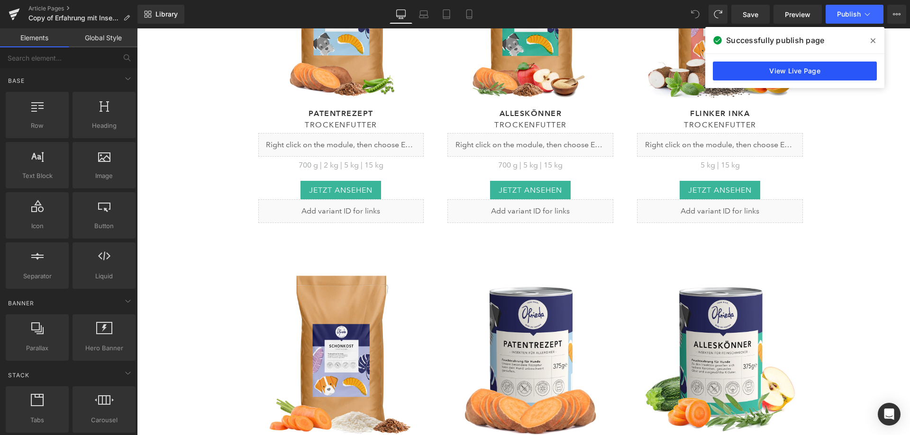
click at [824, 68] on link "View Live Page" at bounding box center [794, 71] width 164 height 19
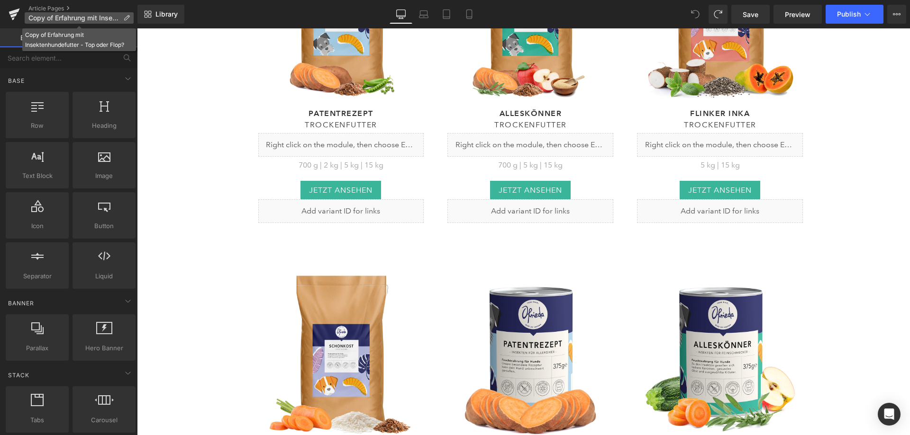
click at [122, 16] on p "Copy of Erfahrung mit Insektenhundefutter - Top oder Flop?" at bounding box center [79, 17] width 109 height 11
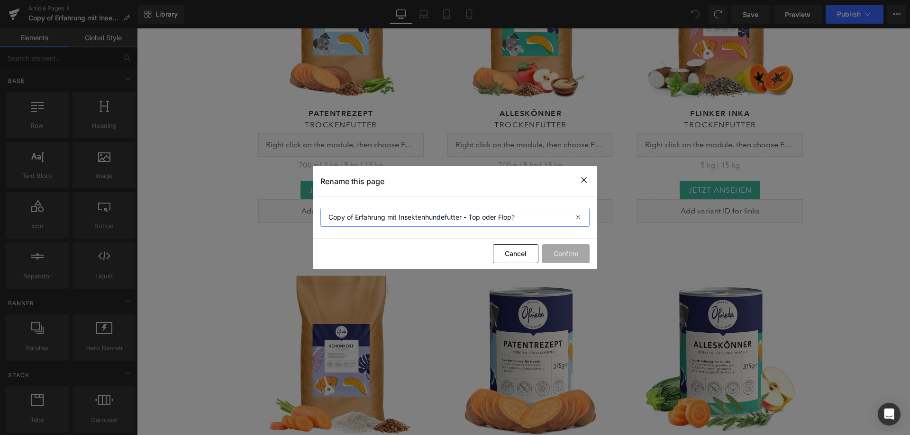
click at [327, 215] on input "Copy of Erfahrung mit Insektenhundefutter - Top oder Flop?" at bounding box center [454, 217] width 269 height 19
type input "[Liam GP] Copy of Erfahrung mit Insektenhundefutter - Top oder Flop?"
click at [561, 250] on button "Confirm" at bounding box center [565, 253] width 47 height 19
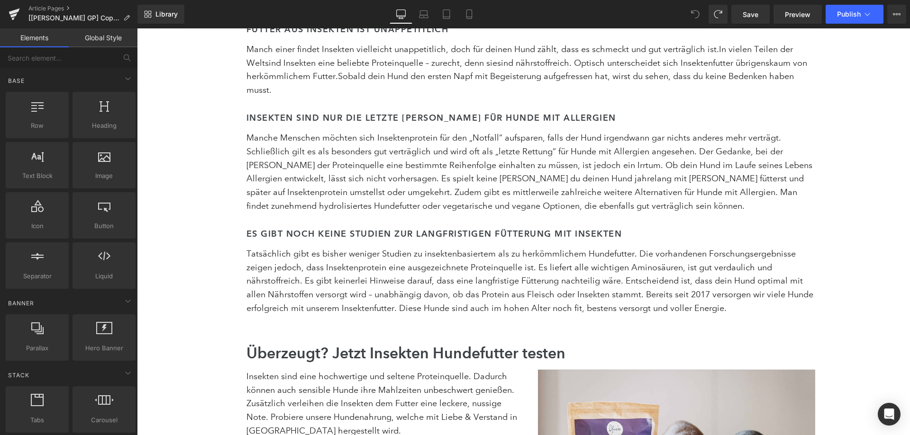
scroll to position [3438, 0]
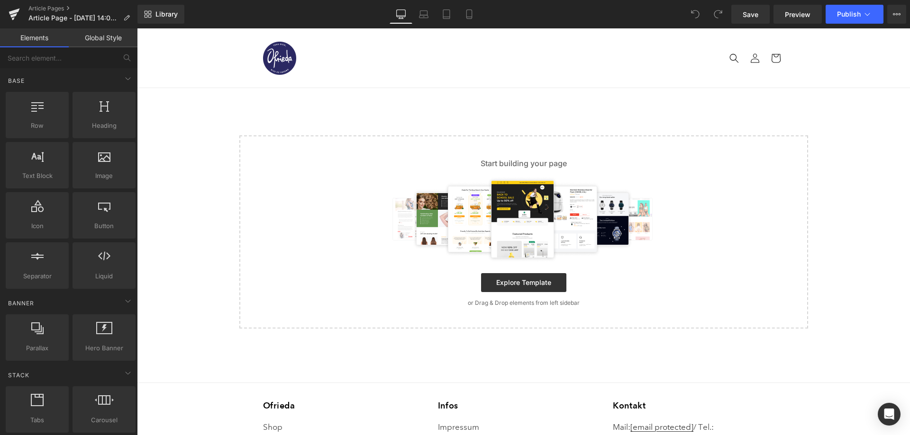
click at [159, 24] on div "Library Desktop Desktop Laptop Tablet Mobile Save Preview Publish Scheduled Vie…" at bounding box center [523, 14] width 772 height 28
click at [157, 19] on link "Library" at bounding box center [160, 14] width 47 height 19
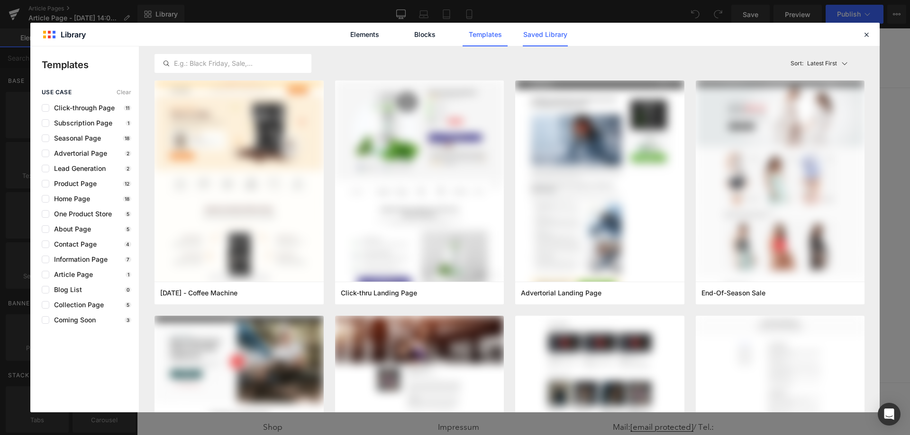
click at [530, 33] on link "Saved Library" at bounding box center [544, 35] width 45 height 24
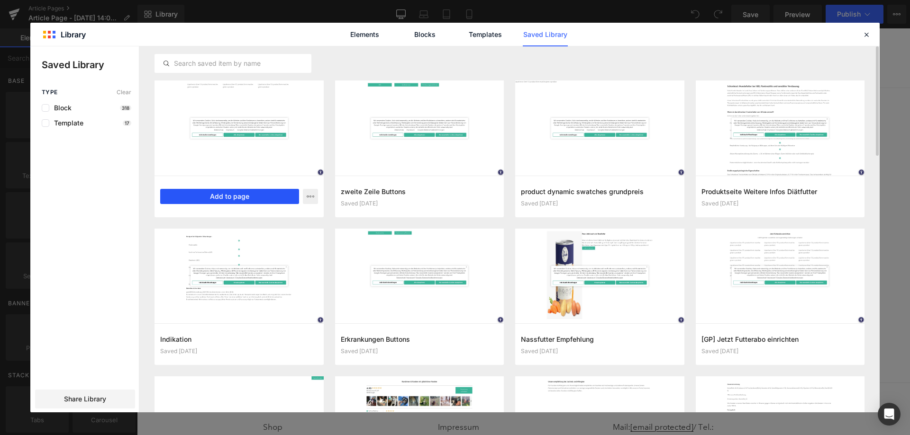
click at [259, 195] on button "Add to page" at bounding box center [229, 196] width 139 height 15
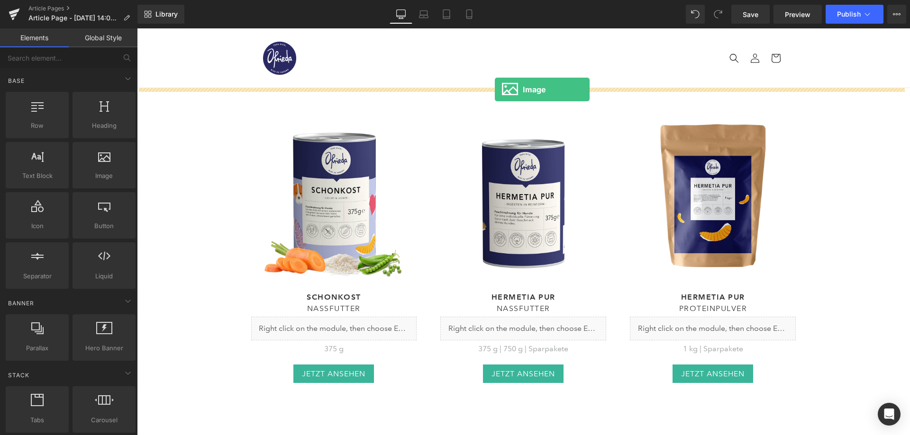
drag, startPoint x: 225, startPoint y: 196, endPoint x: 495, endPoint y: 90, distance: 289.2
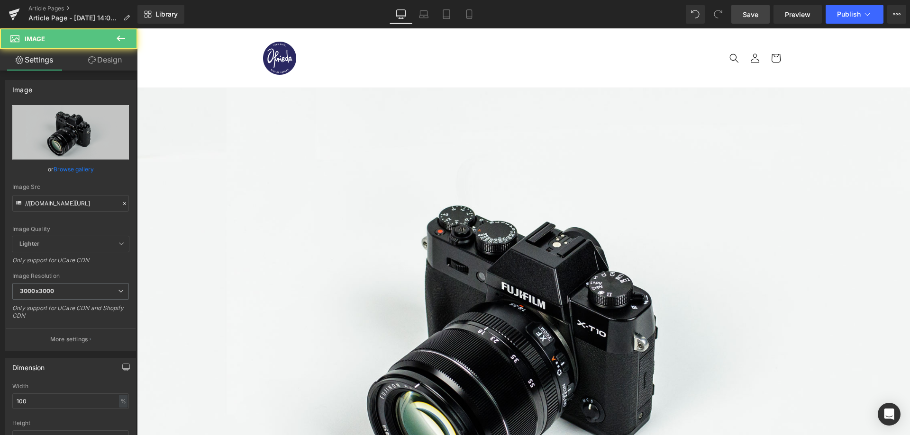
click at [754, 14] on span "Save" at bounding box center [750, 14] width 16 height 10
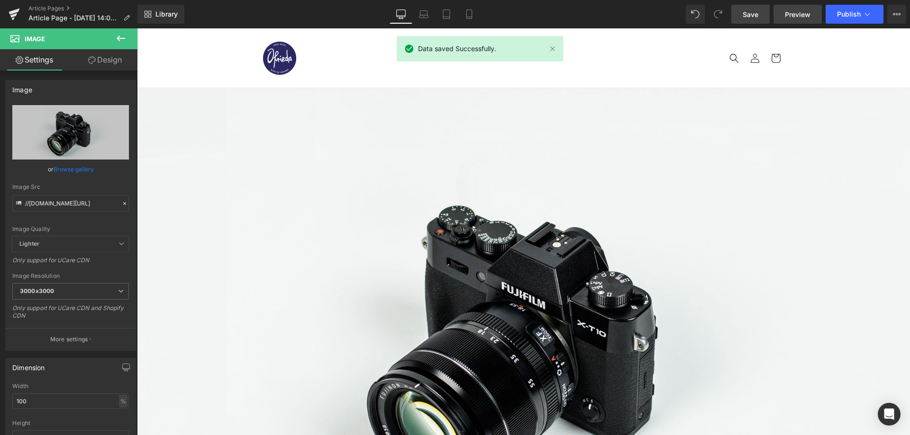
click at [793, 18] on span "Preview" at bounding box center [797, 14] width 26 height 10
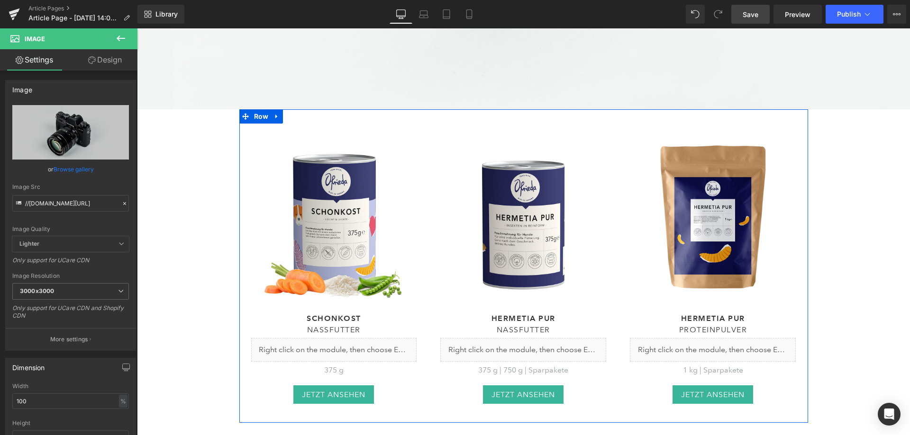
scroll to position [474, 0]
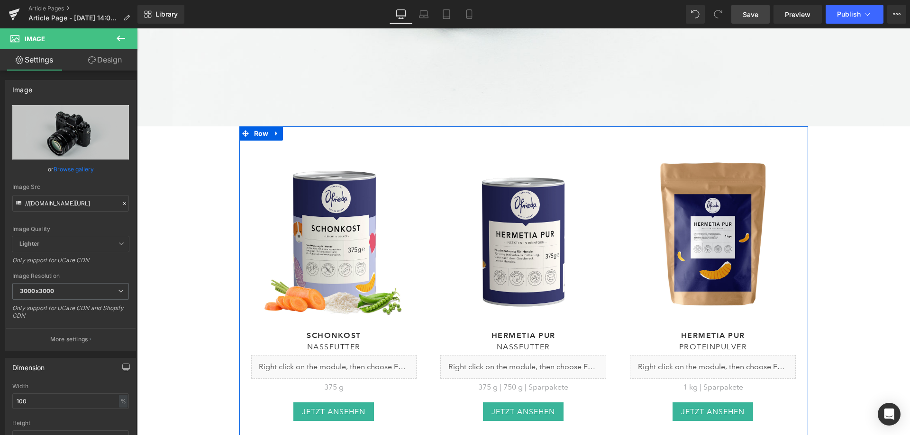
click at [437, 134] on div "(P) Image Schonkost Heading Nassfutter Heading Liquid 375 g Text Block Jetzt an…" at bounding box center [523, 283] width 568 height 314
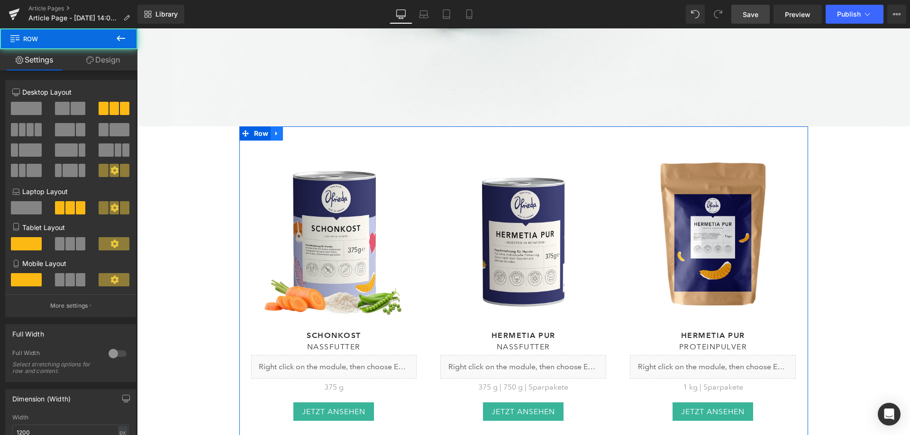
click at [276, 130] on icon at bounding box center [276, 133] width 7 height 7
click at [286, 130] on icon at bounding box center [289, 133] width 7 height 7
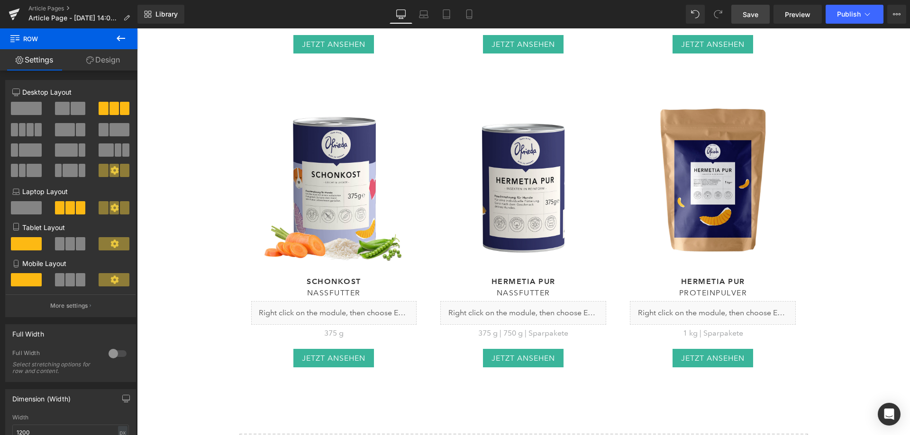
scroll to position [843, 0]
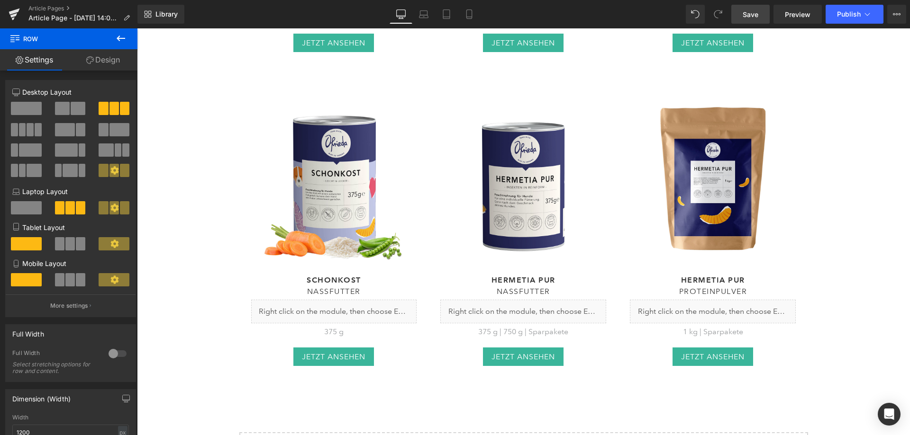
click at [750, 12] on span "Save" at bounding box center [750, 14] width 16 height 10
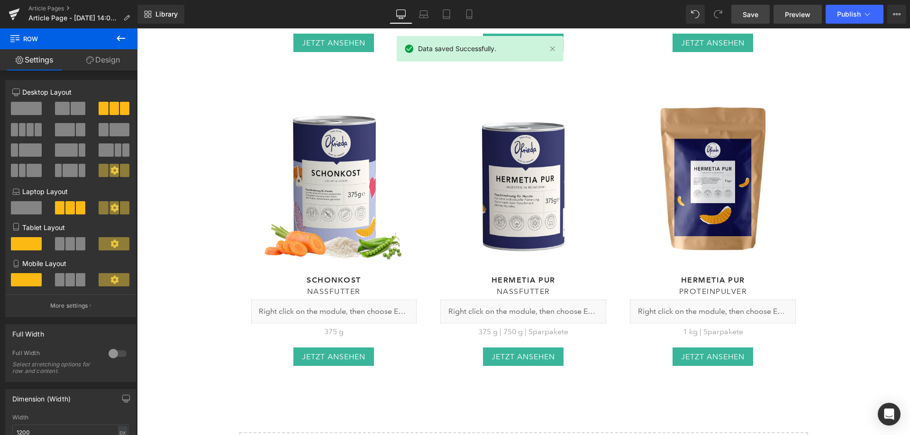
click at [796, 20] on link "Preview" at bounding box center [797, 14] width 48 height 19
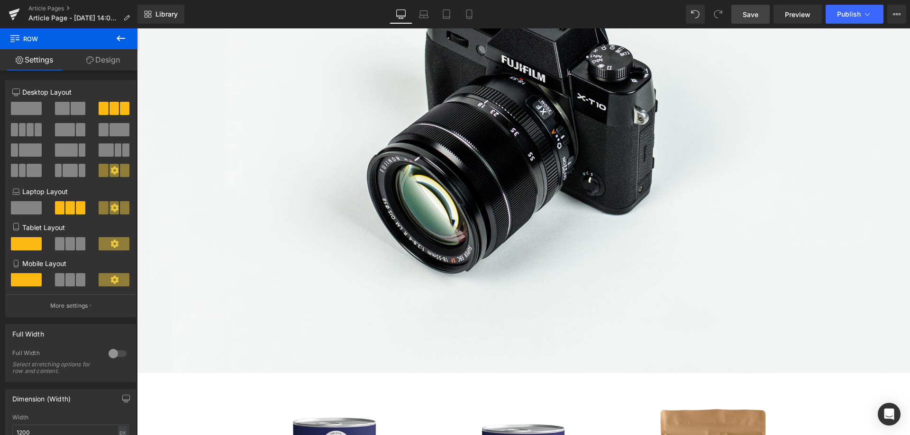
scroll to position [0, 0]
